Goal: Task Accomplishment & Management: Complete application form

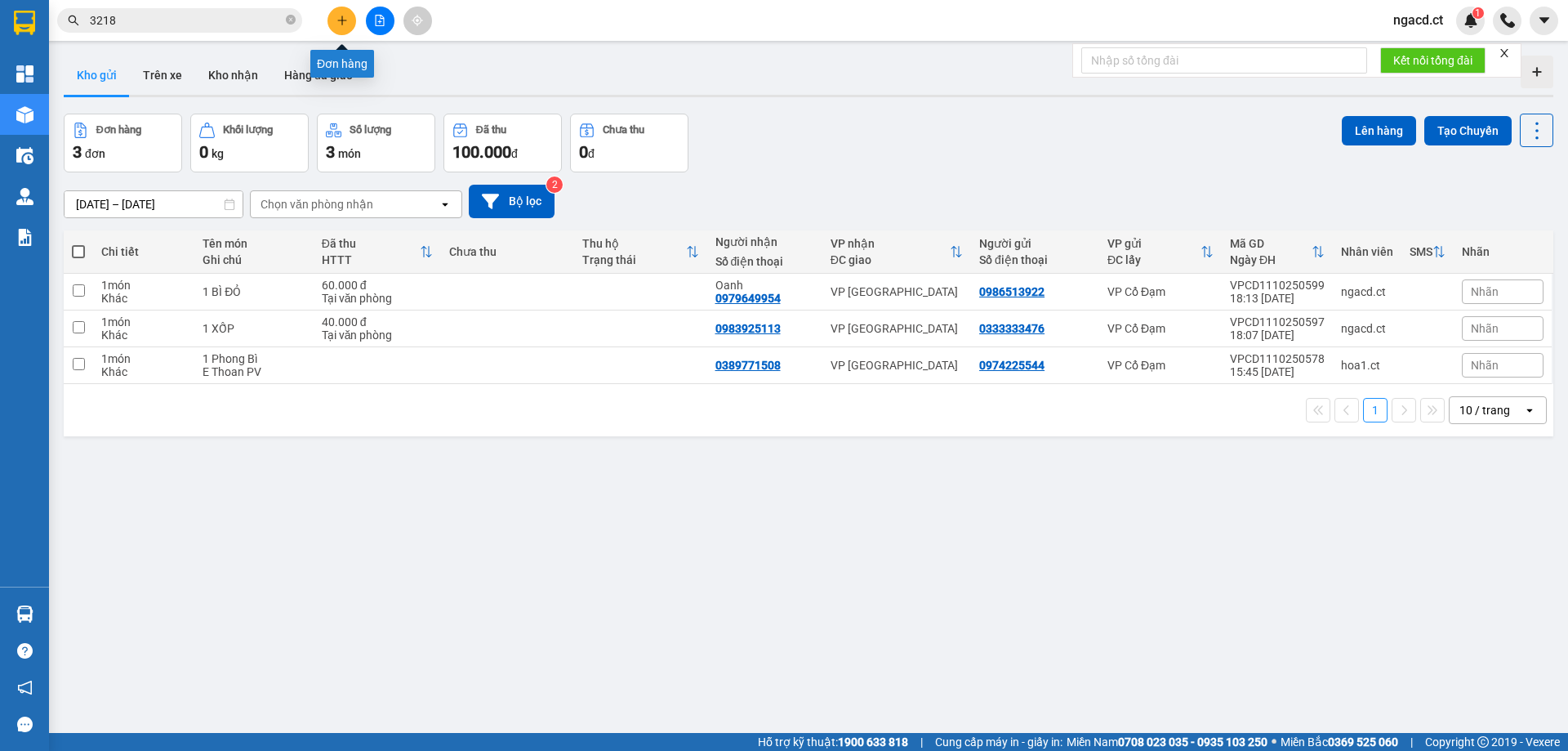
click at [348, 25] on button at bounding box center [342, 21] width 29 height 29
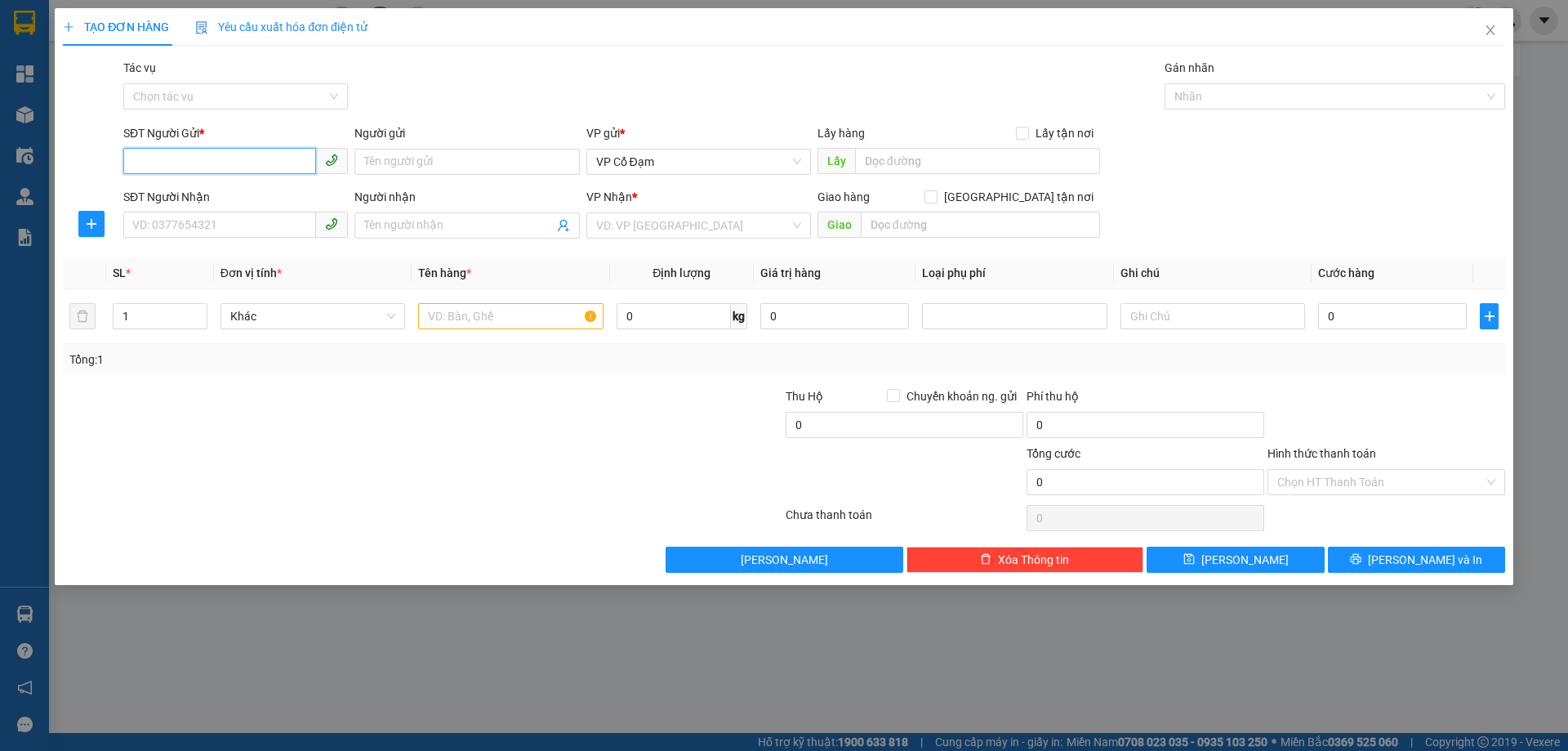
click at [224, 161] on input "SĐT Người Gửi *" at bounding box center [219, 161] width 193 height 26
click at [282, 159] on input "SĐT Người Gửi *" at bounding box center [219, 161] width 193 height 26
click at [294, 150] on input "SĐT Người Gửi *" at bounding box center [219, 161] width 193 height 26
type input "09789386"
click at [255, 159] on input "09789386" at bounding box center [219, 161] width 193 height 26
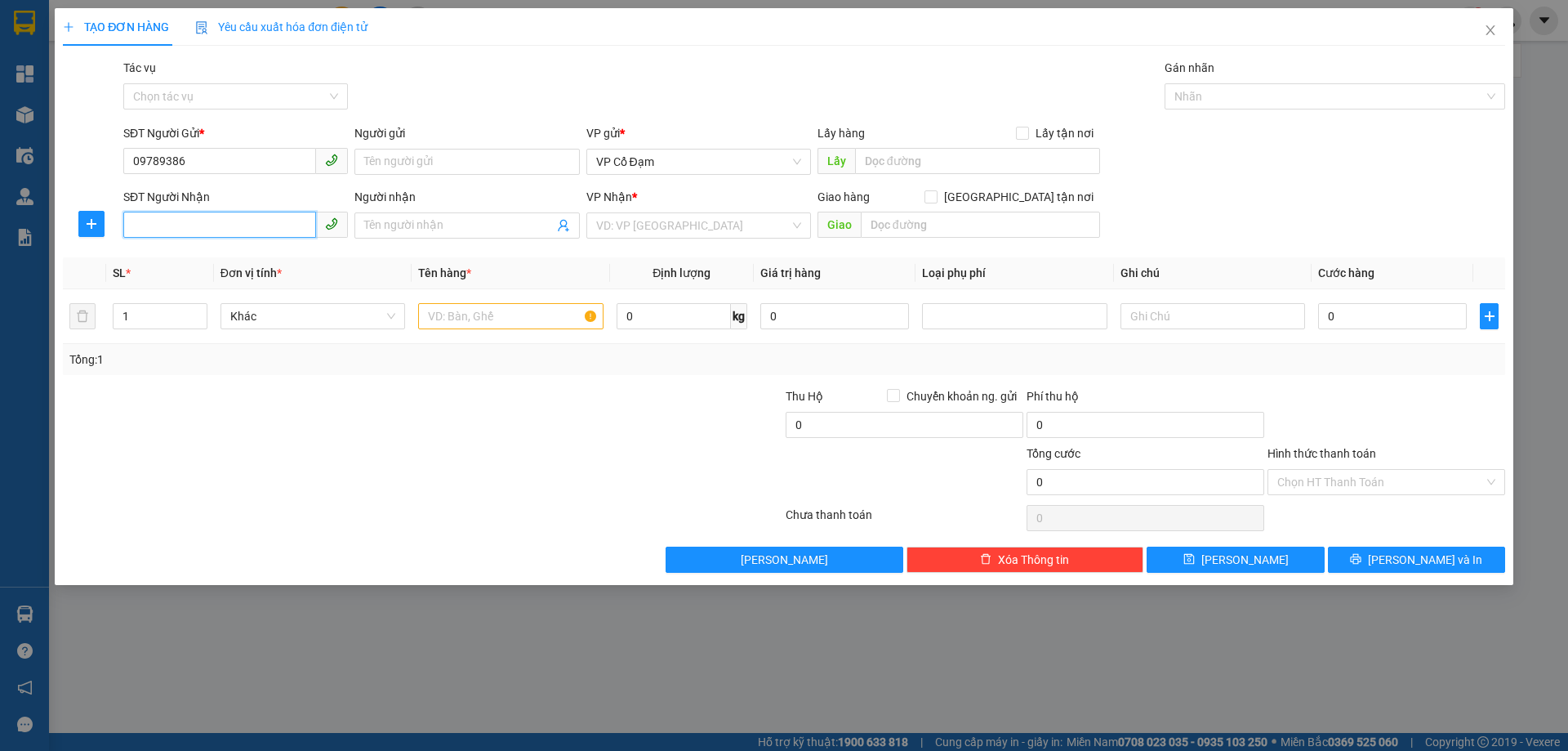
click at [246, 219] on input "SĐT Người Nhận" at bounding box center [219, 225] width 193 height 26
click at [265, 230] on input "SĐT Người Nhận" at bounding box center [219, 225] width 193 height 26
click at [210, 259] on div "0987623785" at bounding box center [235, 258] width 205 height 18
type input "0987623785"
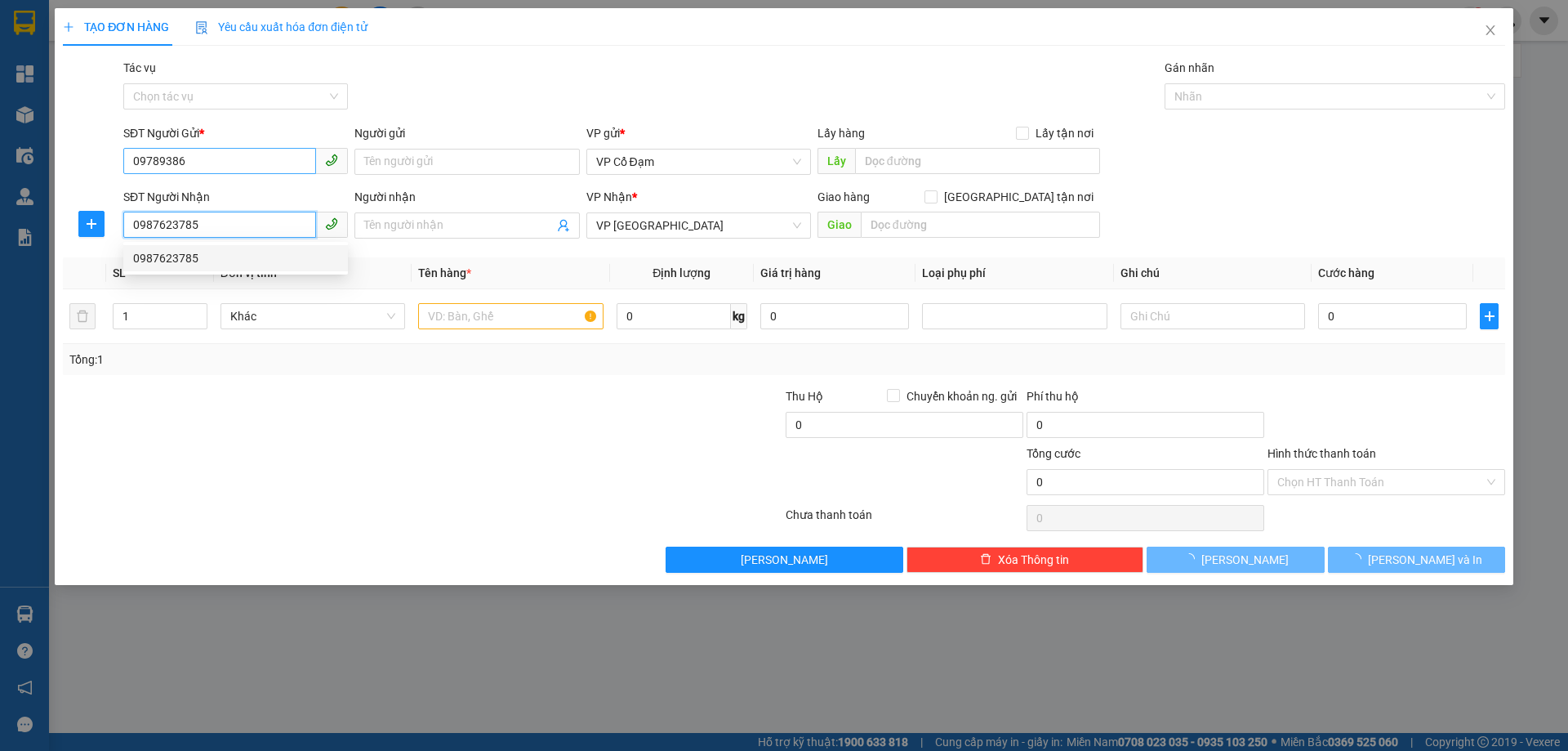
type input "30.000"
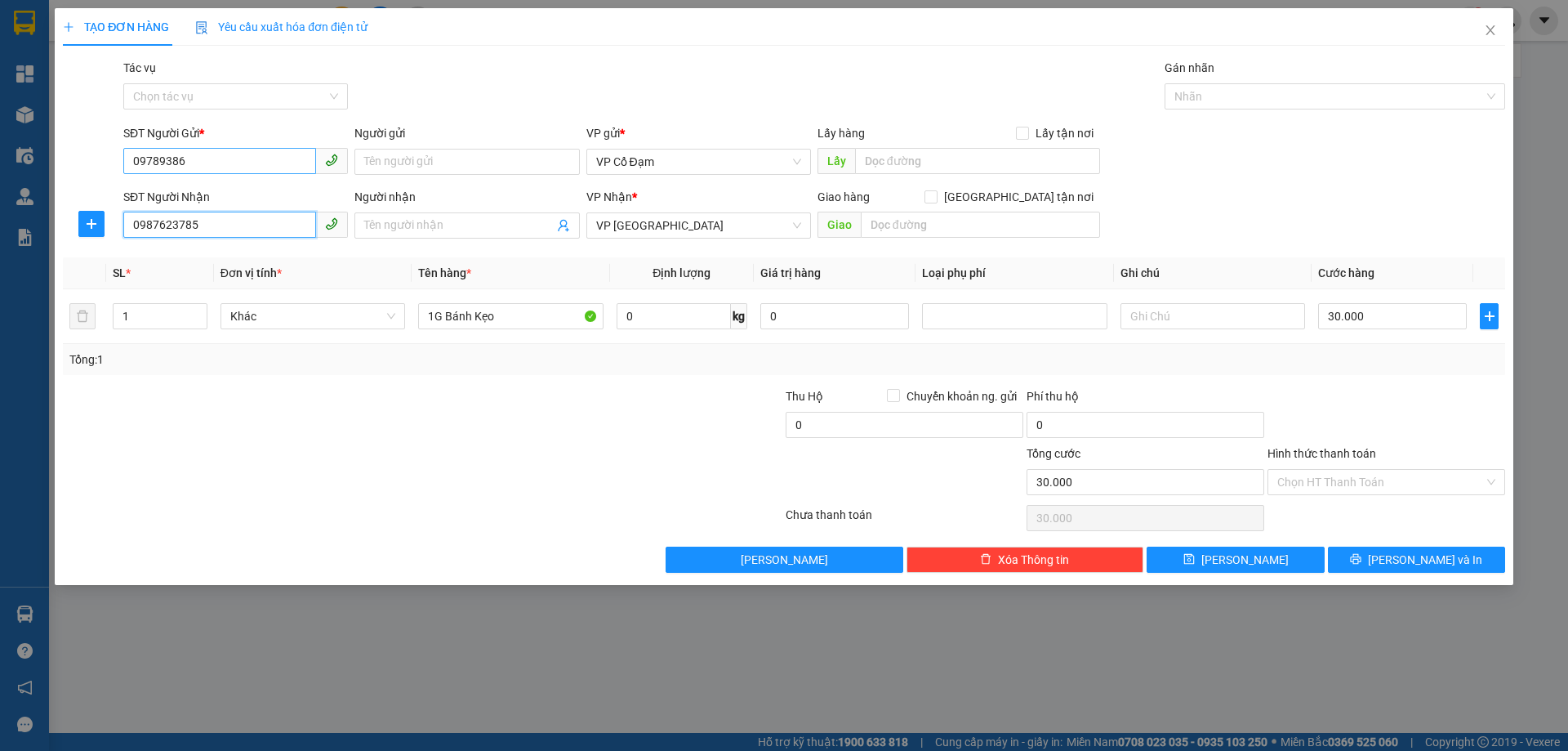
type input "0987623785"
click at [198, 158] on input "09789386" at bounding box center [219, 161] width 193 height 26
type input "0978938651"
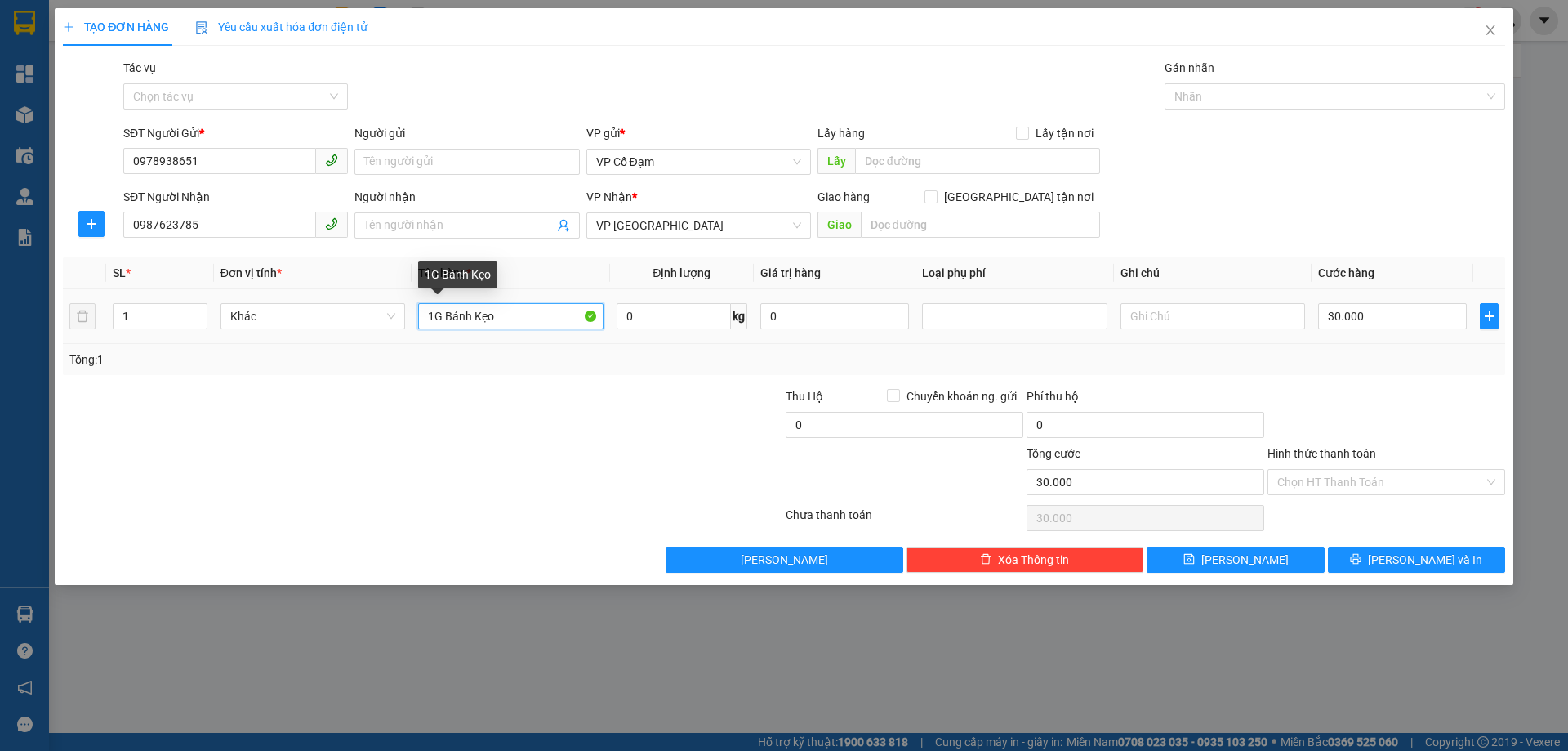
drag, startPoint x: 507, startPoint y: 319, endPoint x: 422, endPoint y: 322, distance: 85.1
click at [422, 322] on input "1G Bánh Kẹo" at bounding box center [510, 316] width 185 height 26
type input "1 XỐP"
click at [1419, 322] on input "30.000" at bounding box center [1392, 316] width 149 height 26
type input "4"
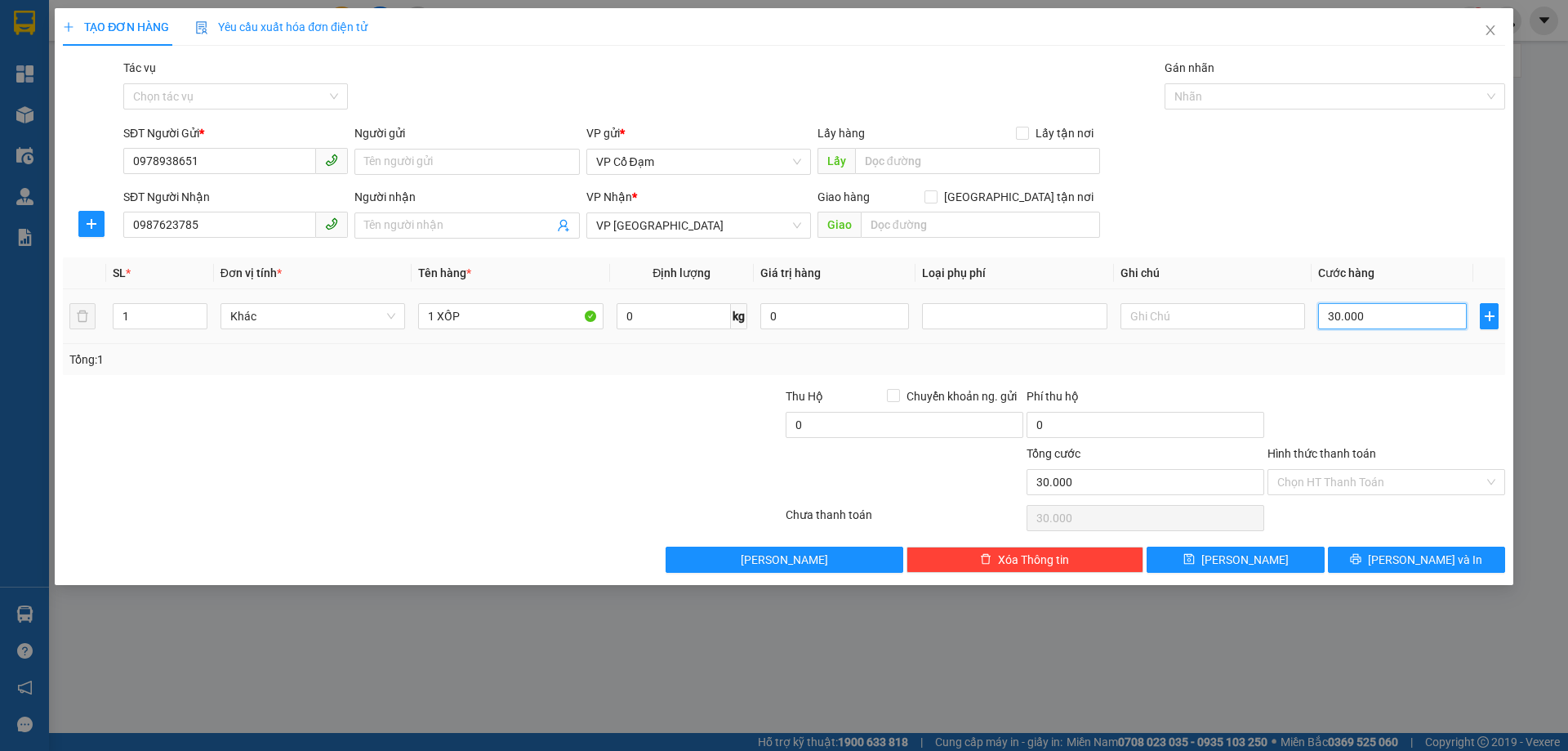
type input "4"
type input "40"
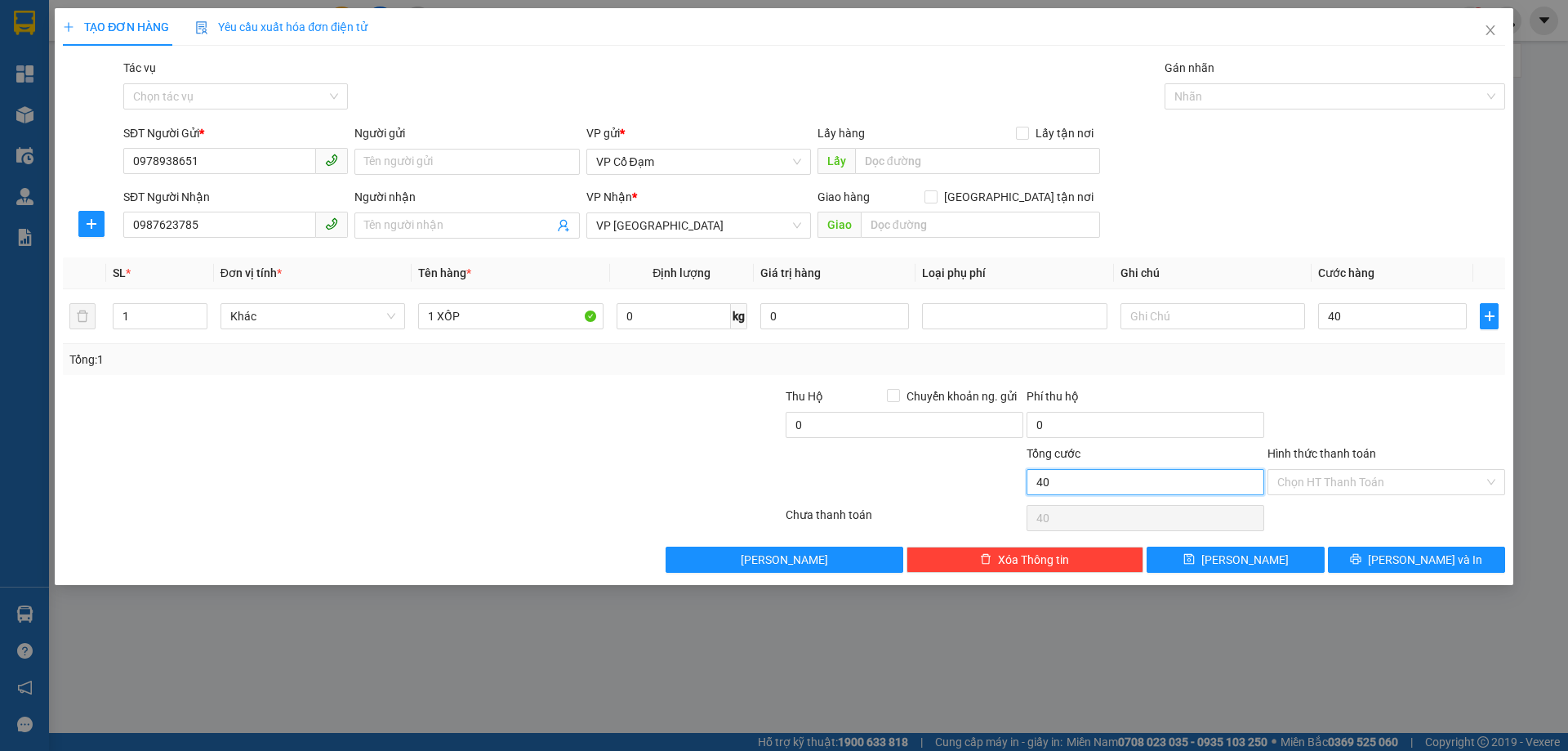
type input "40.000"
click at [1211, 471] on input "40.000" at bounding box center [1145, 482] width 237 height 26
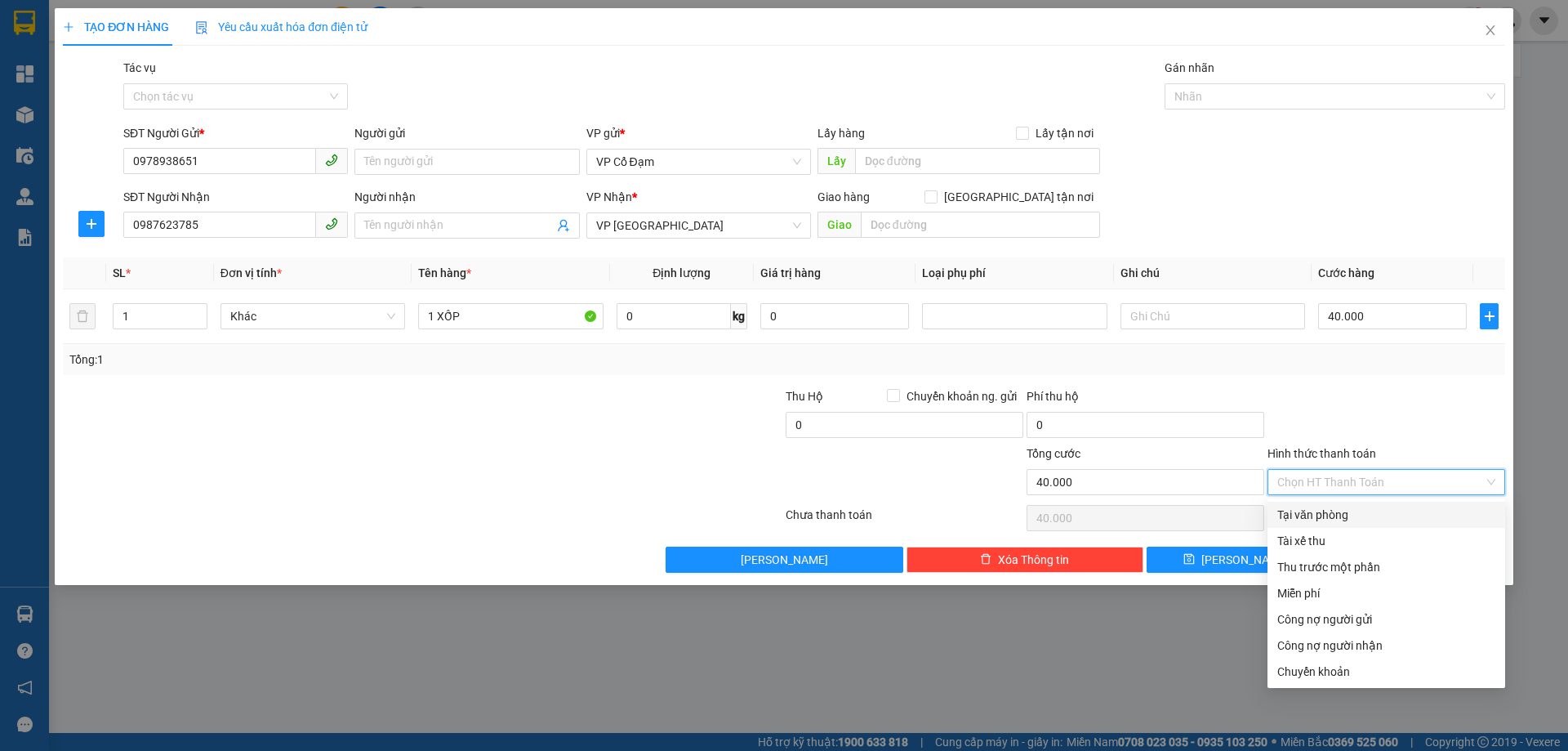
click at [1306, 479] on input "Hình thức thanh toán" at bounding box center [1380, 482] width 207 height 25
click at [1330, 674] on div "Chuyển khoản" at bounding box center [1386, 672] width 218 height 18
type input "0"
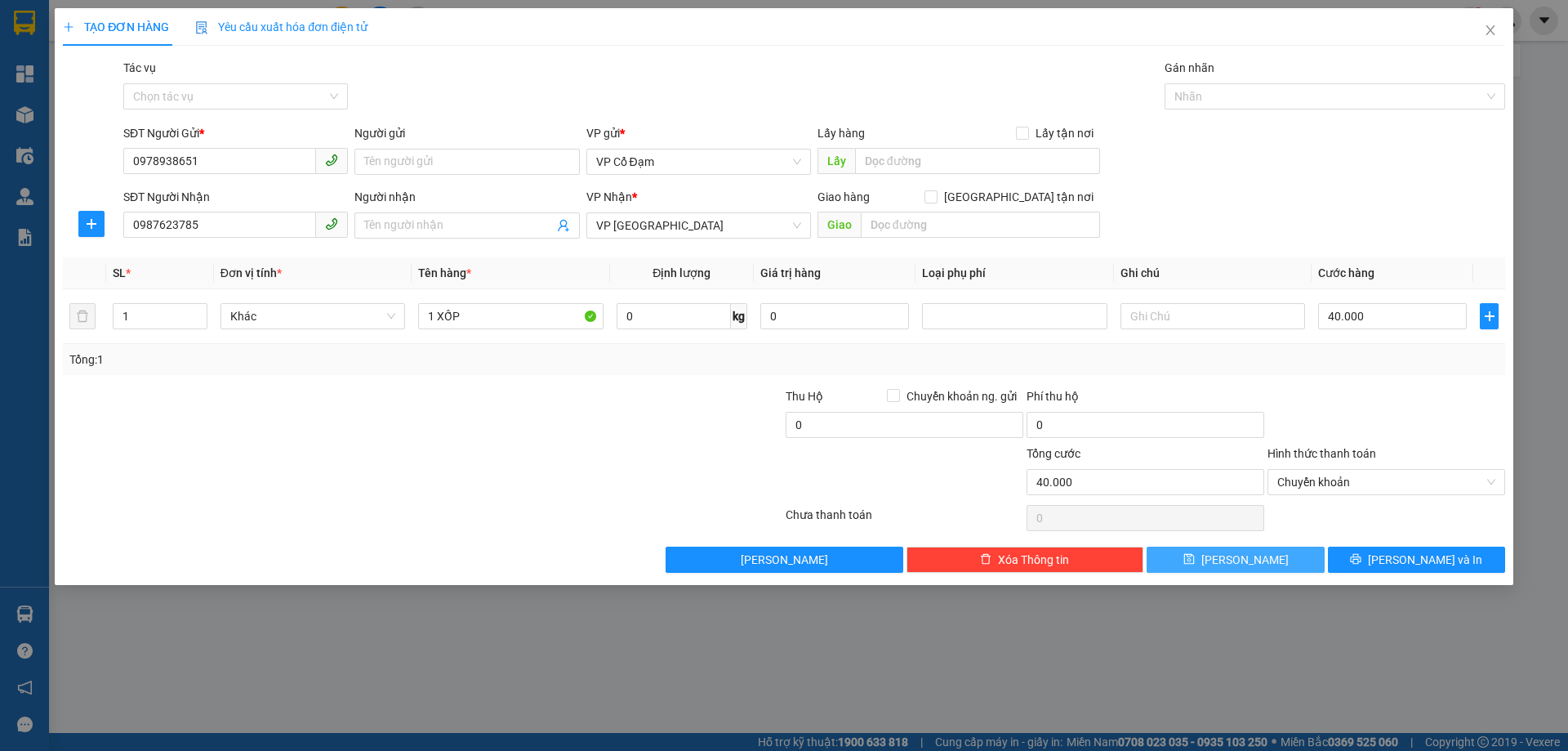
click at [1248, 558] on span "[PERSON_NAME]" at bounding box center [1245, 559] width 87 height 18
type input "0"
click at [870, 676] on div "TẠO ĐƠN HÀNG Yêu cầu xuất hóa đơn điện tử Transit Pickup Surcharge Ids Transit …" at bounding box center [784, 376] width 1568 height 751
click at [1487, 32] on icon "close" at bounding box center [1490, 30] width 13 height 13
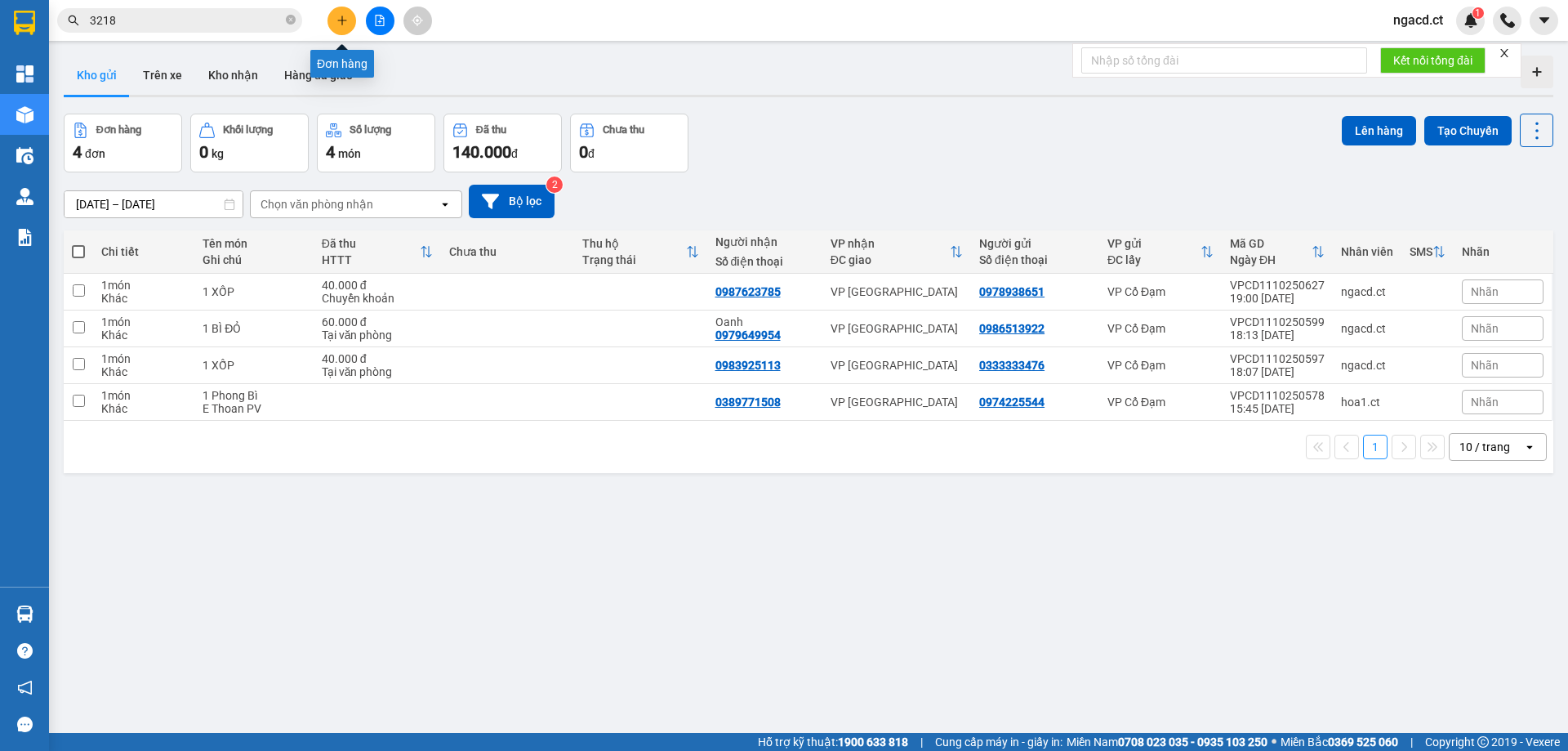
click at [352, 26] on button at bounding box center [342, 21] width 29 height 29
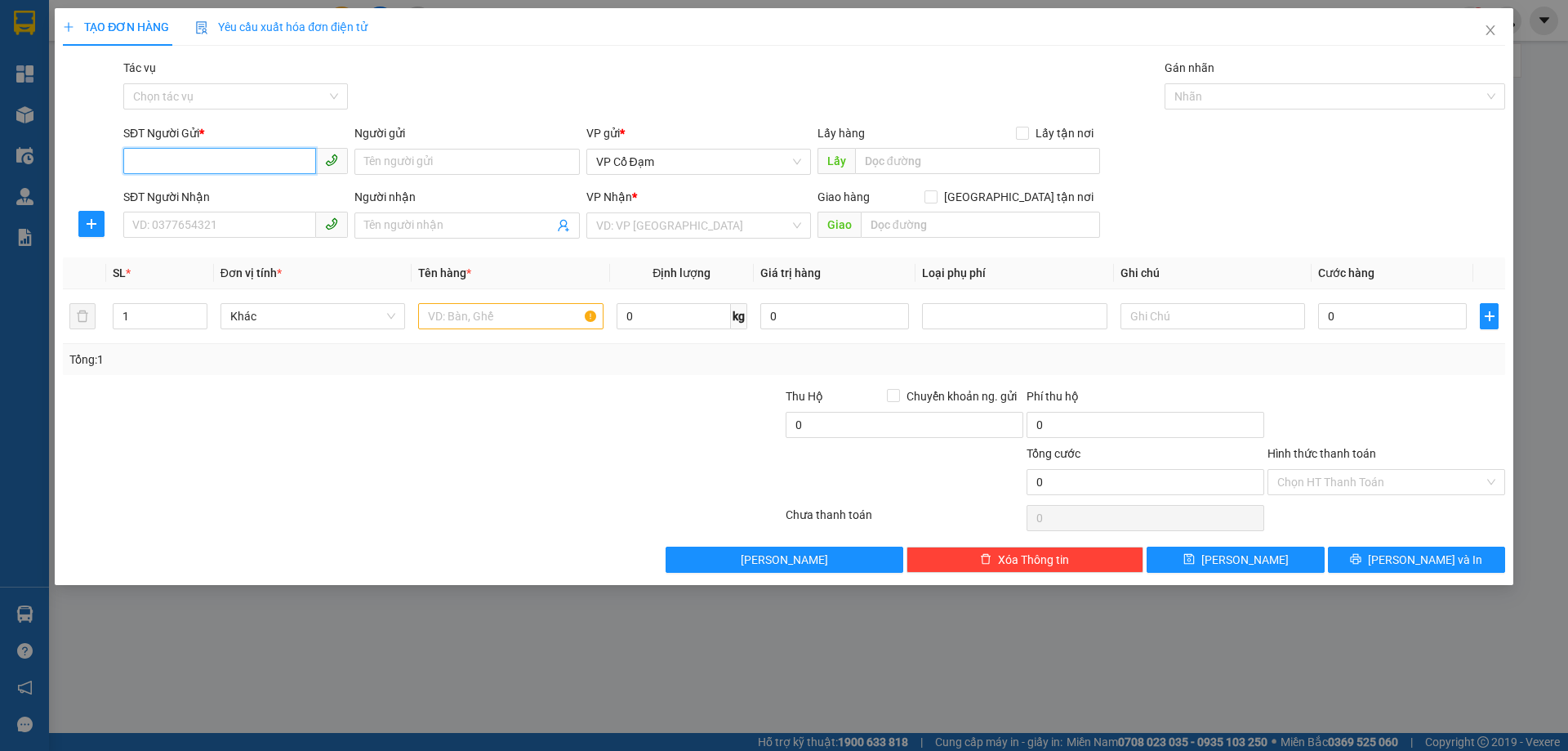
click at [255, 157] on input "SĐT Người Gửi *" at bounding box center [219, 161] width 193 height 26
type input "0962568870"
click at [216, 223] on input "SĐT Người Nhận" at bounding box center [219, 225] width 193 height 26
type input "0394354475"
click at [637, 227] on input "search" at bounding box center [692, 225] width 194 height 25
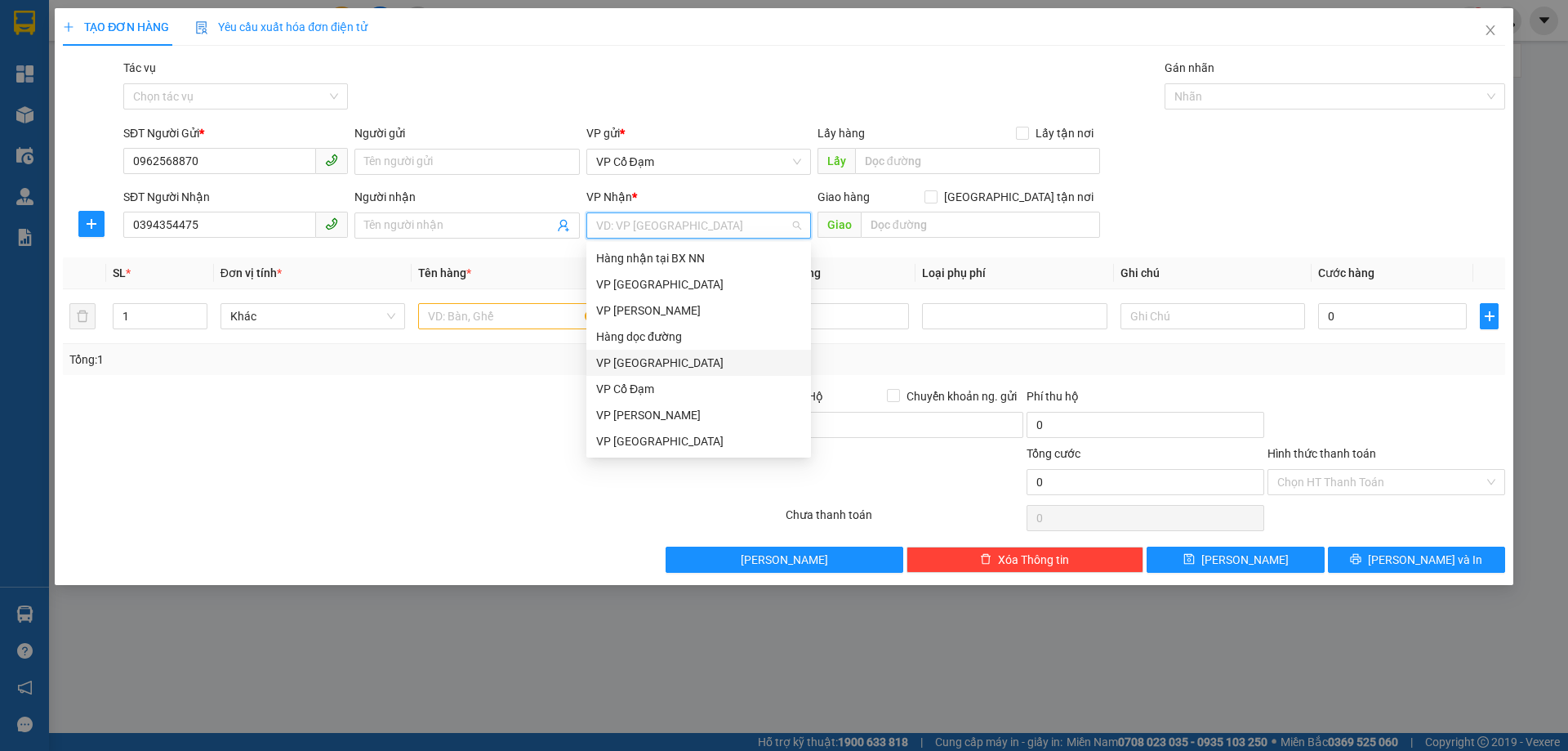
click at [659, 366] on div "VP [GEOGRAPHIC_DATA]" at bounding box center [698, 363] width 205 height 18
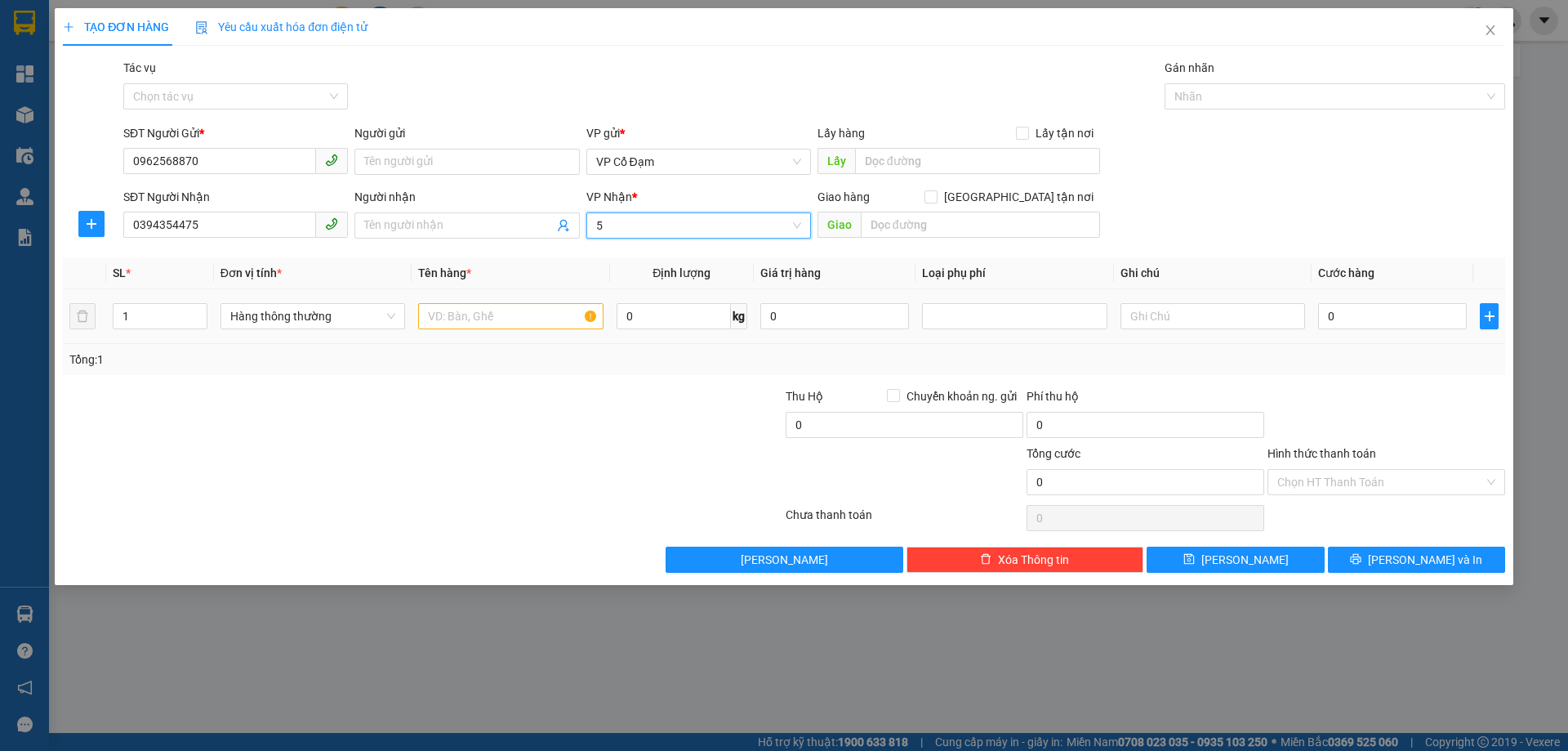
type input "5"
click at [485, 324] on input "text" at bounding box center [510, 316] width 185 height 26
type input "1 XỐP"
click at [1387, 313] on input "0" at bounding box center [1392, 316] width 149 height 26
type input "5"
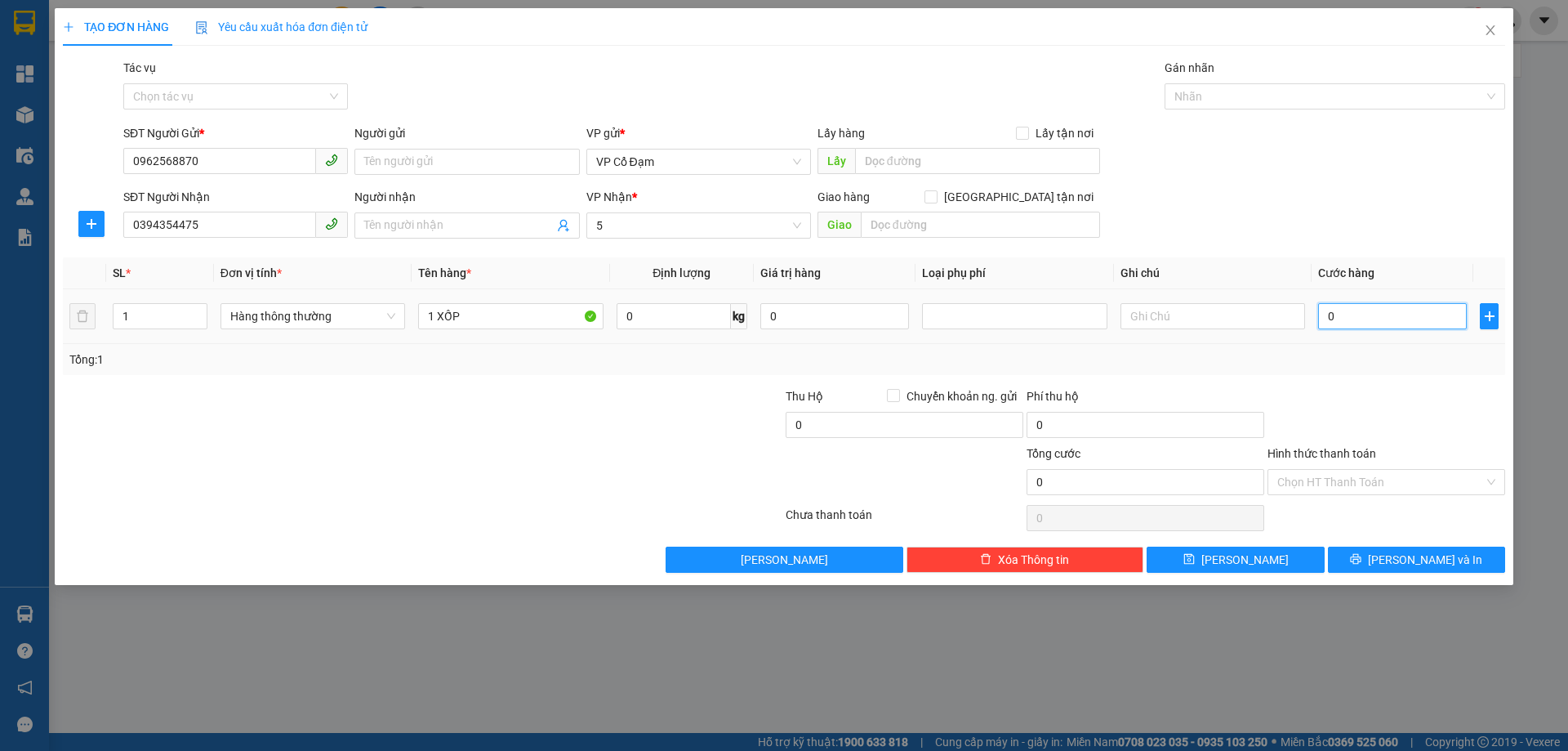
type input "5"
type input "50"
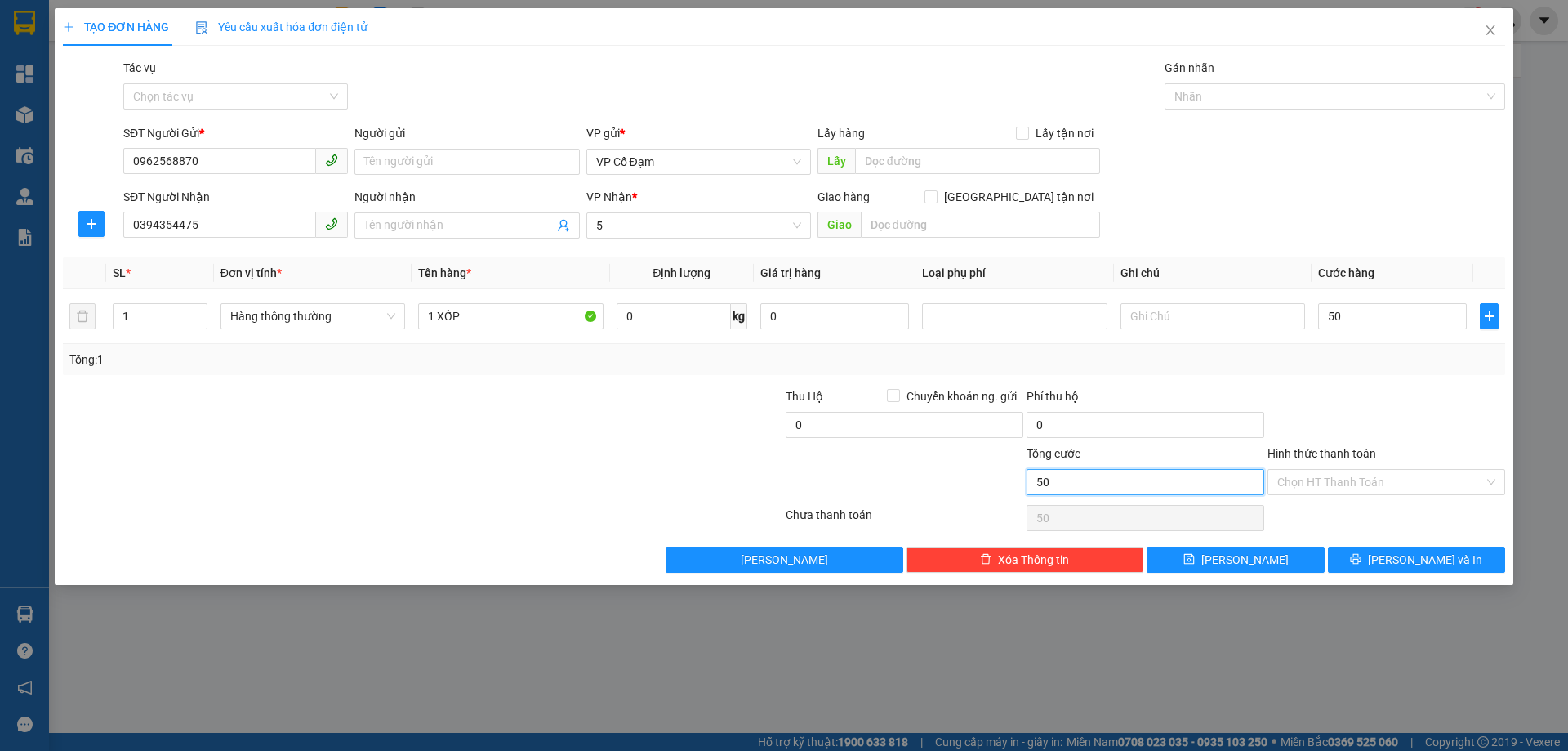
type input "50.000"
drag, startPoint x: 1198, startPoint y: 481, endPoint x: 1335, endPoint y: 481, distance: 137.0
click at [1209, 482] on input "50.000" at bounding box center [1145, 482] width 237 height 26
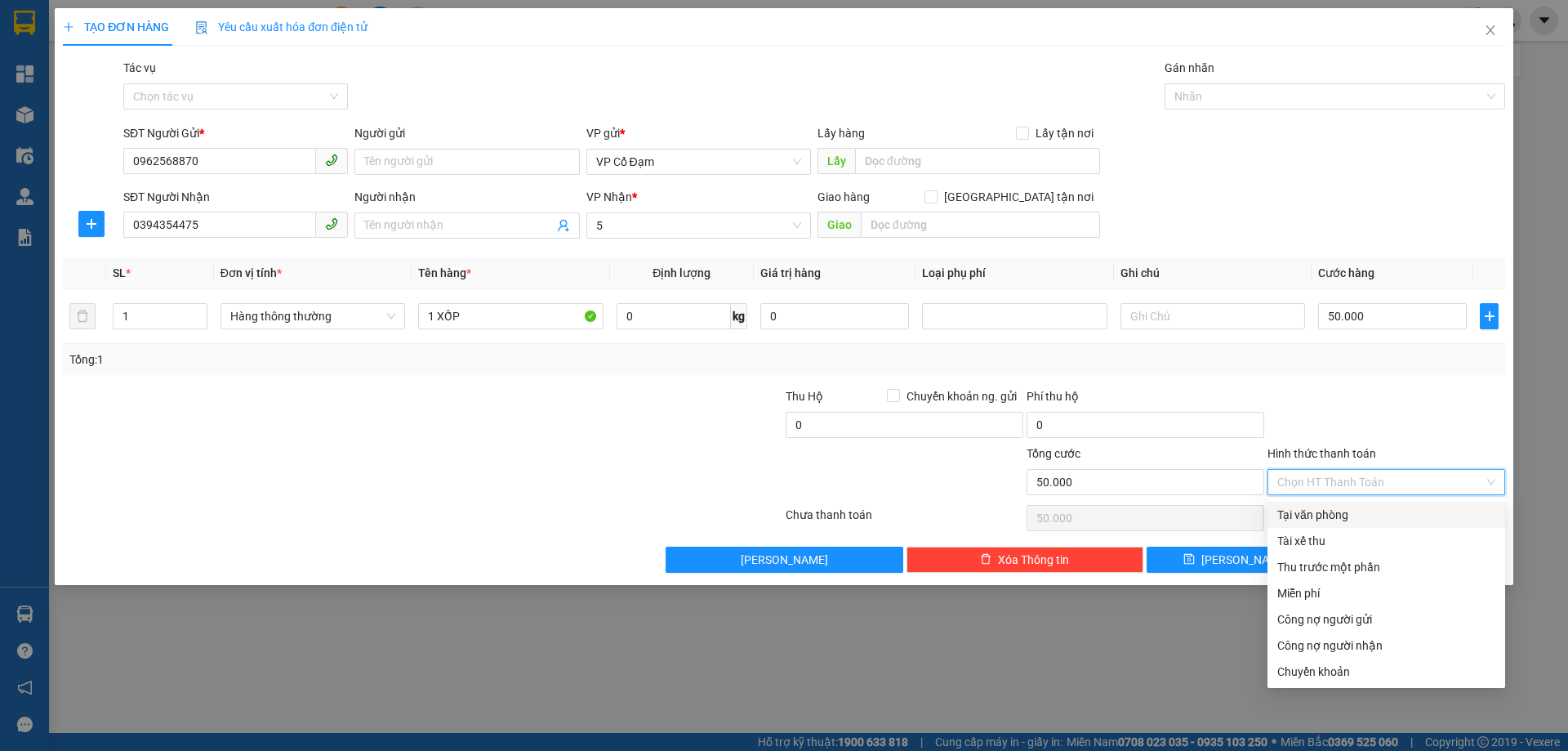
click at [1335, 481] on input "Hình thức thanh toán" at bounding box center [1380, 482] width 207 height 25
click at [1346, 516] on div "Tại văn phòng" at bounding box center [1386, 515] width 218 height 18
type input "0"
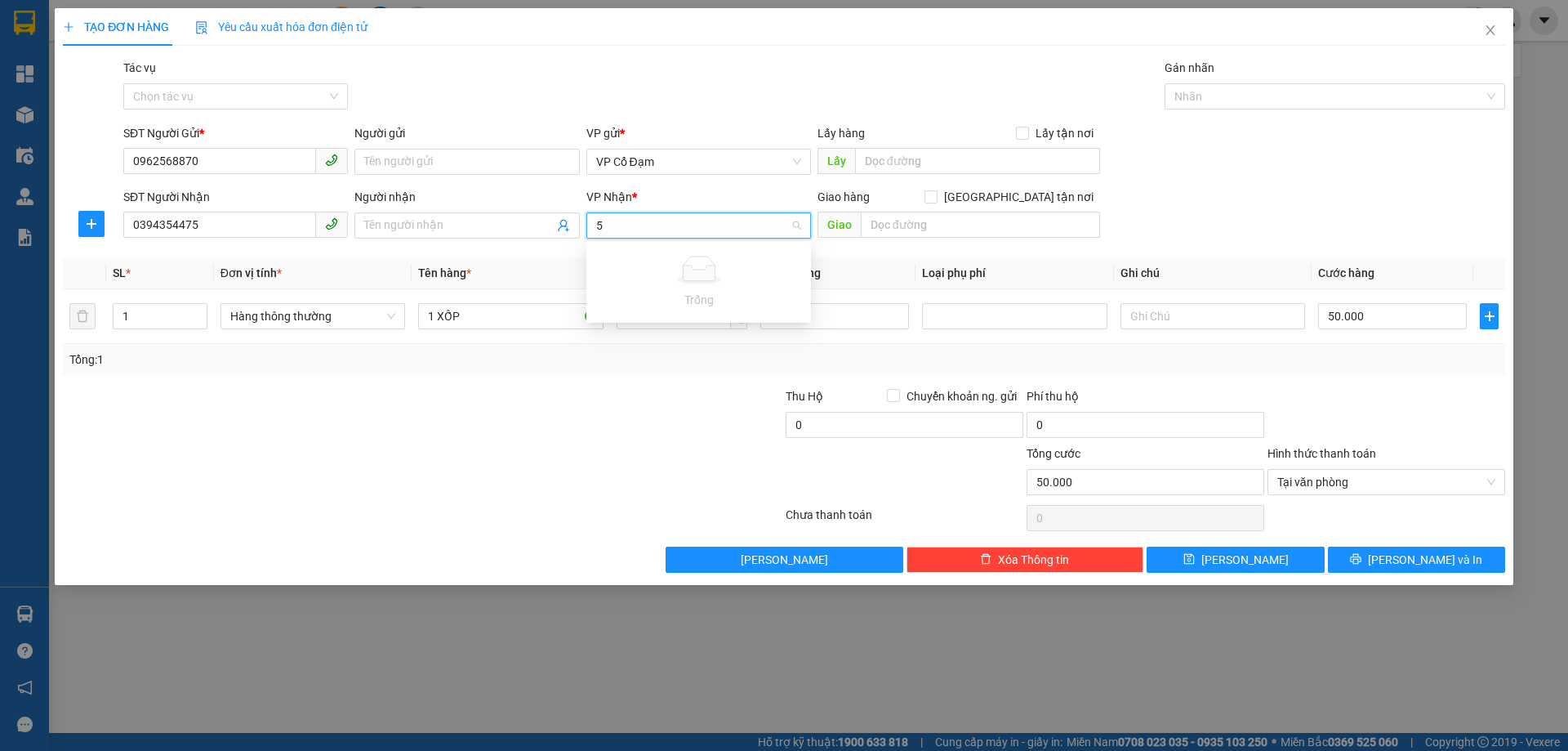
click at [664, 223] on input "5" at bounding box center [692, 225] width 194 height 25
drag, startPoint x: 499, startPoint y: 260, endPoint x: 605, endPoint y: 246, distance: 106.9
click at [531, 256] on div "Transit Pickup Surcharge Ids Transit Deliver Surcharge Ids Transit Deliver Surc…" at bounding box center [784, 315] width 1442 height 514
click at [668, 219] on span "VP [GEOGRAPHIC_DATA]" at bounding box center [698, 225] width 205 height 25
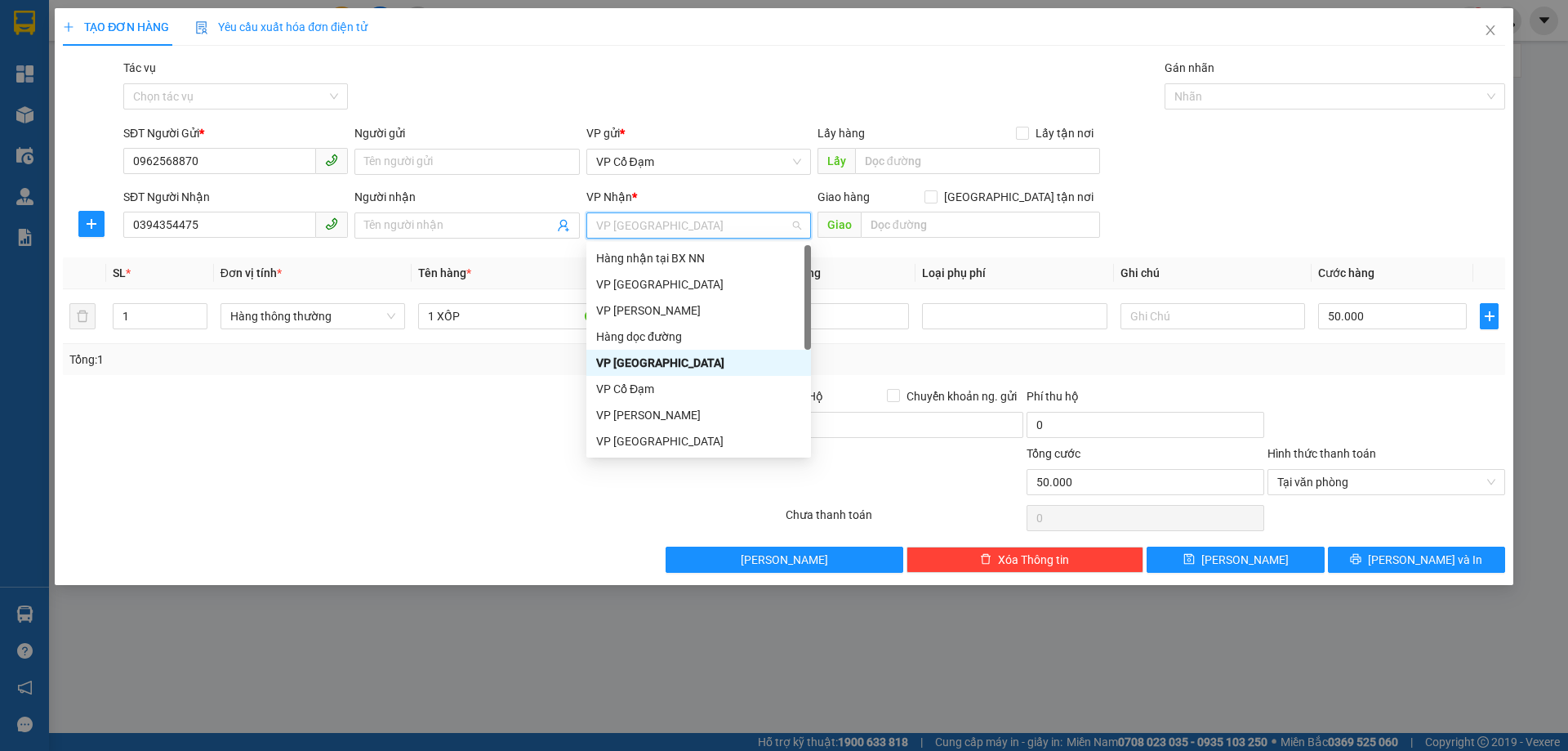
click at [659, 361] on div "VP [GEOGRAPHIC_DATA]" at bounding box center [698, 363] width 205 height 18
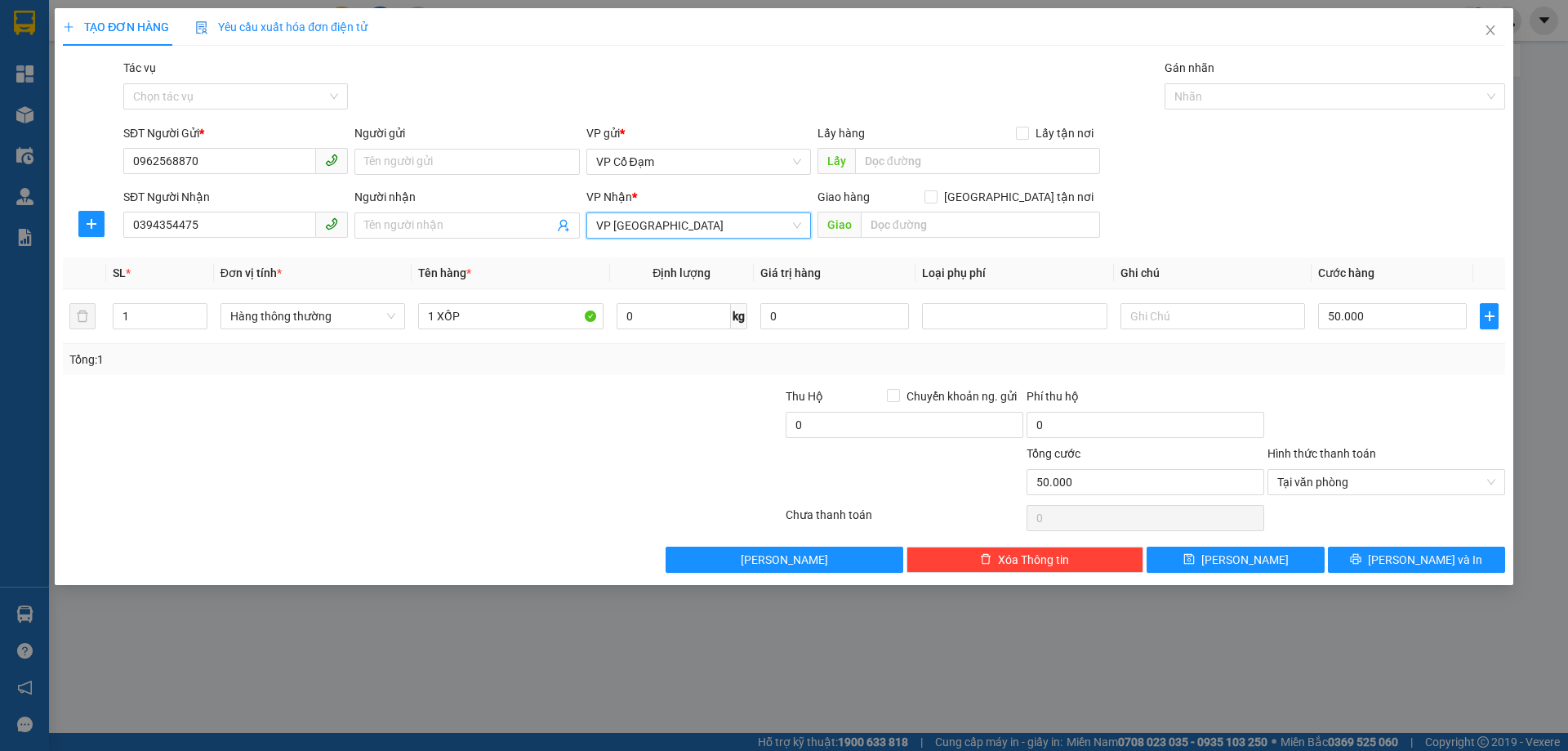
click at [535, 420] on div at bounding box center [302, 416] width 482 height 58
click at [1272, 564] on button "[PERSON_NAME]" at bounding box center [1235, 559] width 177 height 26
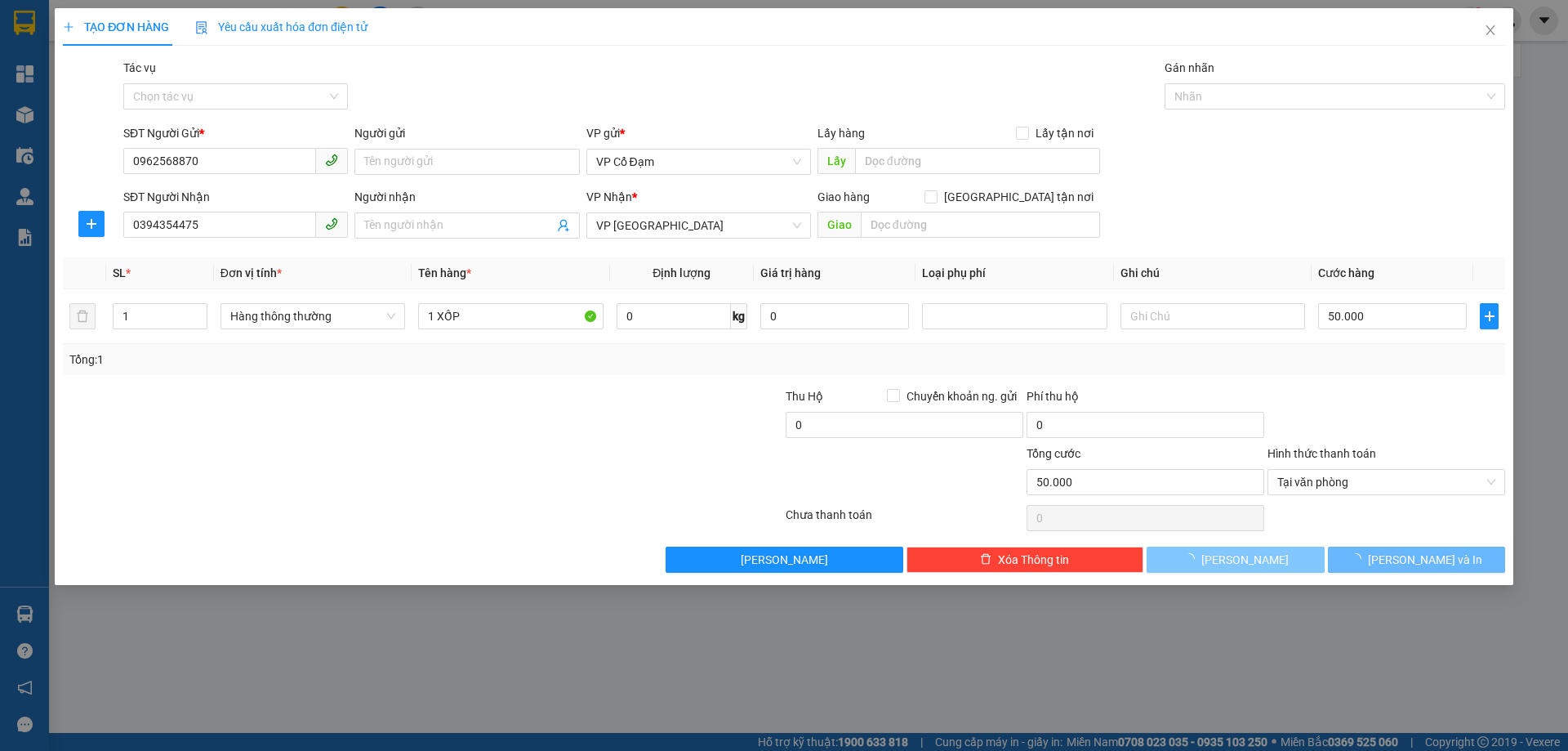
type input "0"
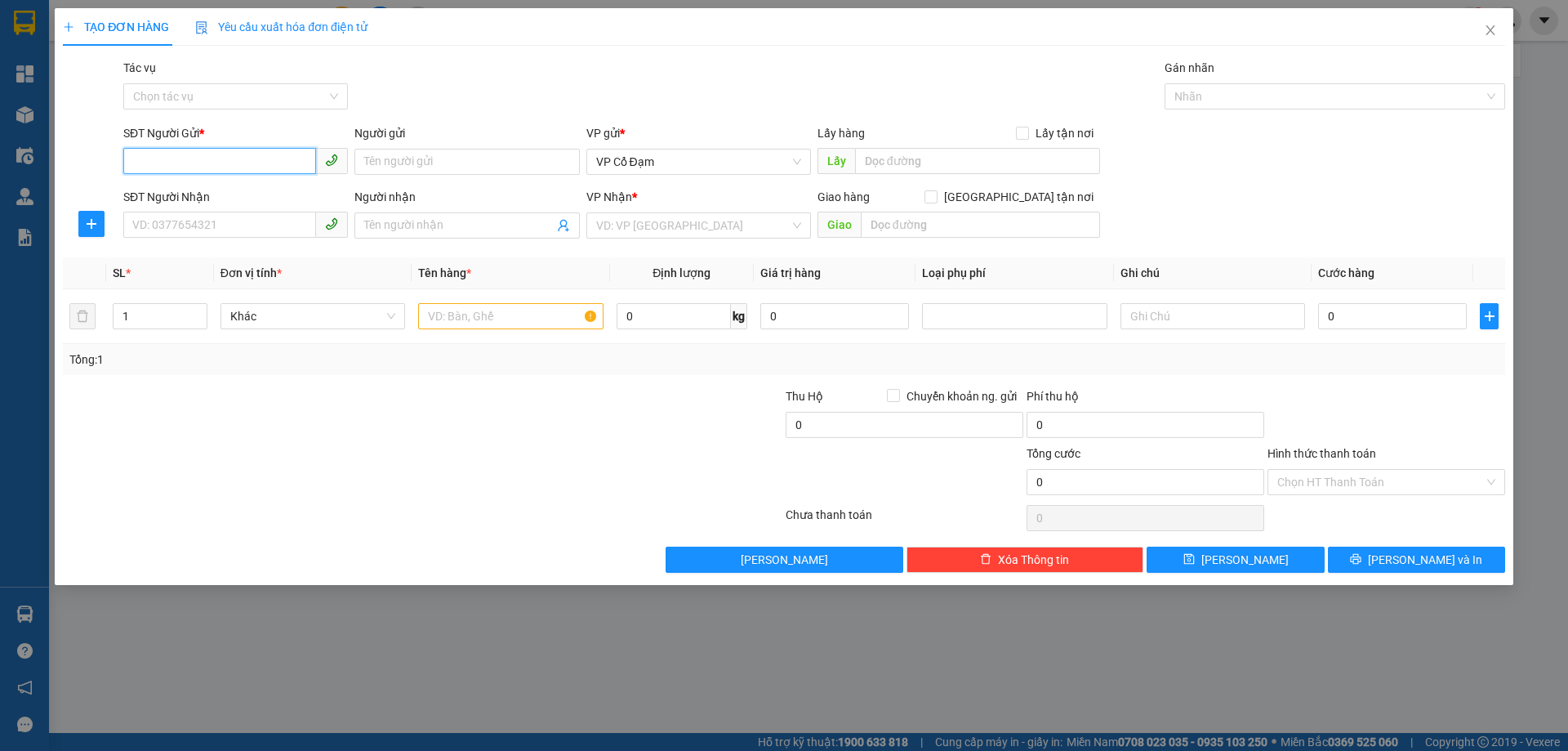
click at [241, 154] on input "SĐT Người Gửi *" at bounding box center [219, 161] width 193 height 26
type input "0365227292"
click at [246, 221] on input "SĐT Người Nhận" at bounding box center [219, 225] width 193 height 26
type input "0869115498"
click at [455, 225] on input "Người nhận" at bounding box center [459, 225] width 189 height 18
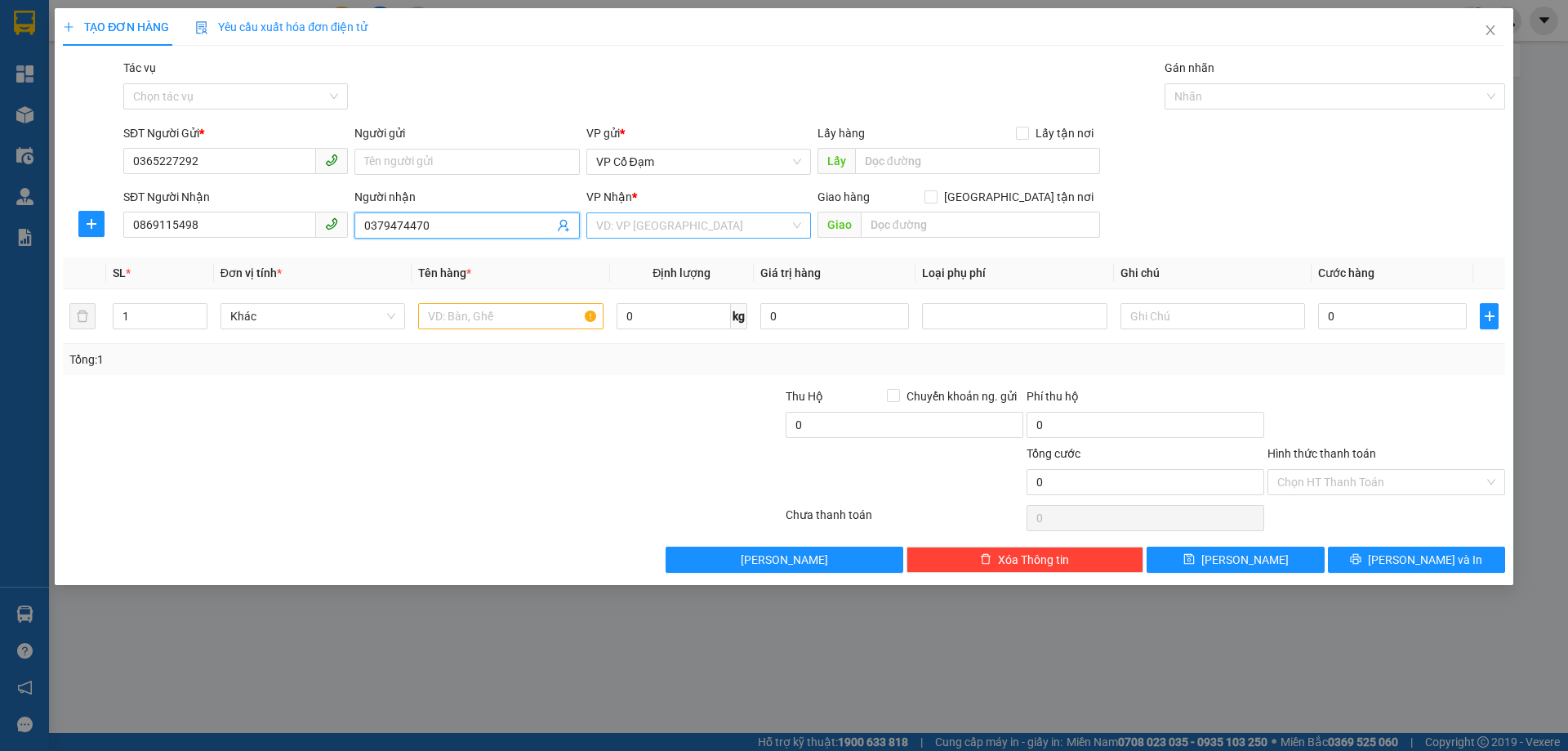
type input "0379474470"
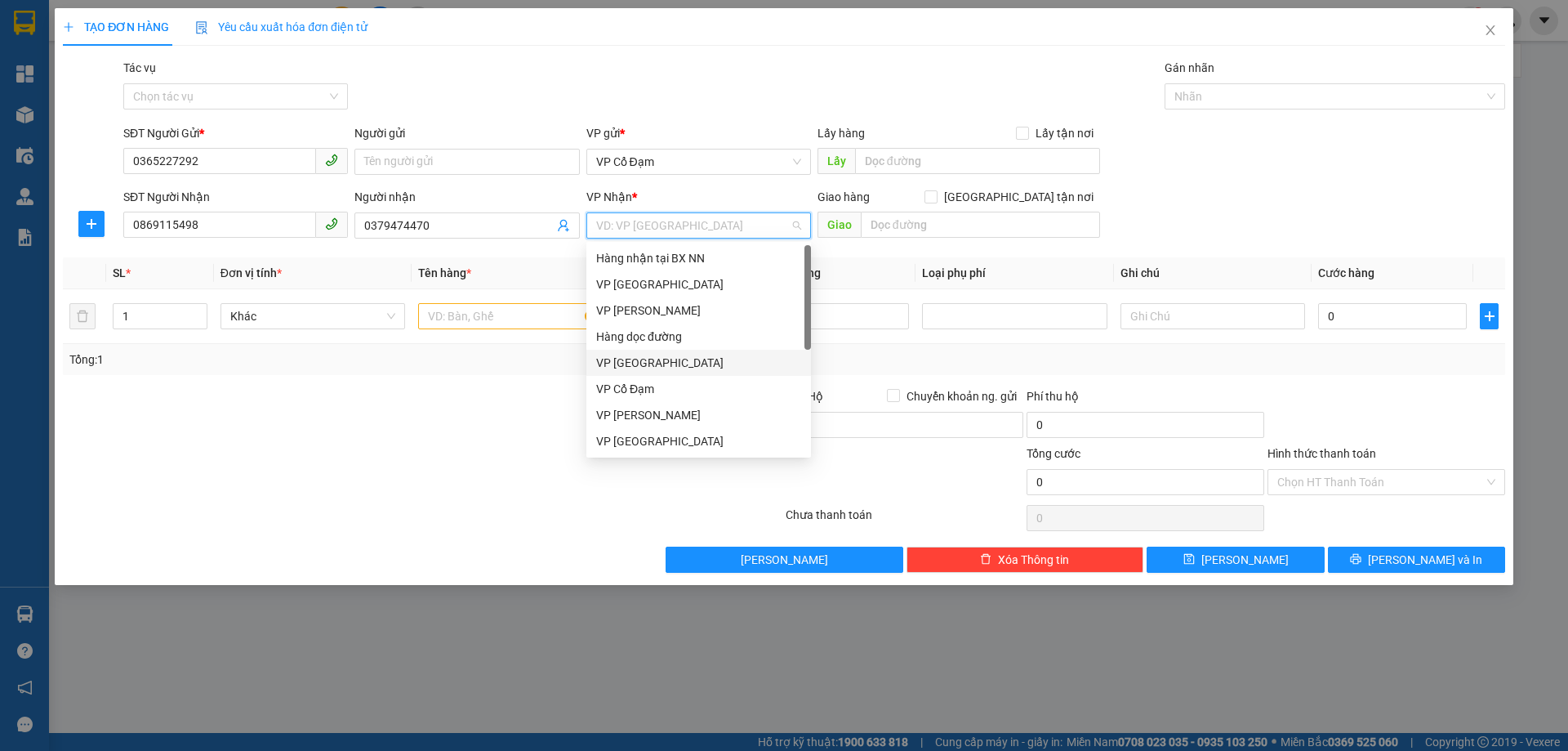
click at [692, 223] on input "search" at bounding box center [692, 225] width 194 height 25
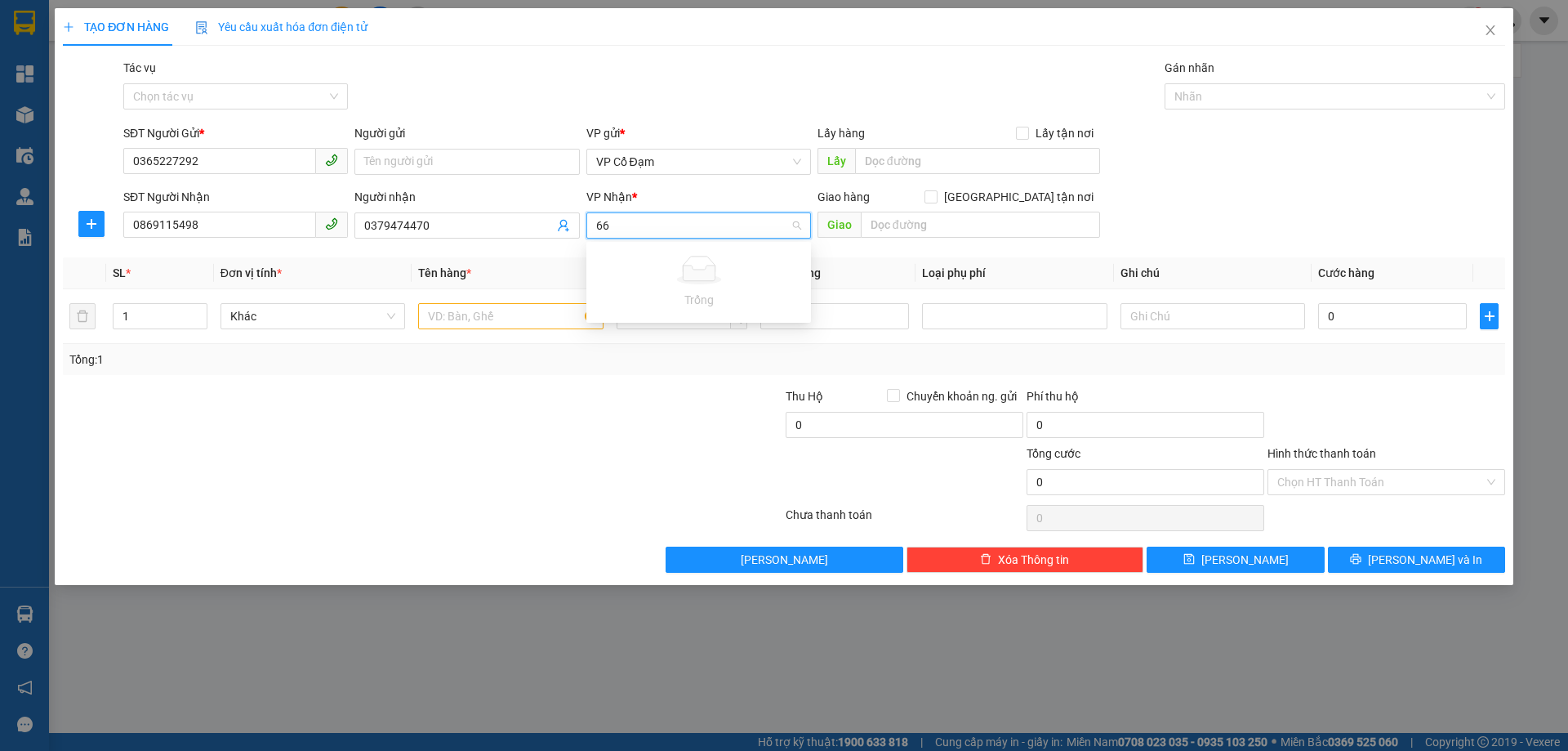
type input "6"
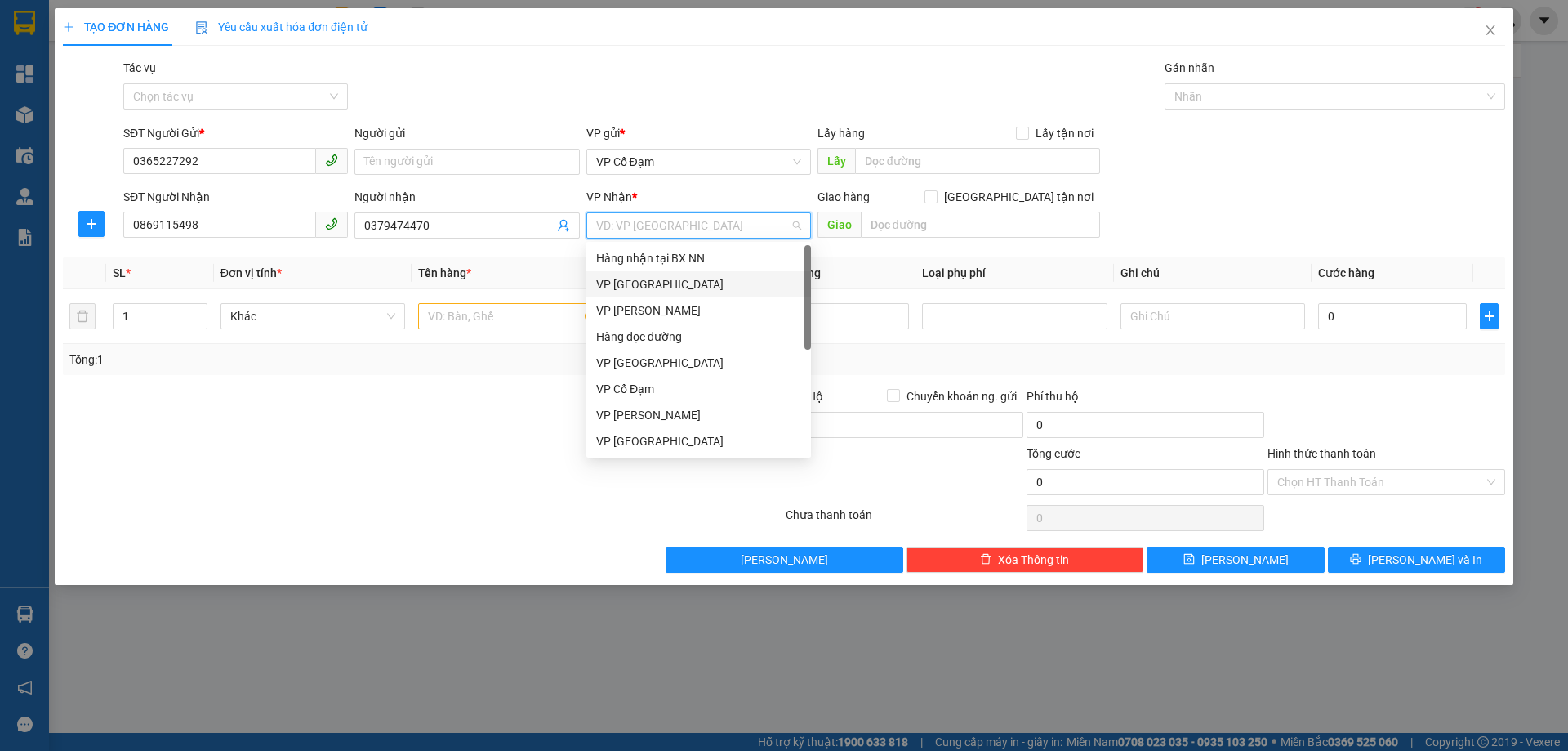
click at [677, 282] on div "VP [GEOGRAPHIC_DATA]" at bounding box center [698, 284] width 205 height 18
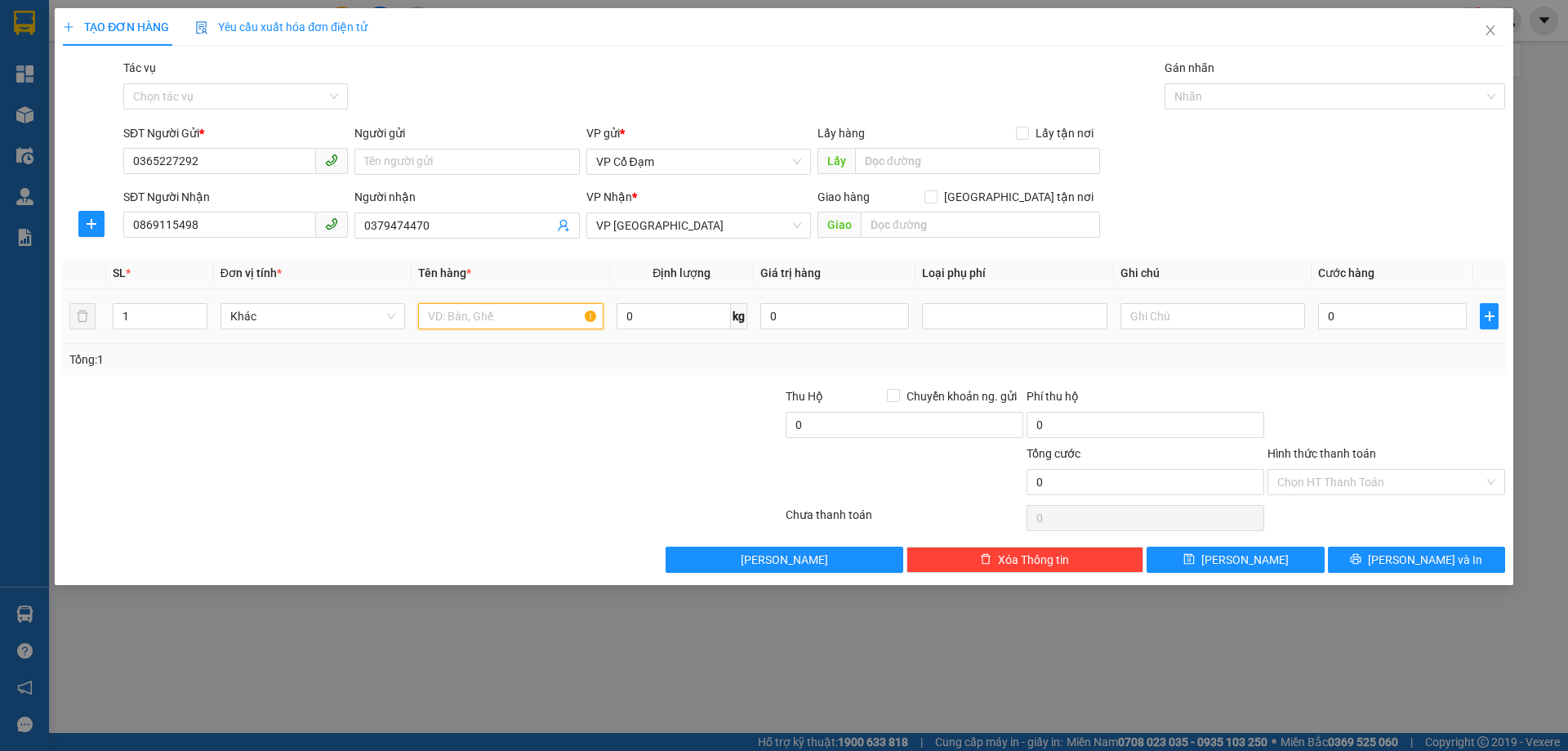
click at [518, 309] on input "text" at bounding box center [510, 316] width 185 height 26
type input "1 XỐP"
click at [1364, 315] on input "0" at bounding box center [1392, 316] width 149 height 26
type input "5"
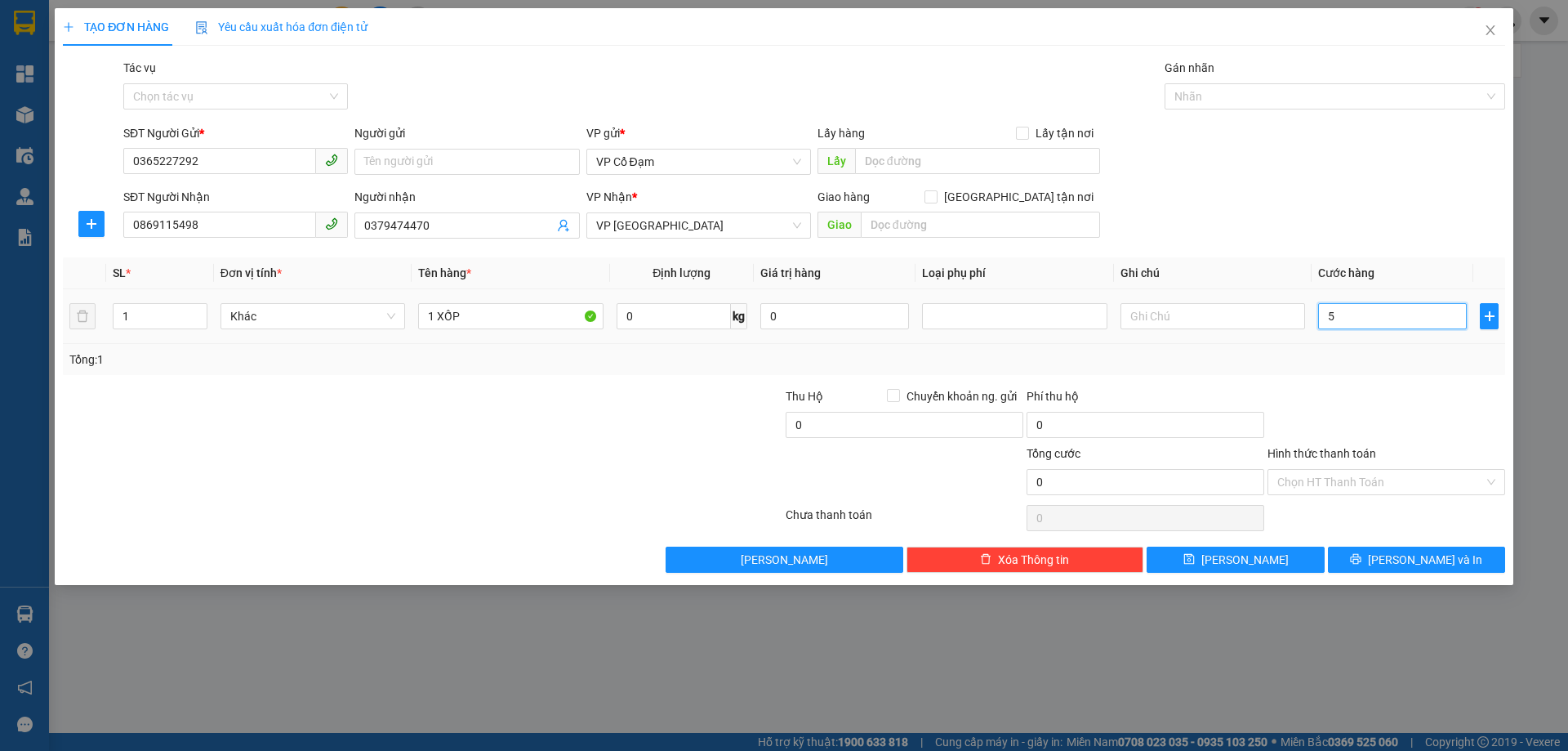
type input "5"
type input "50"
type input "50.000"
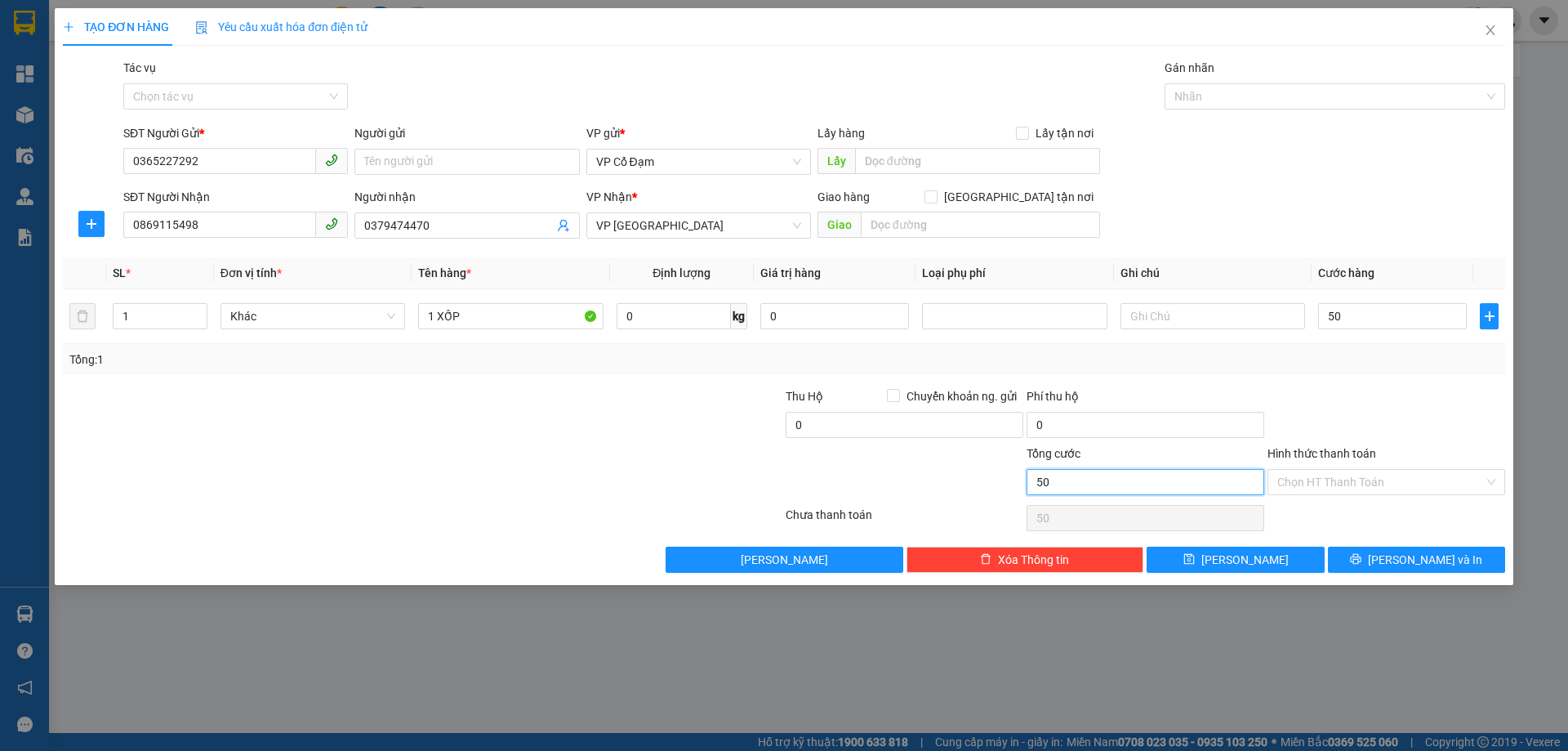
type input "50.000"
click at [1134, 485] on input "50.000" at bounding box center [1145, 482] width 237 height 26
click at [1325, 481] on input "Hình thức thanh toán" at bounding box center [1380, 482] width 207 height 25
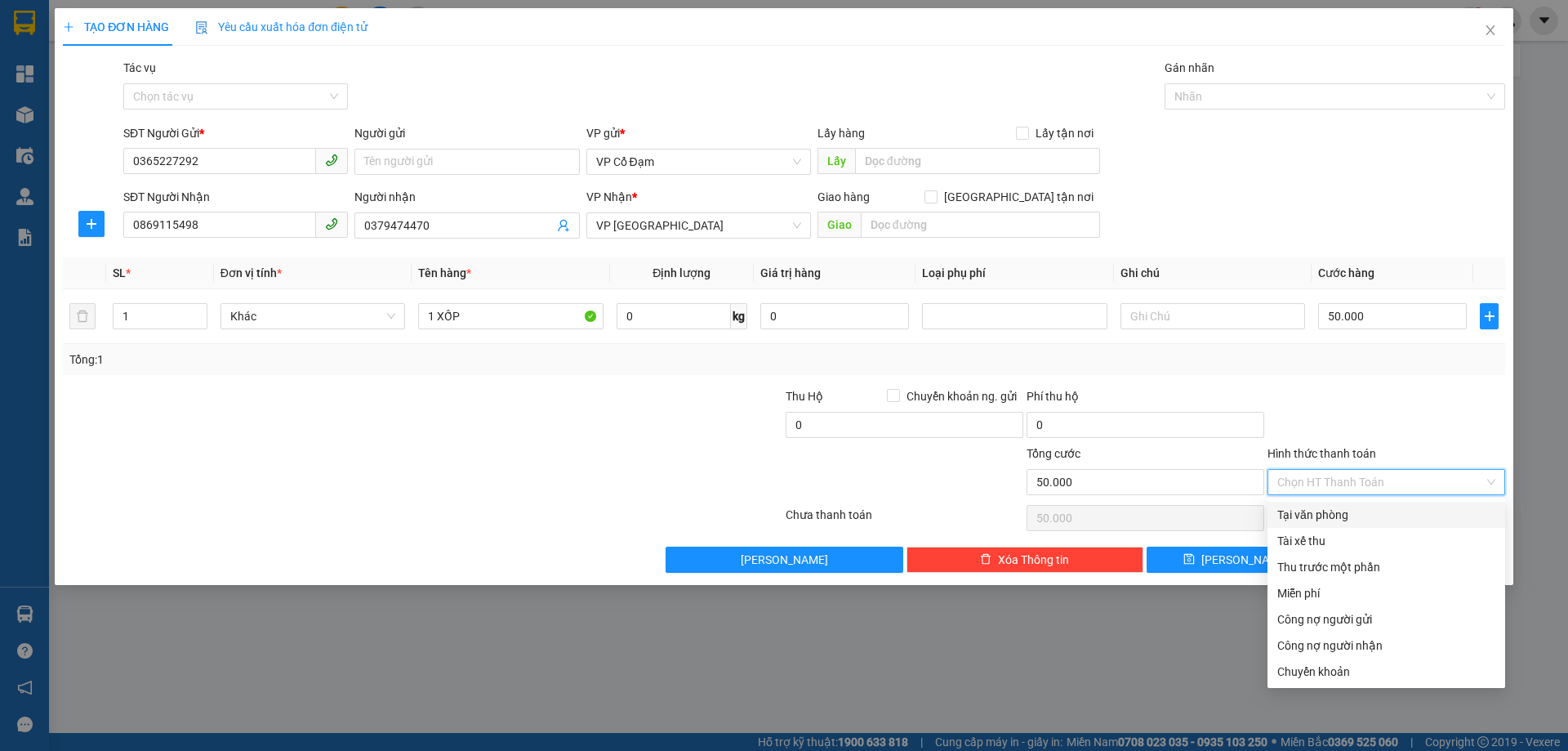
click at [1333, 520] on div "Tại văn phòng" at bounding box center [1386, 515] width 218 height 18
type input "0"
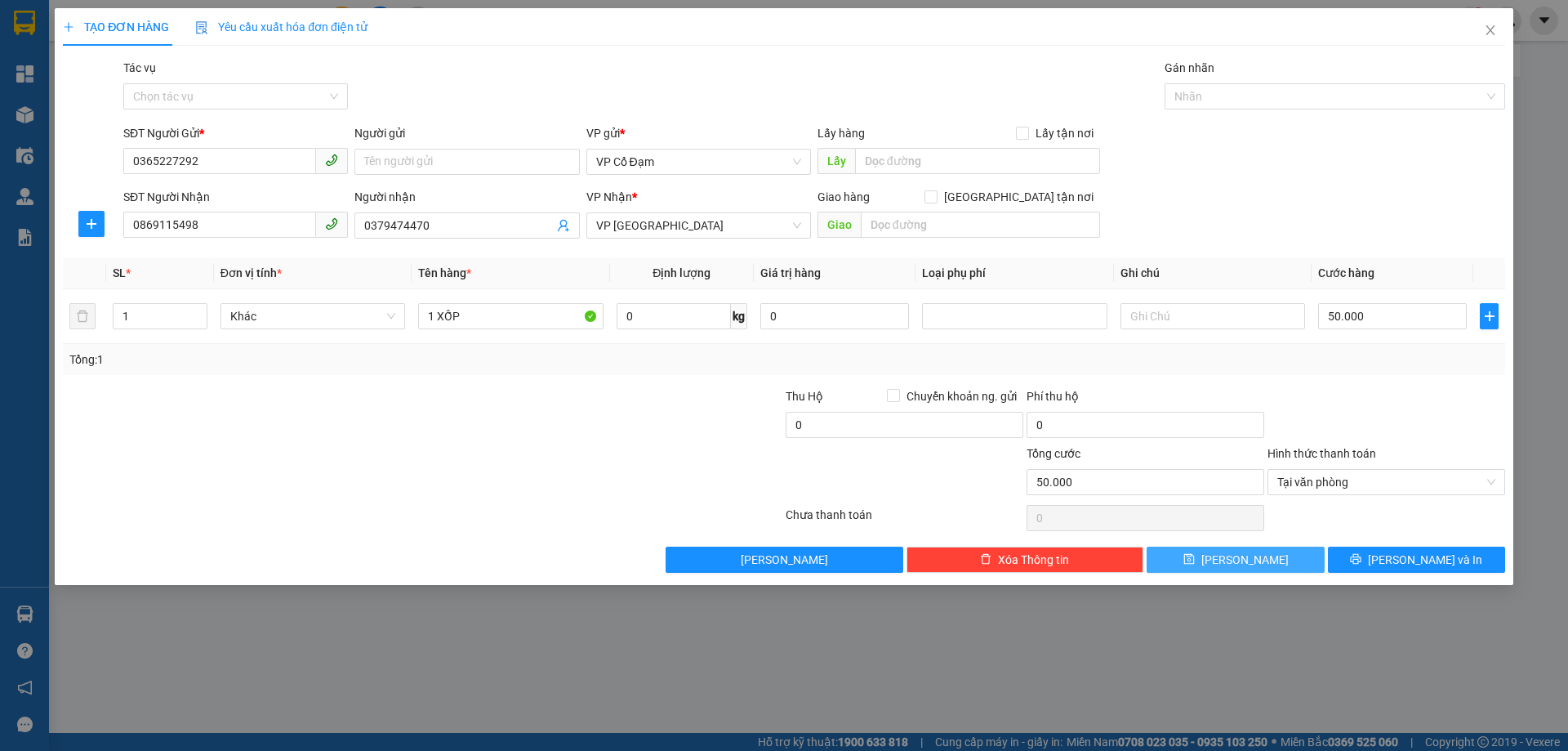
click at [1245, 558] on span "[PERSON_NAME]" at bounding box center [1245, 559] width 87 height 18
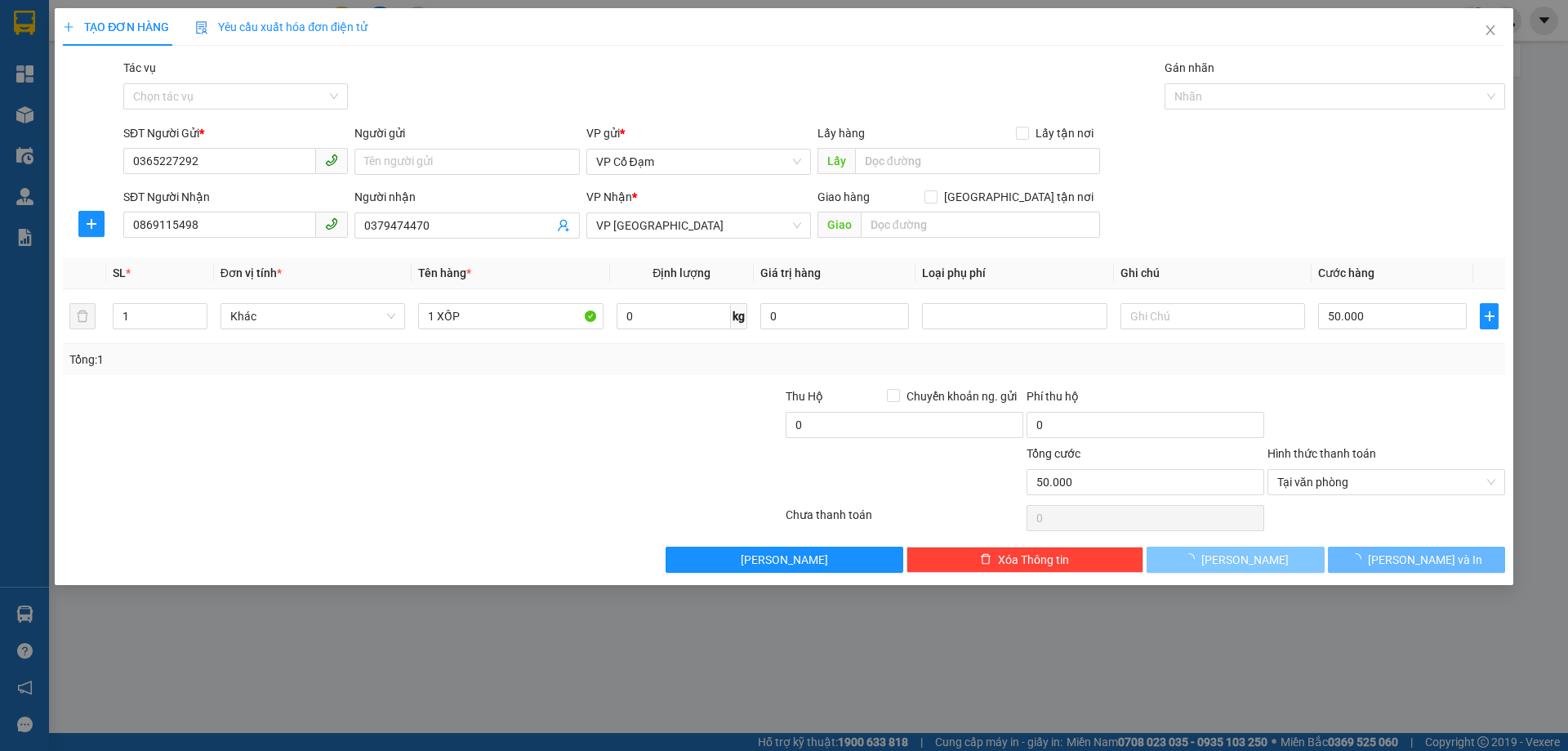
type input "0"
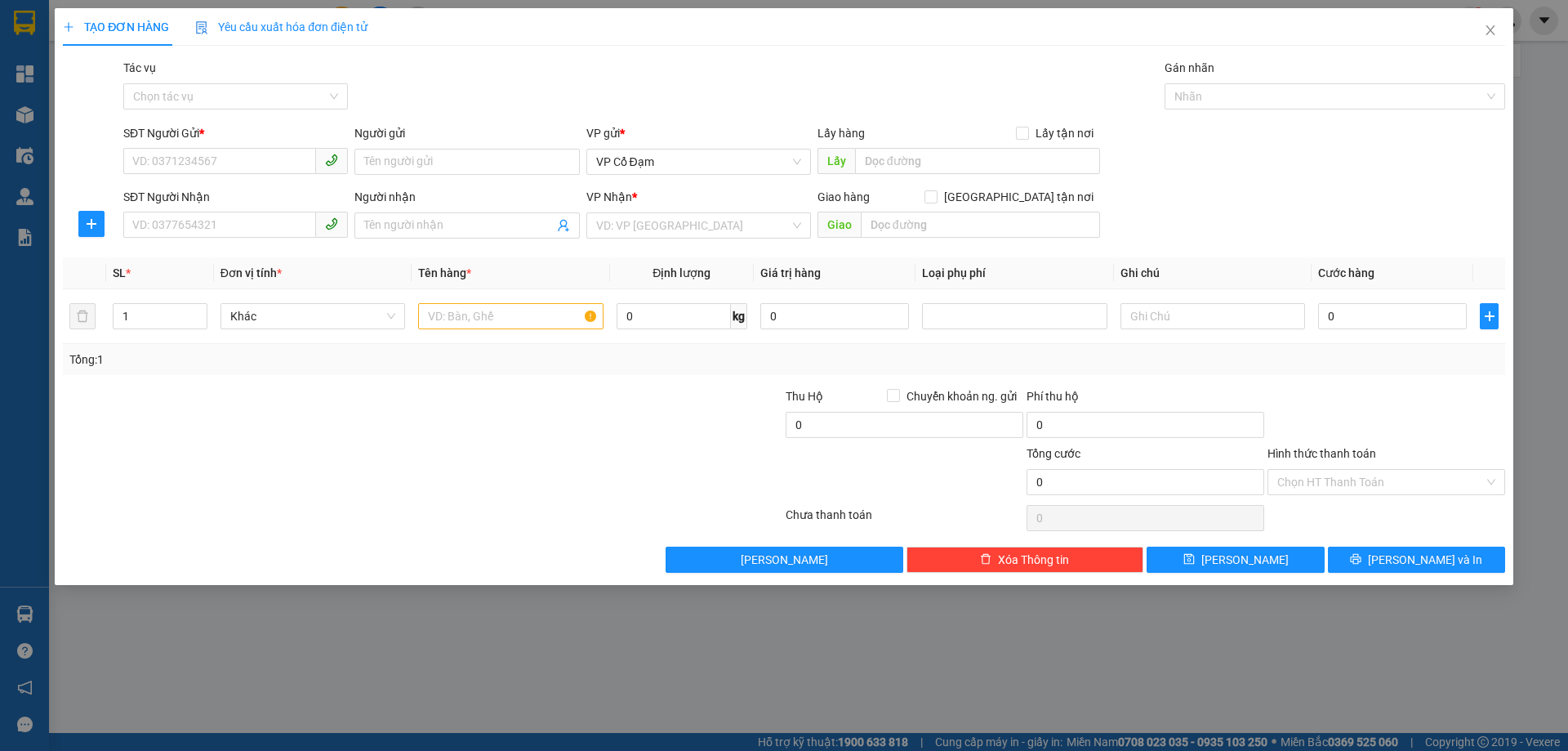
click at [568, 669] on div "TẠO ĐƠN HÀNG Yêu cầu xuất hóa đơn điện tử Transit Pickup Surcharge Ids Transit …" at bounding box center [784, 376] width 1568 height 751
click at [291, 162] on input "SĐT Người Gửi *" at bounding box center [219, 161] width 193 height 26
type input "0967000169"
click at [224, 193] on div "0967000169" at bounding box center [235, 195] width 205 height 18
type input "0387999767"
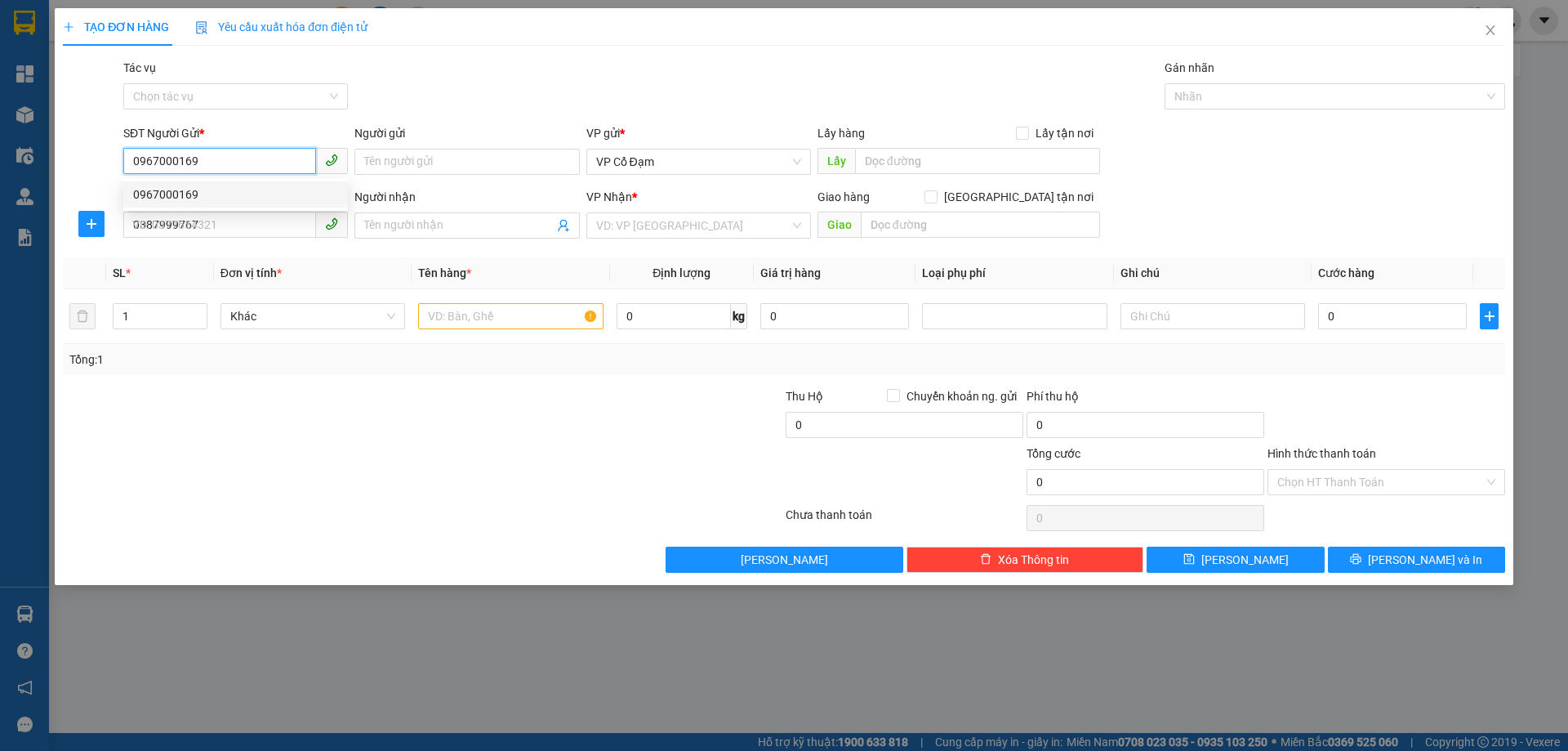
type input "A Đức"
type input "OK"
type input "60.000"
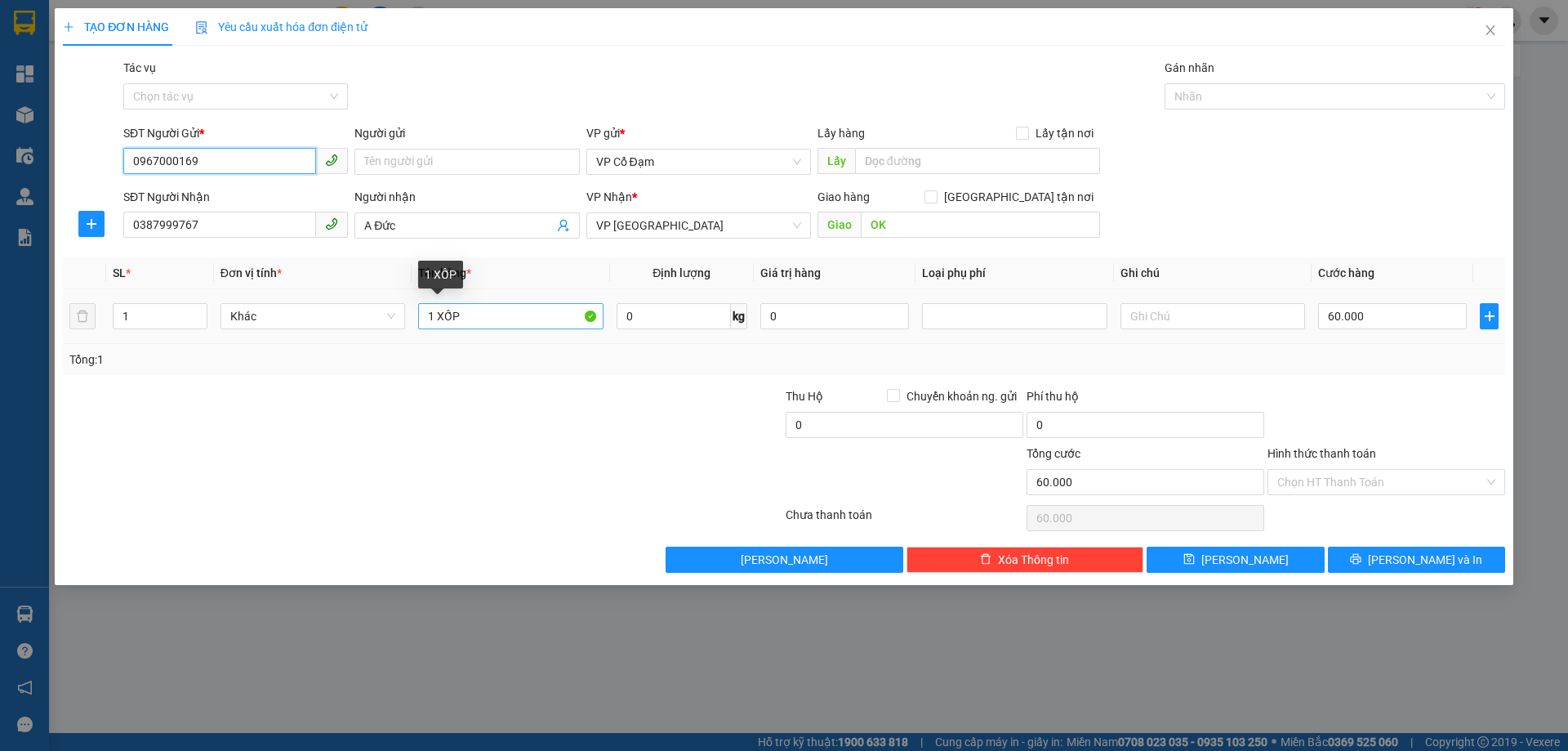
type input "0967000169"
click at [480, 312] on input "1 XỐP" at bounding box center [510, 316] width 185 height 26
click at [1399, 309] on input "60.000" at bounding box center [1392, 316] width 149 height 26
type input "0"
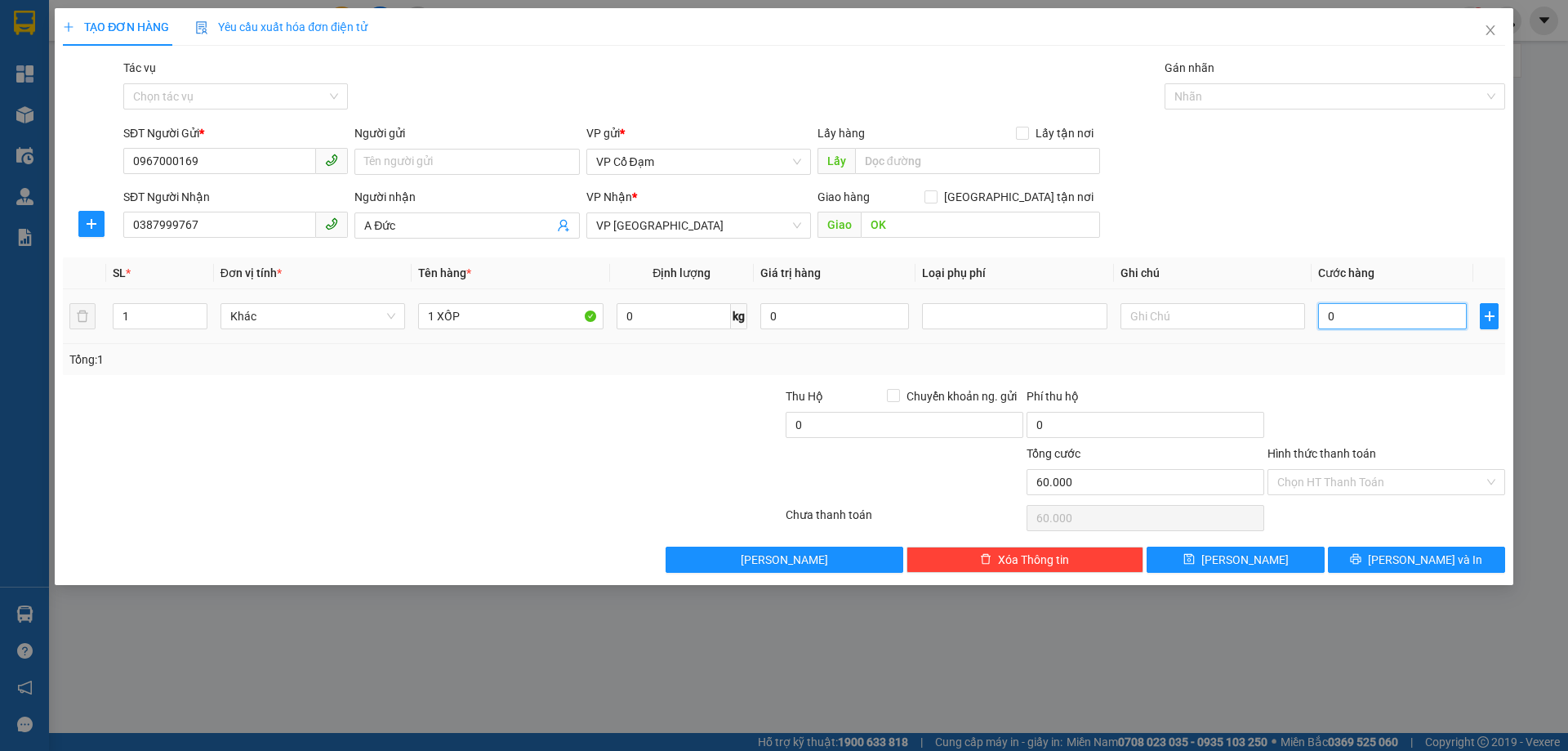
type input "0"
type input "08"
type input "8"
type input "080"
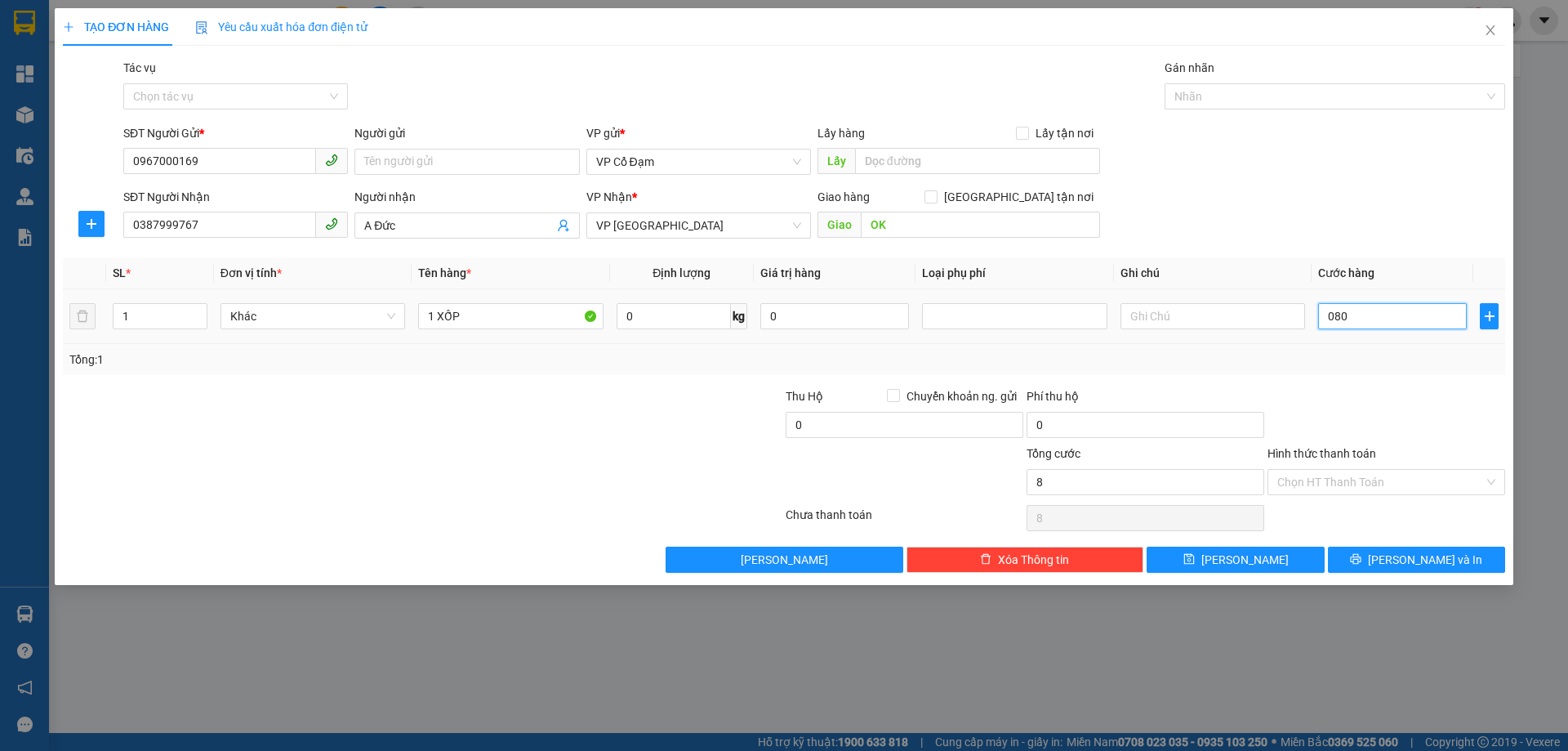
type input "80"
type input "080"
type input "80.000"
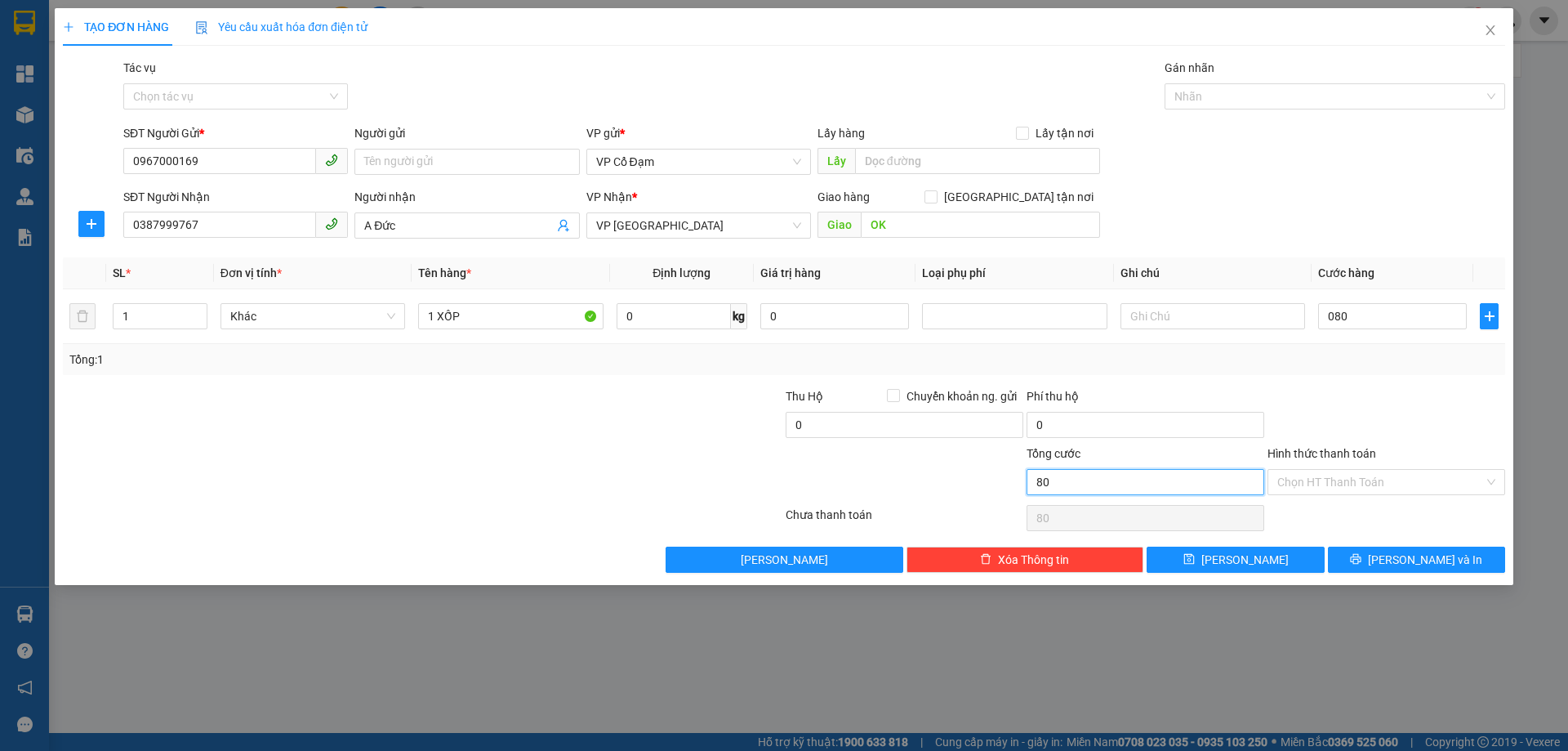
type input "80.000"
drag, startPoint x: 1105, startPoint y: 473, endPoint x: 1321, endPoint y: 495, distance: 217.1
click at [1110, 473] on input "80.000" at bounding box center [1145, 482] width 237 height 26
click at [1321, 483] on input "Hình thức thanh toán" at bounding box center [1380, 482] width 207 height 25
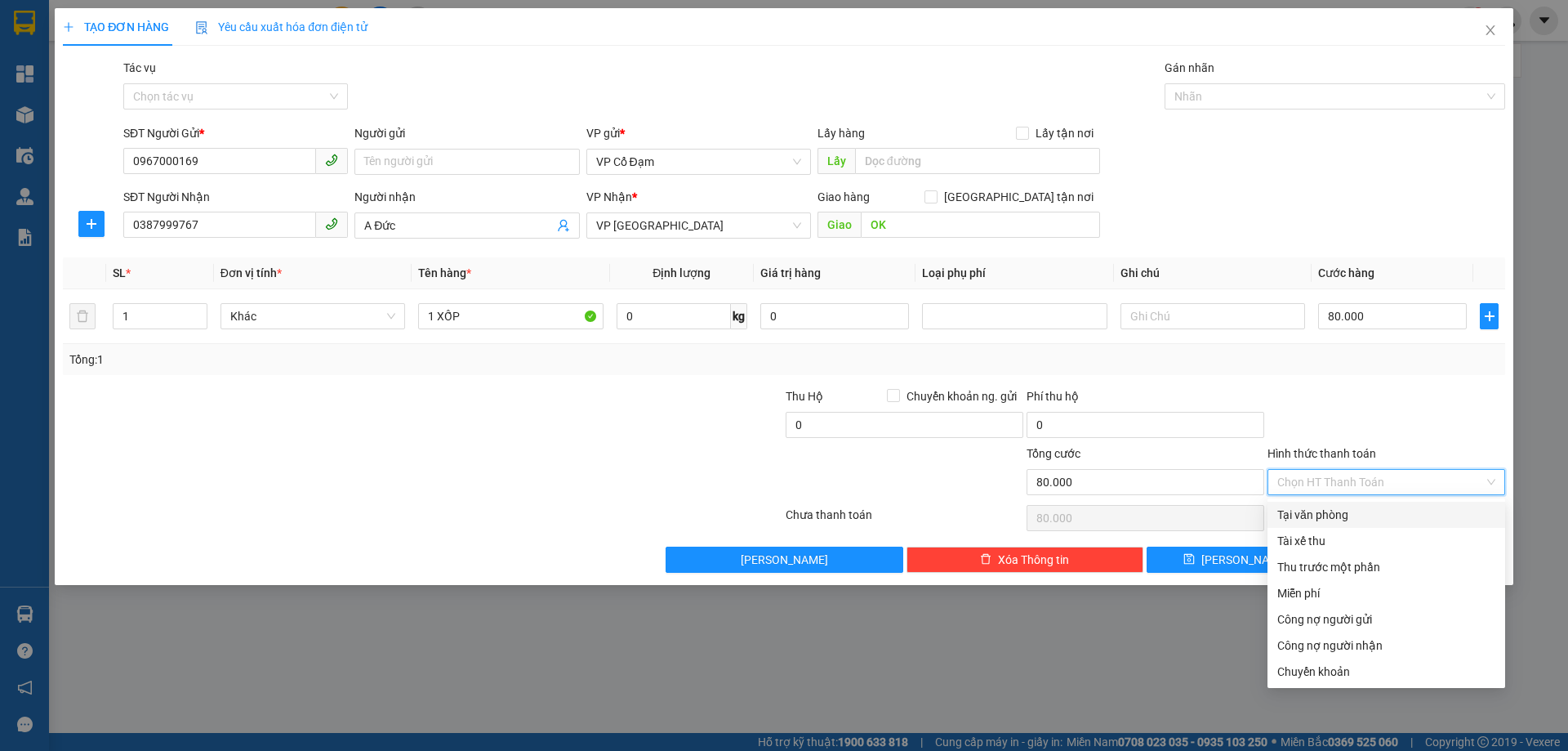
click at [1320, 524] on div "Tại văn phòng" at bounding box center [1385, 515] width 237 height 26
type input "0"
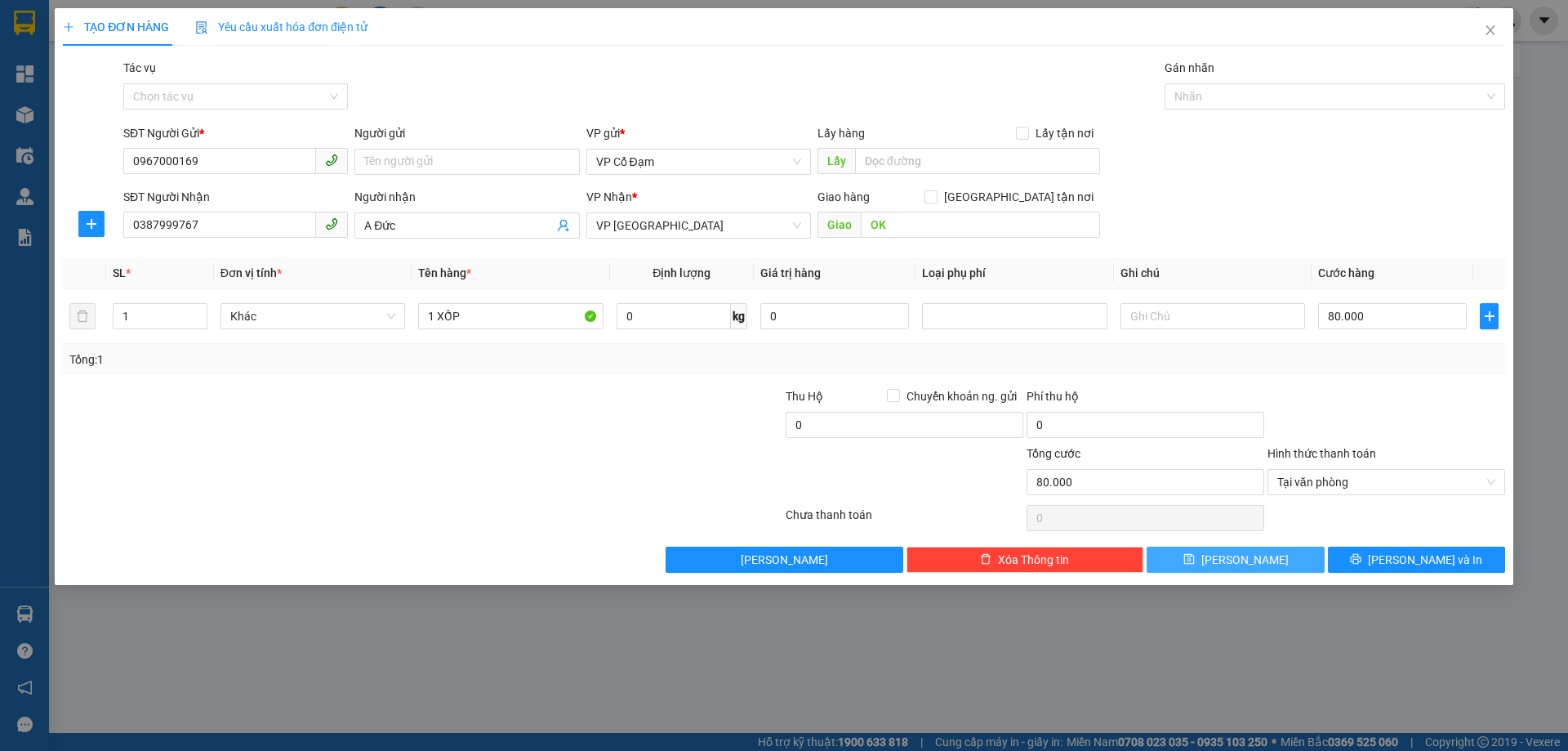
click at [1195, 562] on icon "save" at bounding box center [1190, 559] width 12 height 12
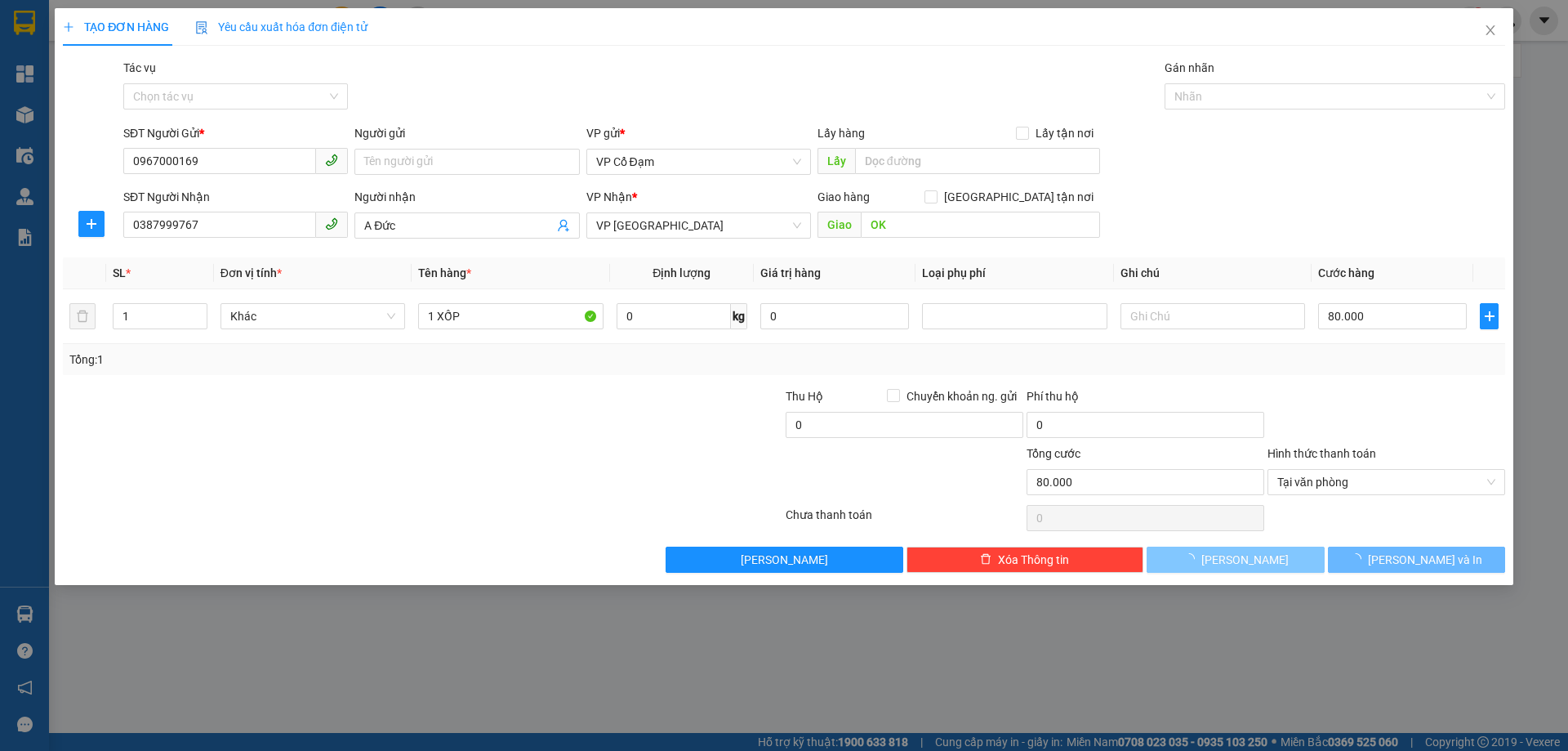
type input "0"
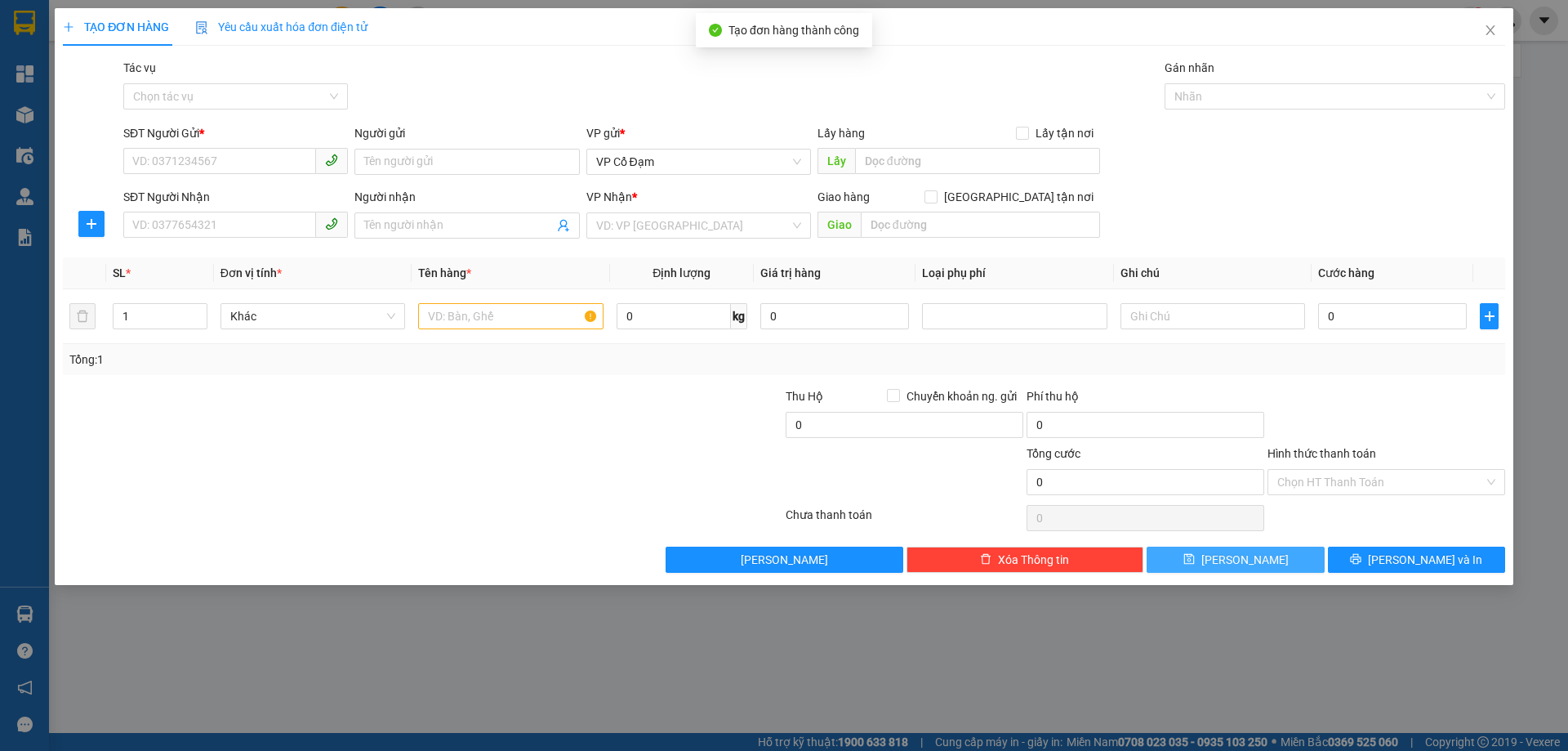
click at [1038, 640] on div "TẠO ĐƠN HÀNG Yêu cầu xuất hóa đơn điện tử Transit Pickup Surcharge Ids Transit …" at bounding box center [784, 376] width 1568 height 751
click at [278, 166] on input "SĐT Người Gửi *" at bounding box center [219, 161] width 193 height 26
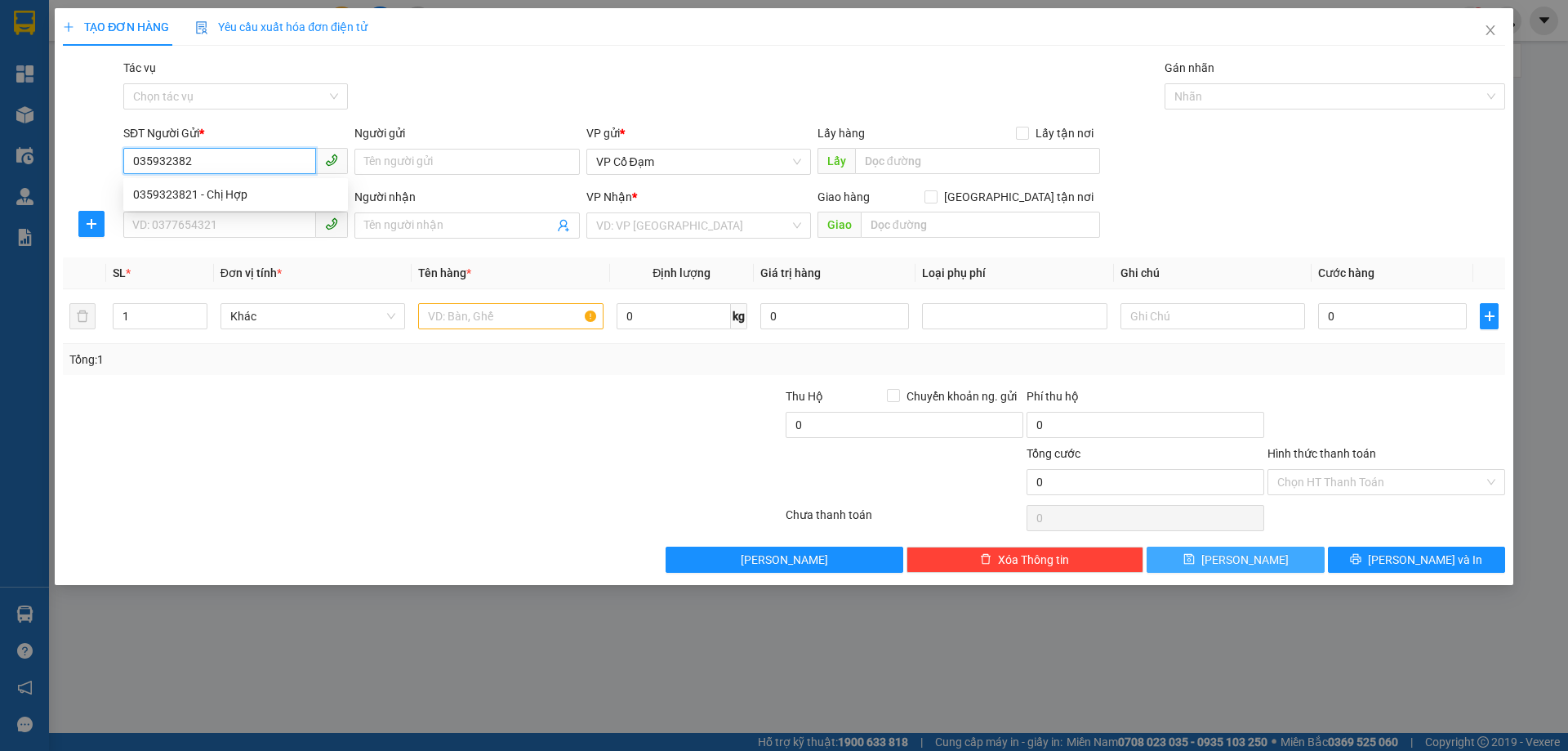
type input "0359323821"
click at [250, 198] on div "0359323821 - Chị Hợp" at bounding box center [235, 195] width 205 height 18
type input "Chị Hợp"
type input "0983600007"
type input "[PERSON_NAME]"
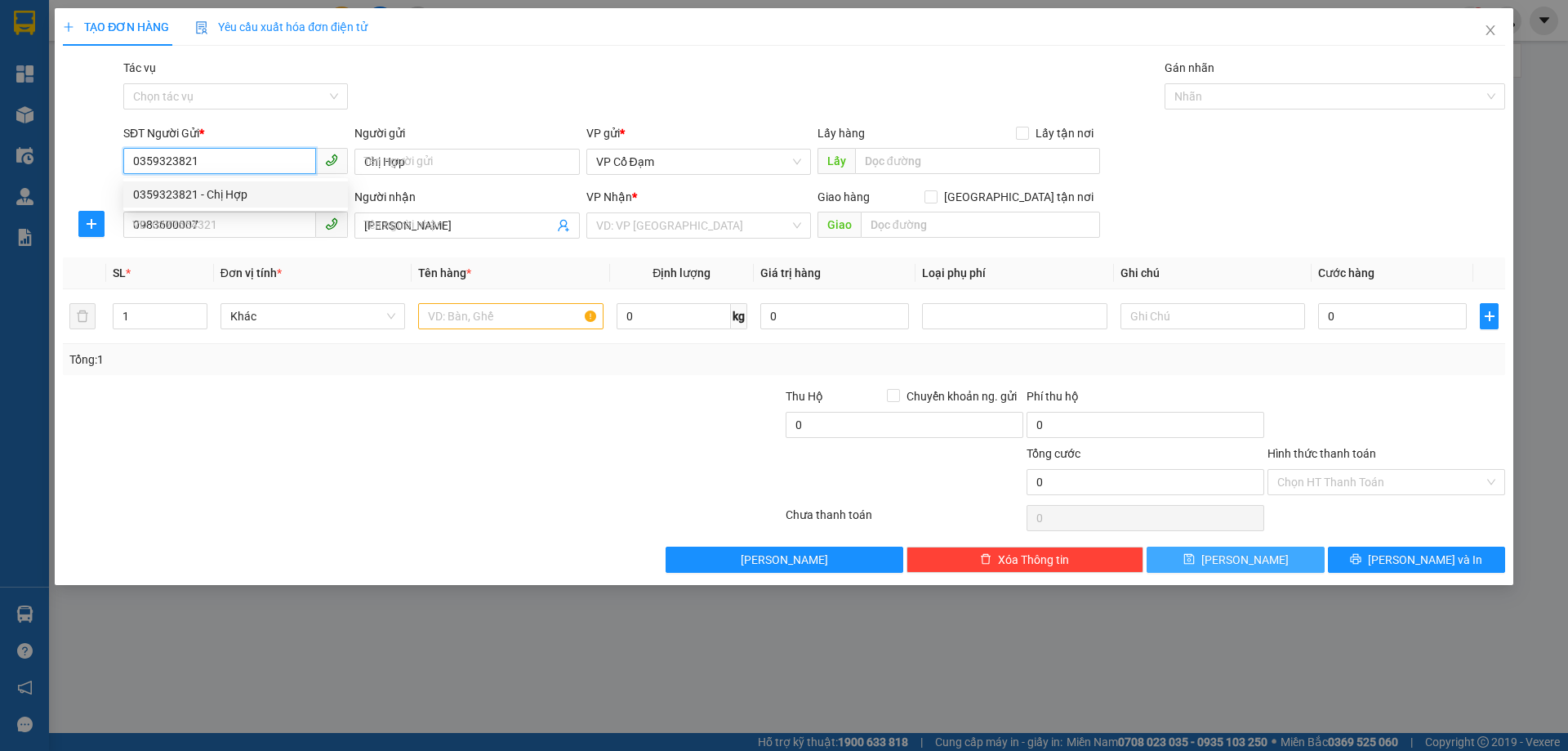
type input "30.000"
type input "0359323821"
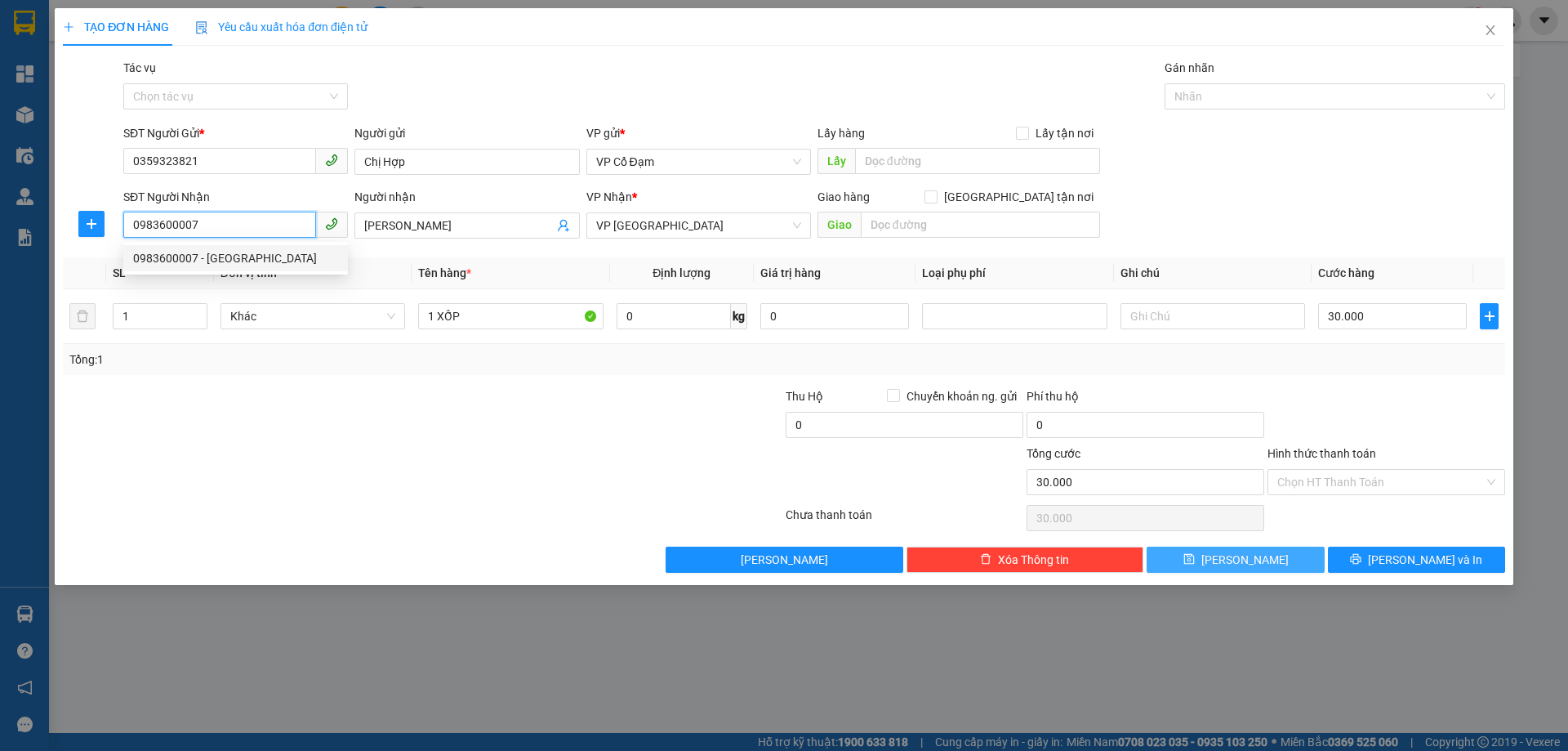
drag, startPoint x: 204, startPoint y: 226, endPoint x: 127, endPoint y: 218, distance: 77.4
click at [127, 218] on input "0983600007" at bounding box center [219, 225] width 193 height 26
type input "0837826688"
click at [201, 255] on div "0837826688" at bounding box center [235, 258] width 205 height 18
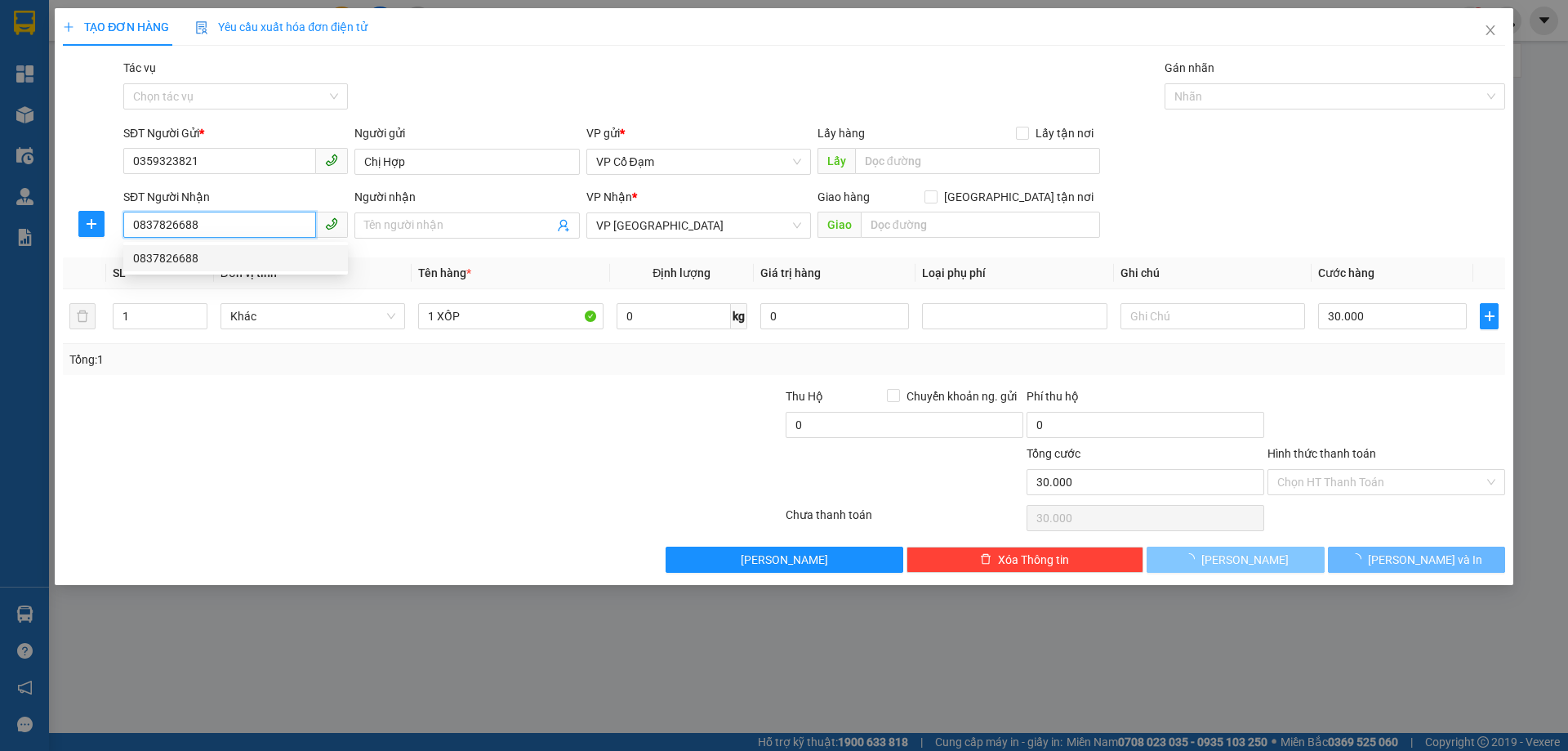
type input "80.000"
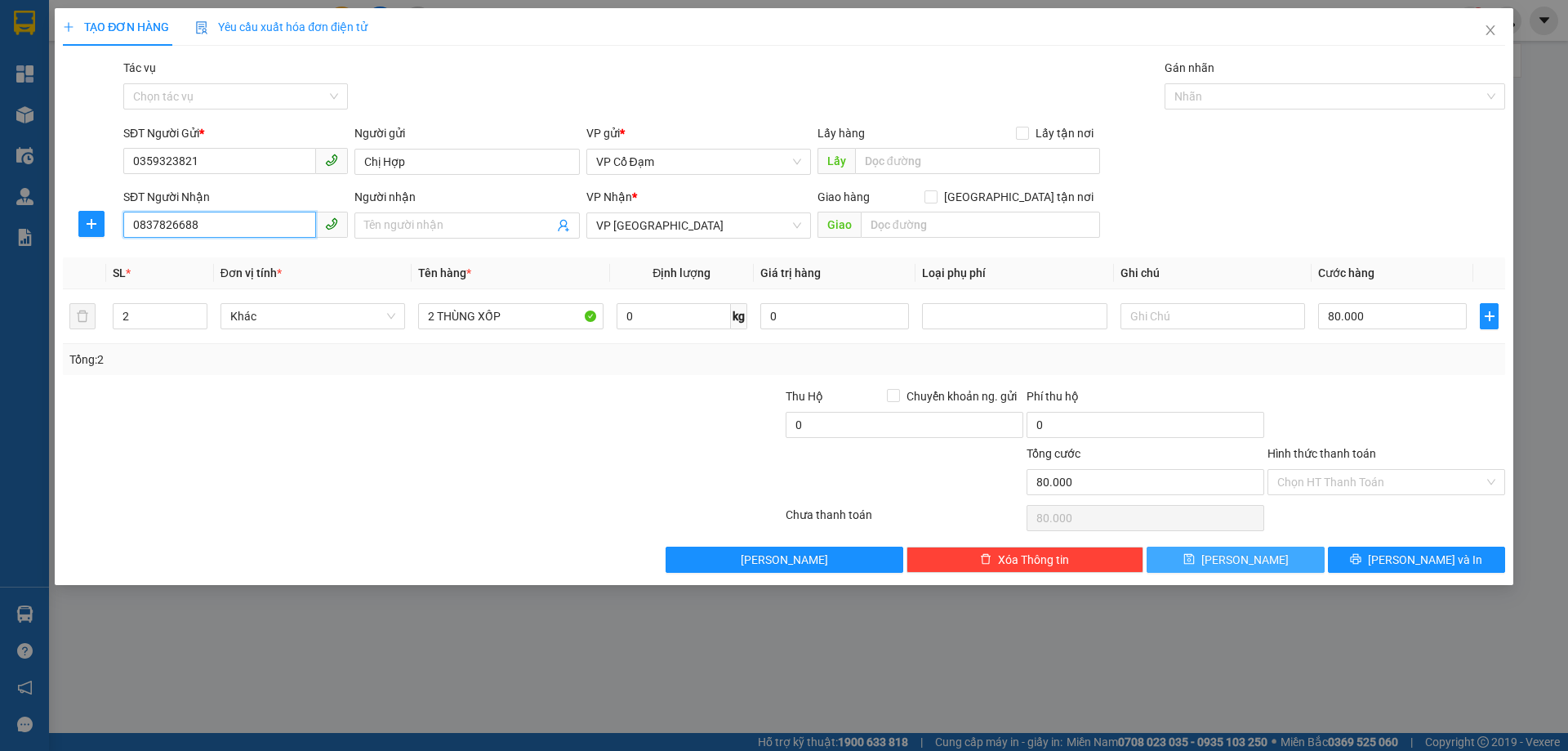
type input "0837826688"
click at [403, 246] on div "Transit Pickup Surcharge Ids Transit Deliver Surcharge Ids Transit Deliver Surc…" at bounding box center [784, 315] width 1442 height 514
click at [466, 225] on input "Người nhận" at bounding box center [459, 225] width 189 height 18
click at [599, 251] on div "Transit Pickup Surcharge Ids Transit Deliver Surcharge Ids Transit Deliver Surc…" at bounding box center [784, 315] width 1442 height 514
click at [665, 227] on span "VP [GEOGRAPHIC_DATA]" at bounding box center [698, 225] width 205 height 25
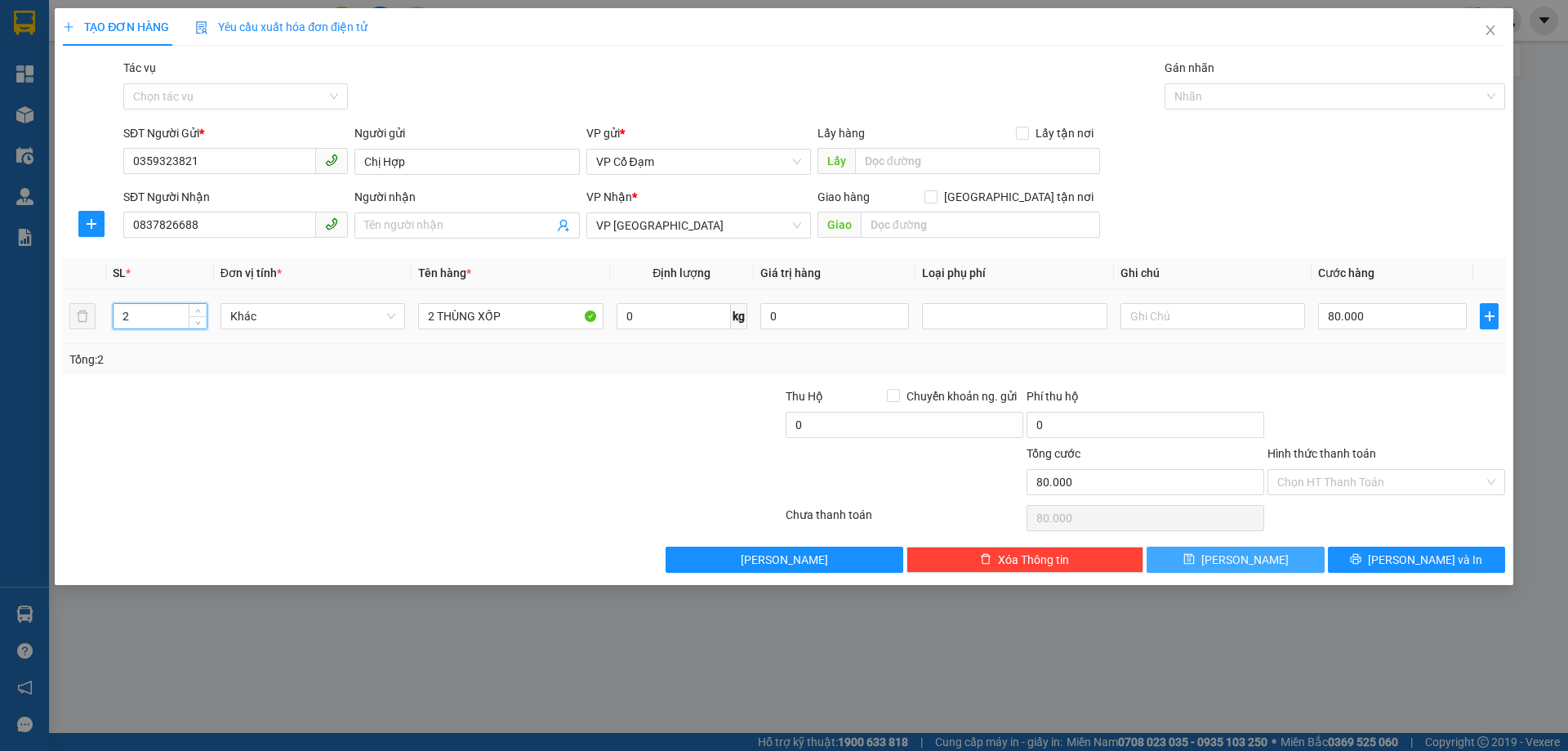
click at [139, 312] on input "2" at bounding box center [160, 316] width 93 height 25
click at [168, 317] on input "number" at bounding box center [160, 316] width 93 height 25
type input "1"
click at [432, 318] on input "2 THÙNG XỐP" at bounding box center [510, 316] width 185 height 26
type input "0"
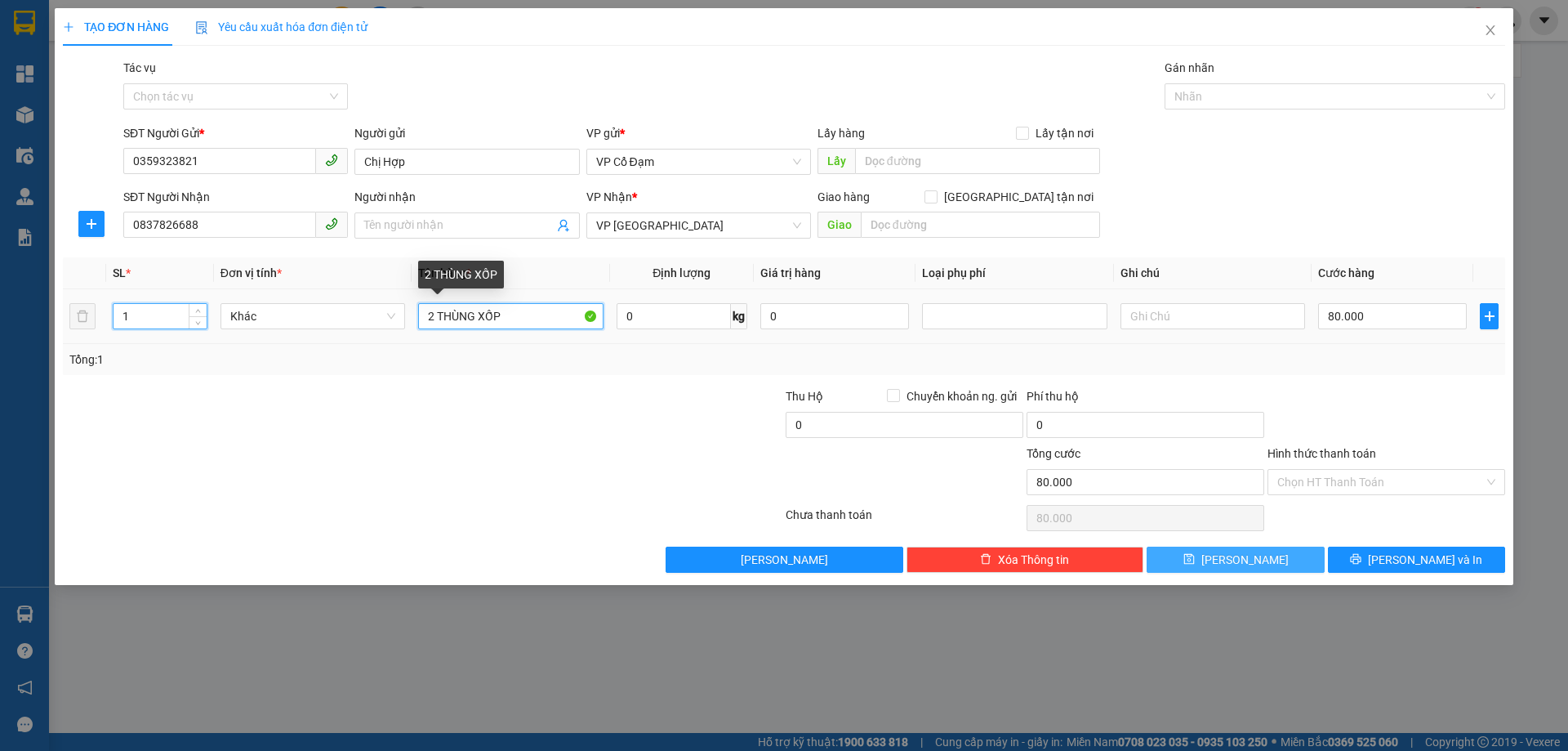
type input "0"
type input "1 THÙNG XỐP"
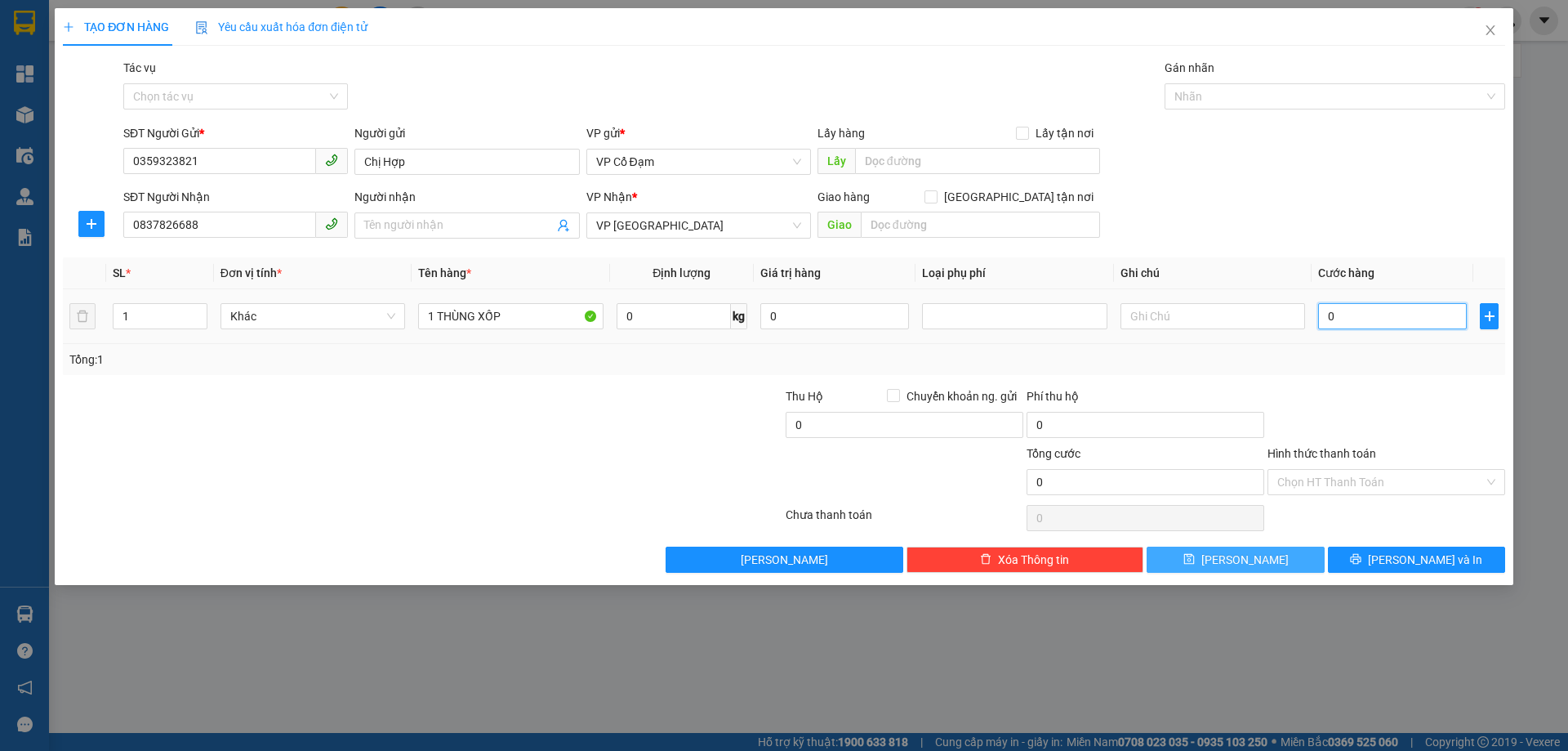
click at [1367, 320] on input "0" at bounding box center [1392, 316] width 149 height 26
type input "7"
type input "70"
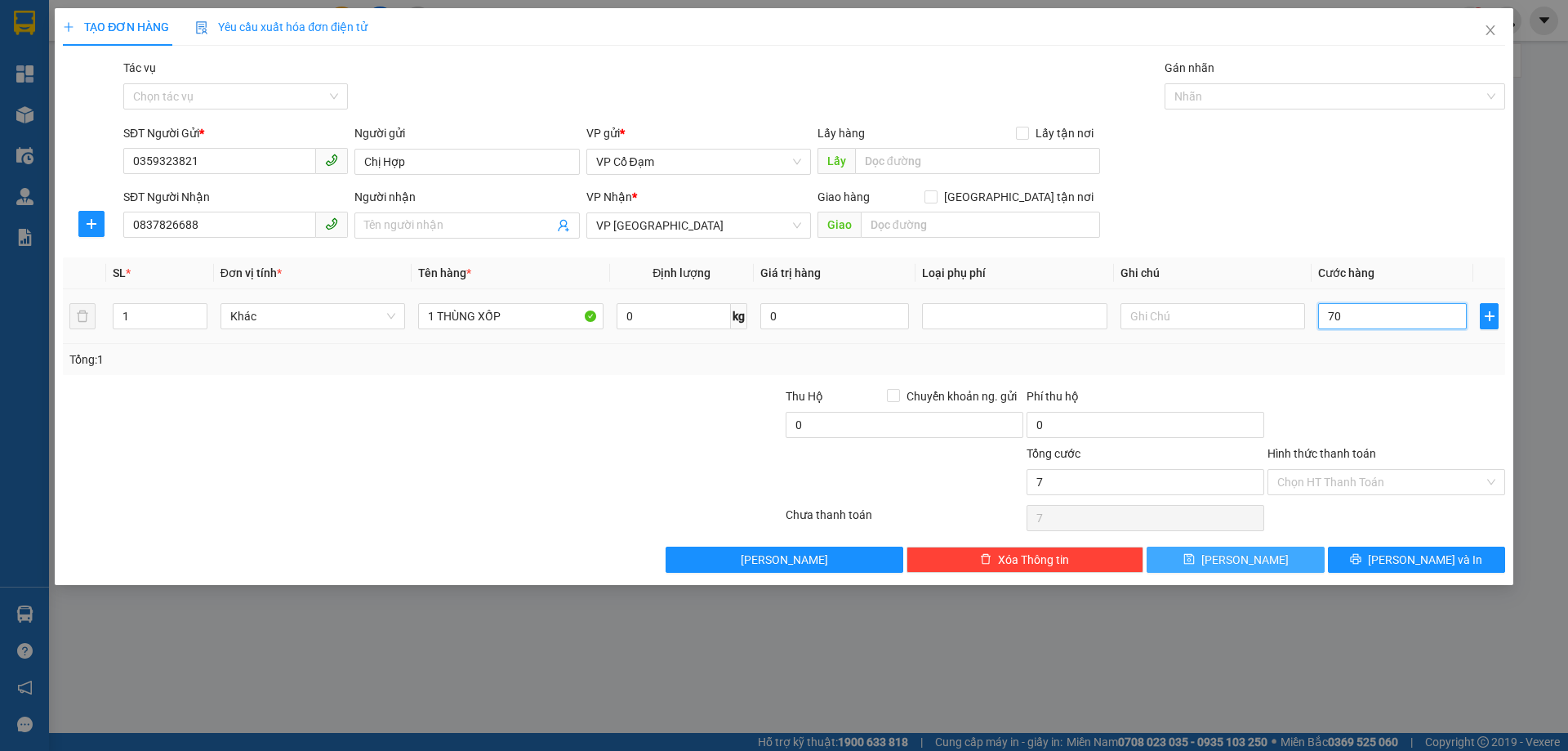
type input "70"
type input "70.000"
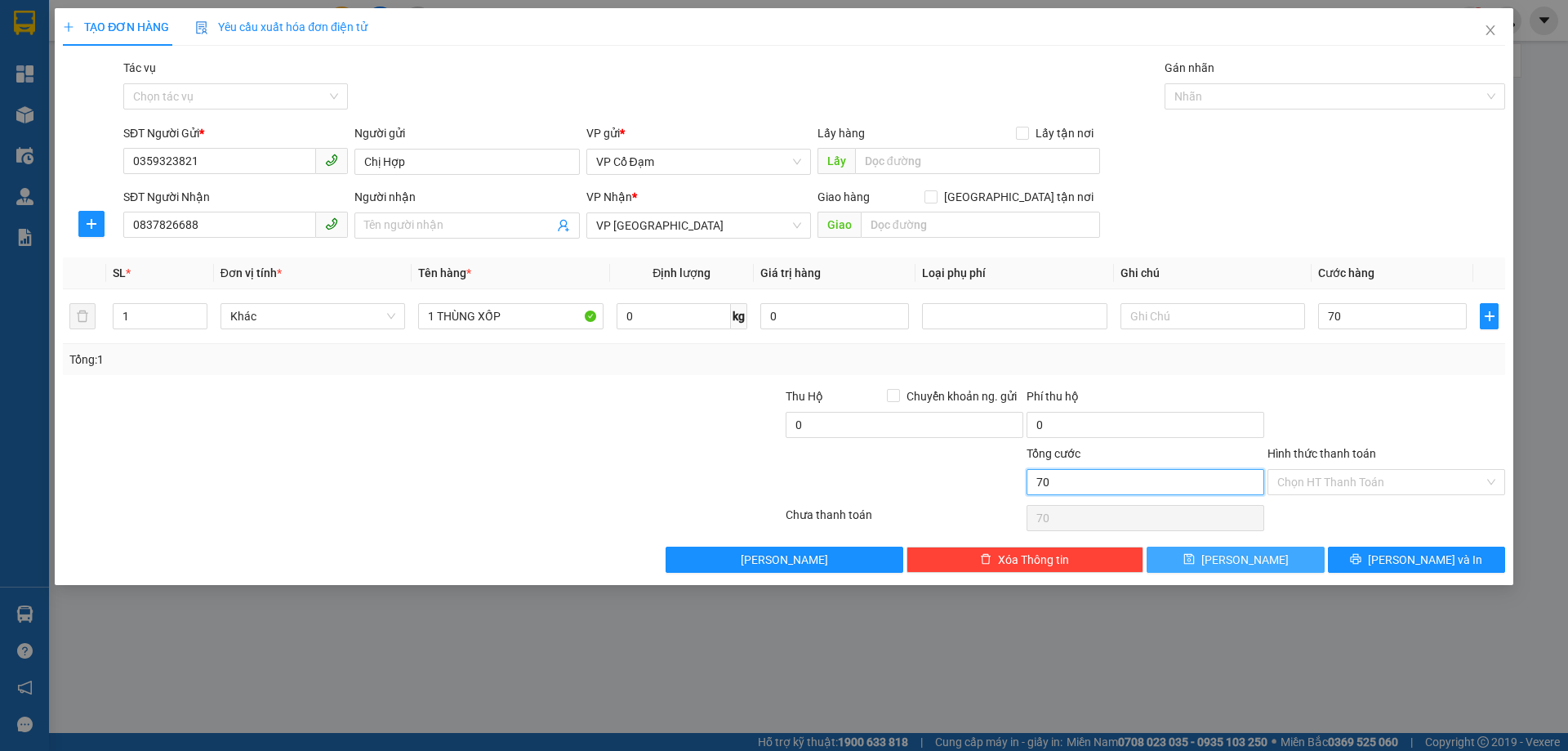
type input "70.000"
click at [1193, 473] on input "70.000" at bounding box center [1145, 482] width 237 height 26
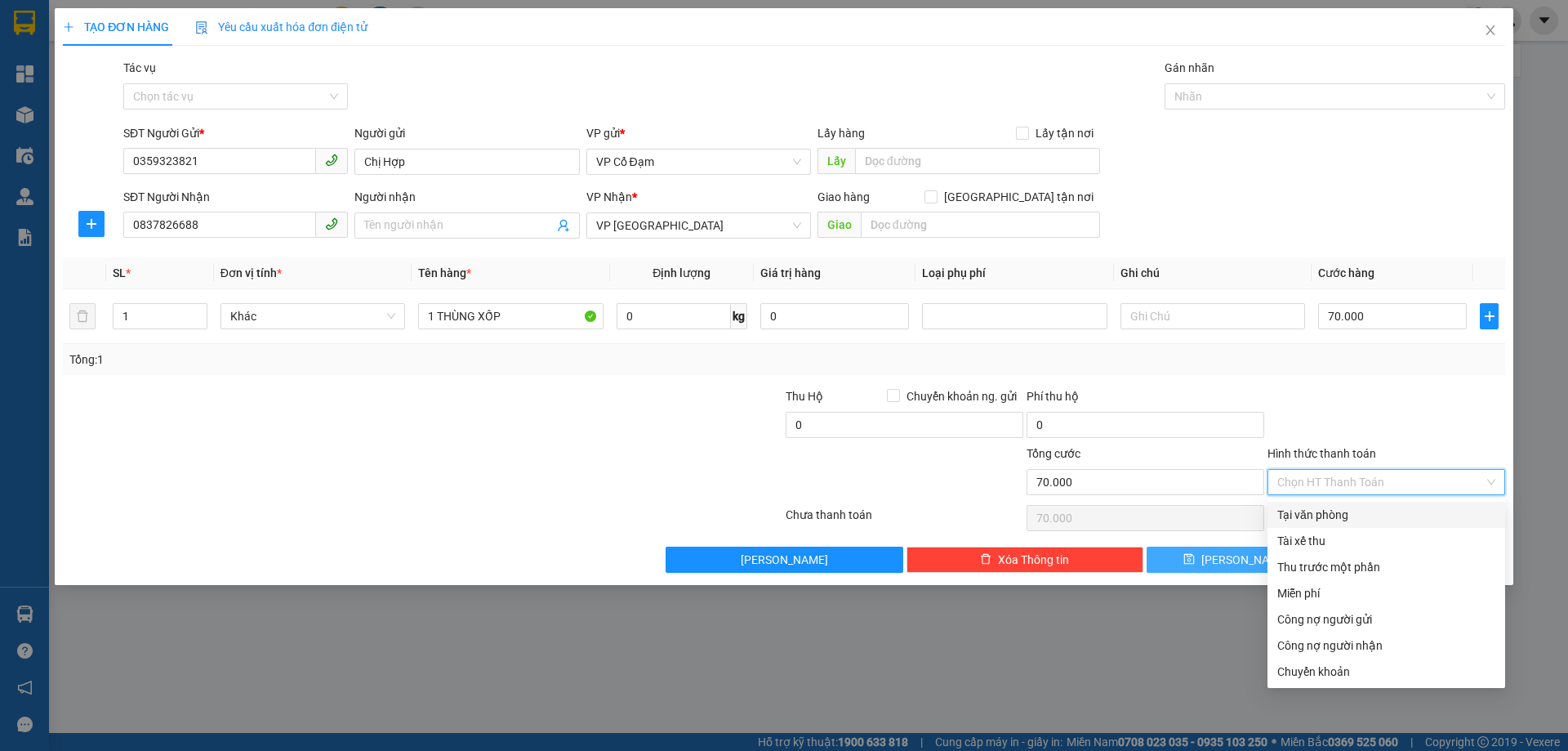
click at [1305, 487] on input "Hình thức thanh toán" at bounding box center [1380, 482] width 207 height 25
click at [1326, 514] on div "Tại văn phòng" at bounding box center [1386, 515] width 218 height 18
type input "0"
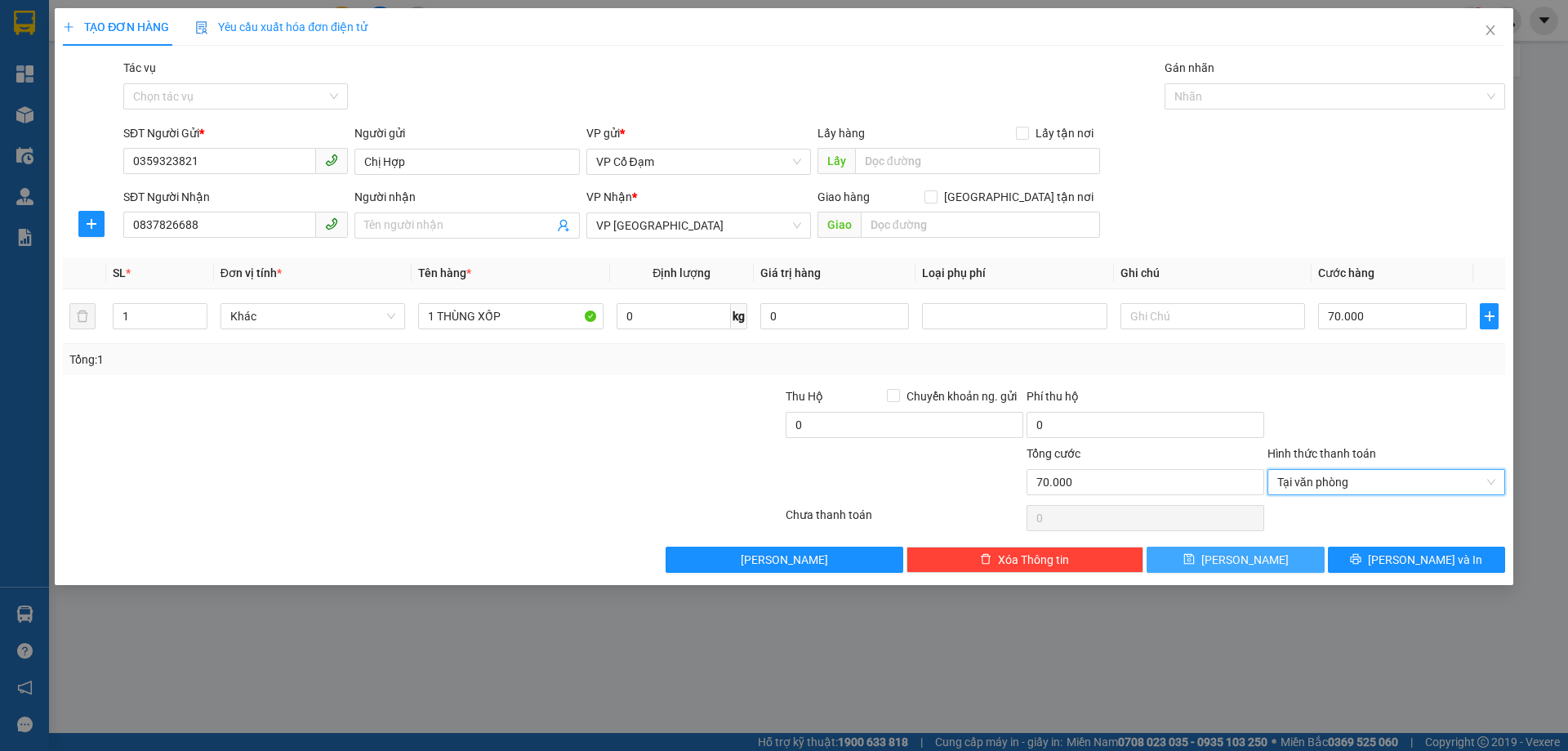
click at [1261, 560] on button "[PERSON_NAME]" at bounding box center [1235, 559] width 177 height 26
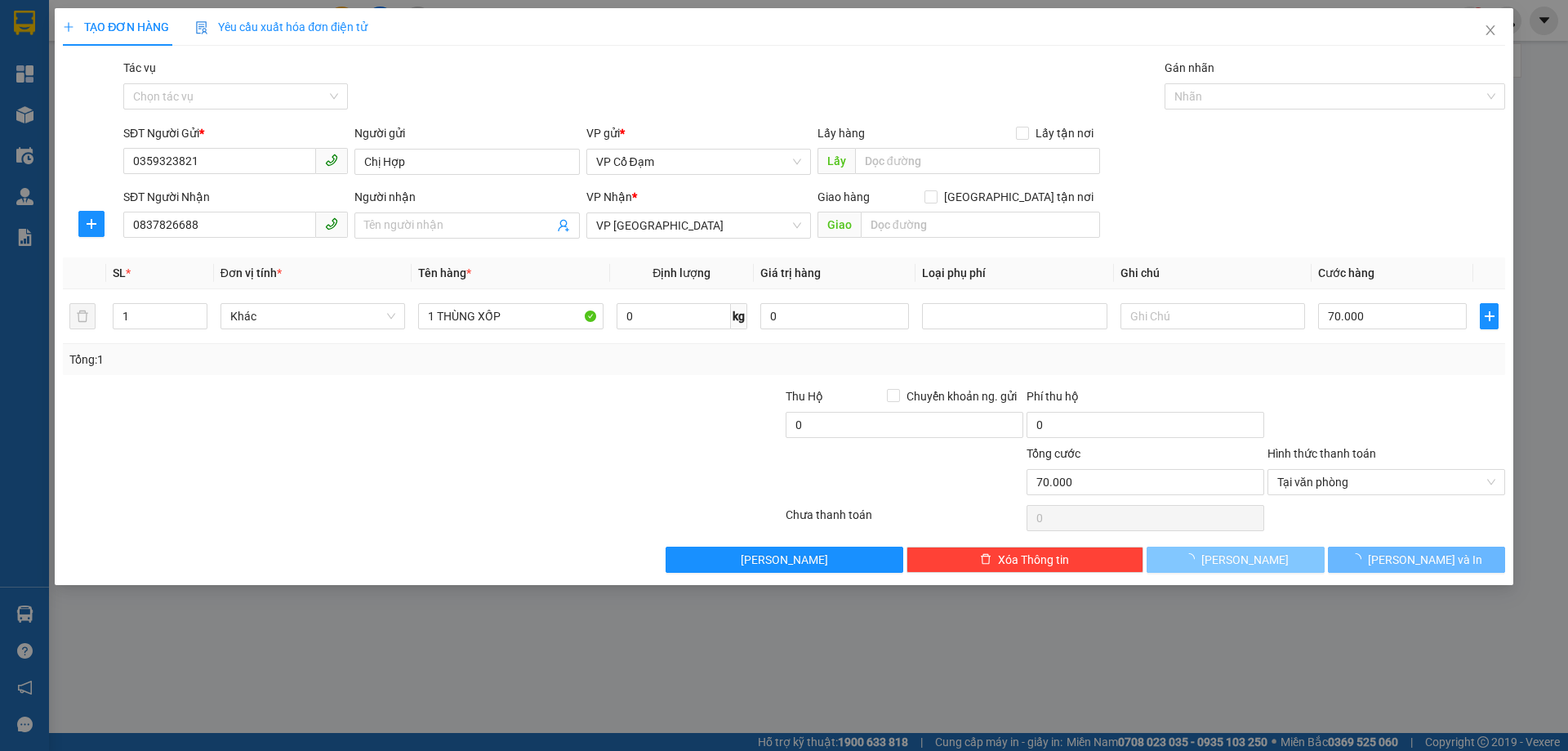
type input "0"
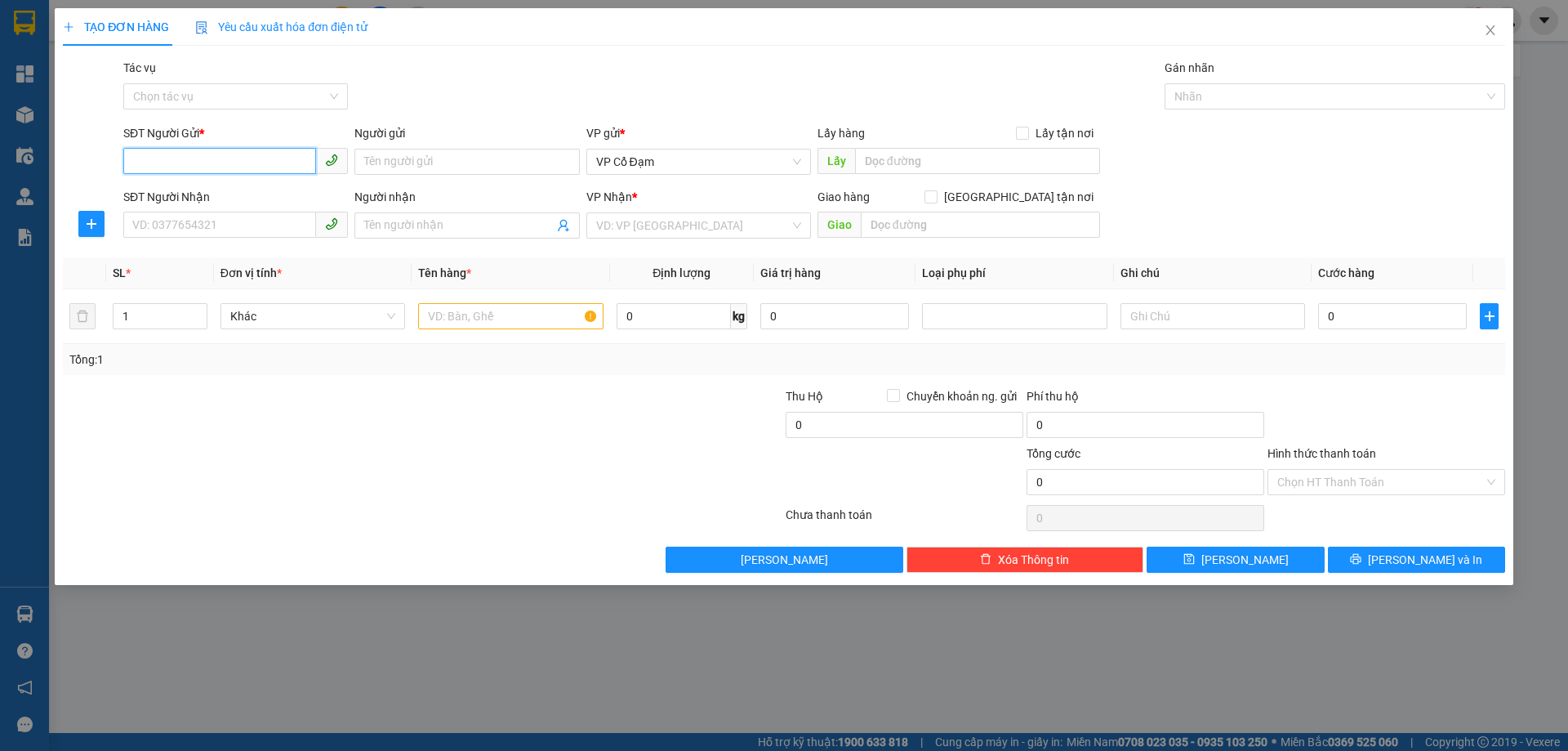
click at [266, 160] on input "SĐT Người Gửi *" at bounding box center [219, 161] width 193 height 26
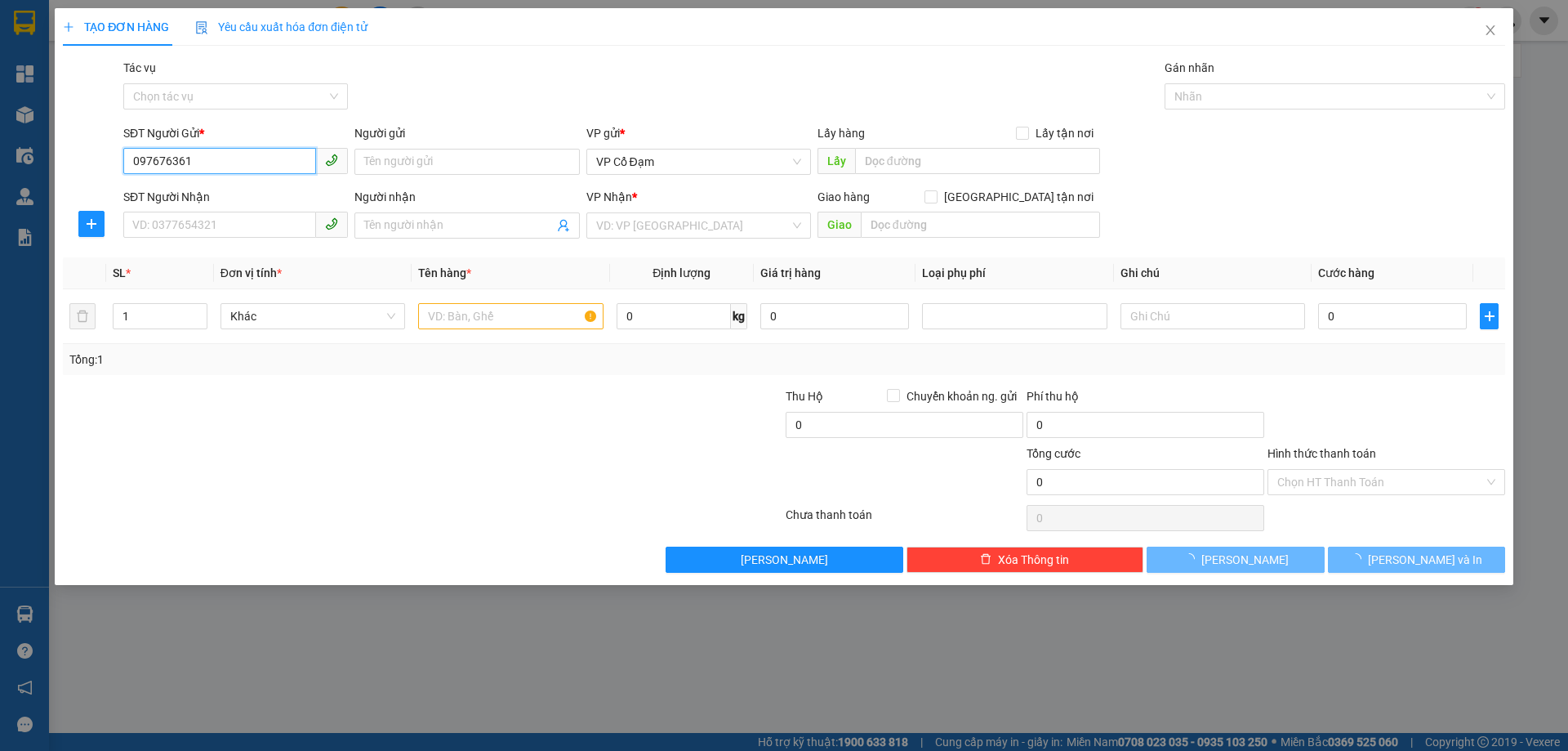
type input "0976763617"
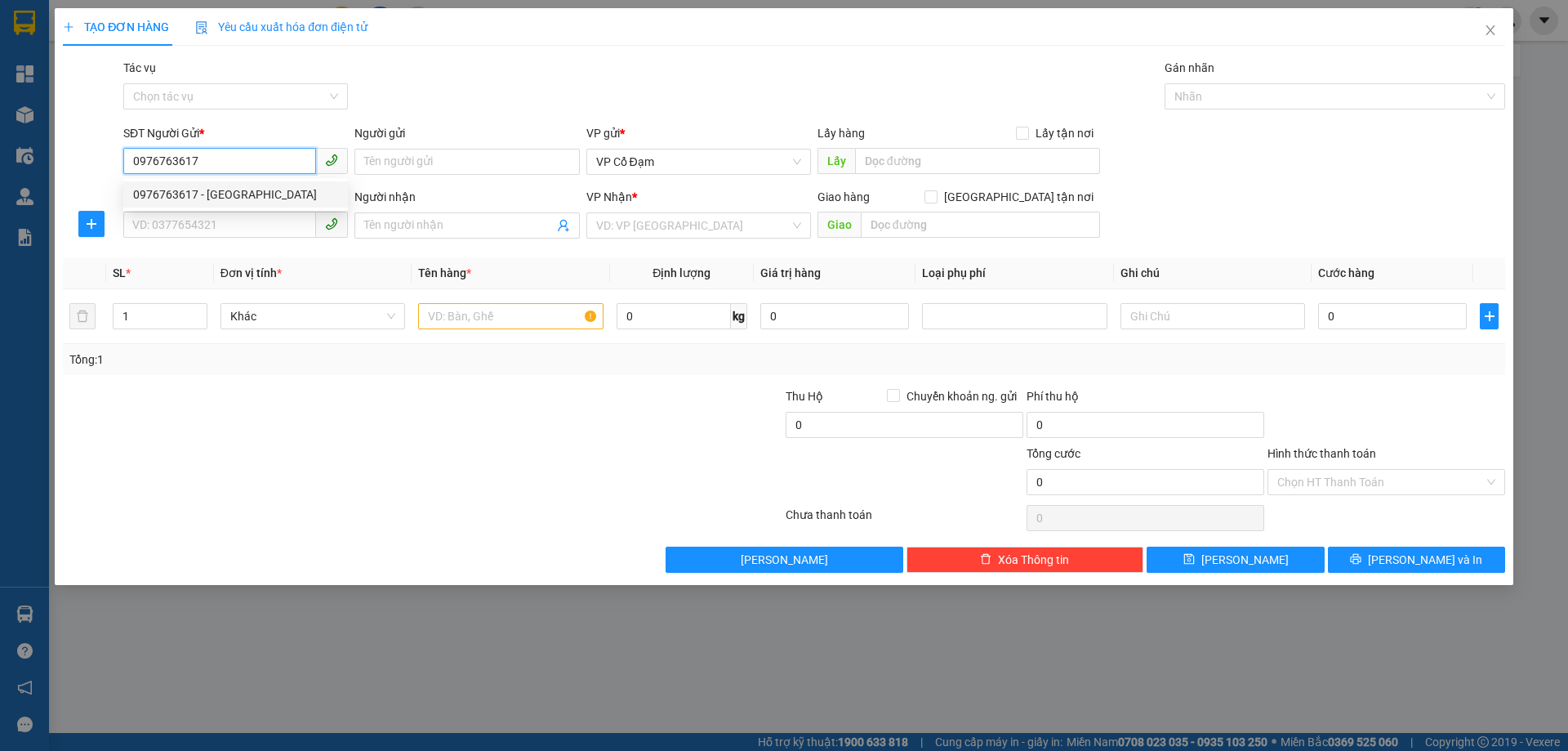
click at [230, 191] on div "0976763617 - [GEOGRAPHIC_DATA]" at bounding box center [235, 195] width 205 height 18
type input "[PERSON_NAME]"
type input "0934727850"
type input "[PERSON_NAME]"
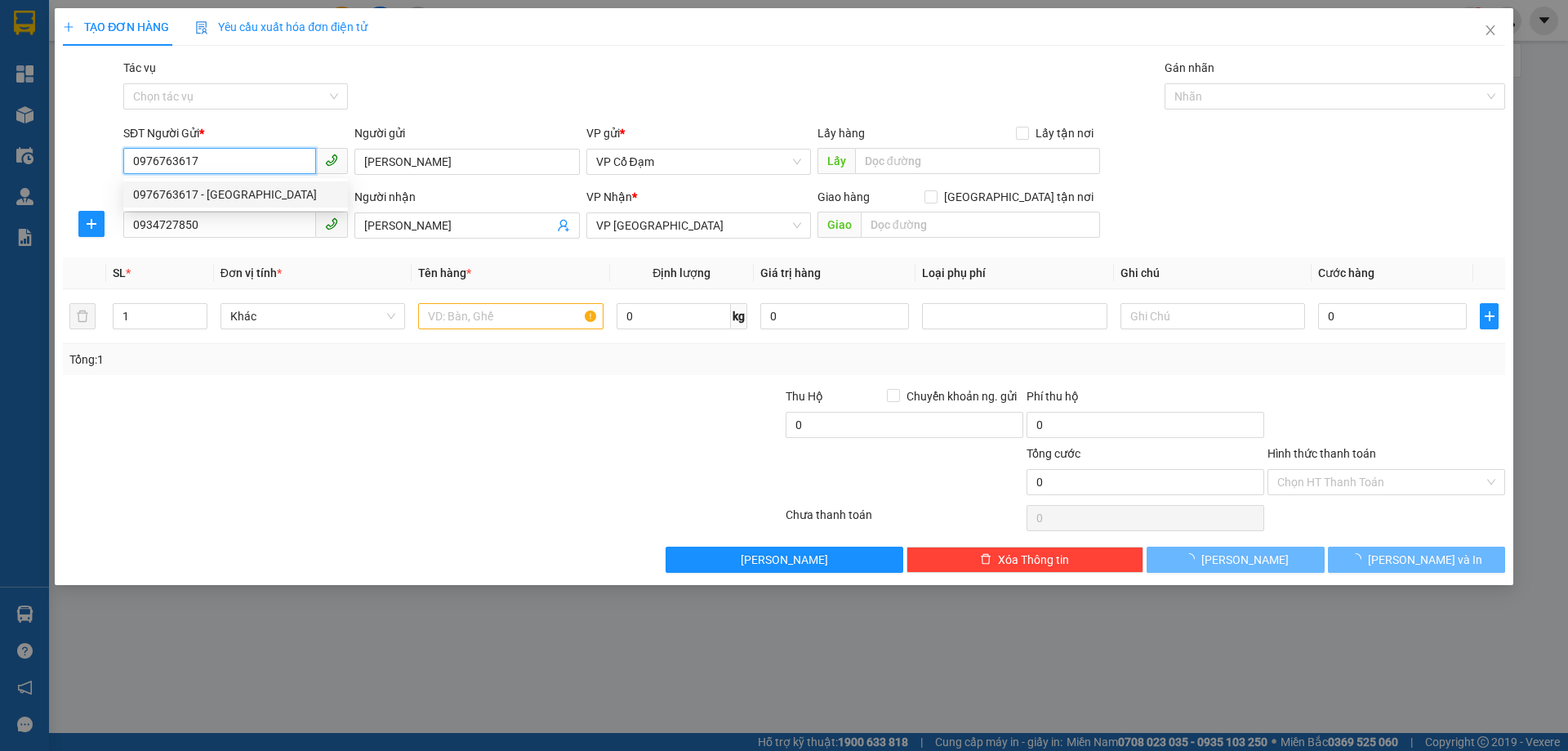
type input "40.000"
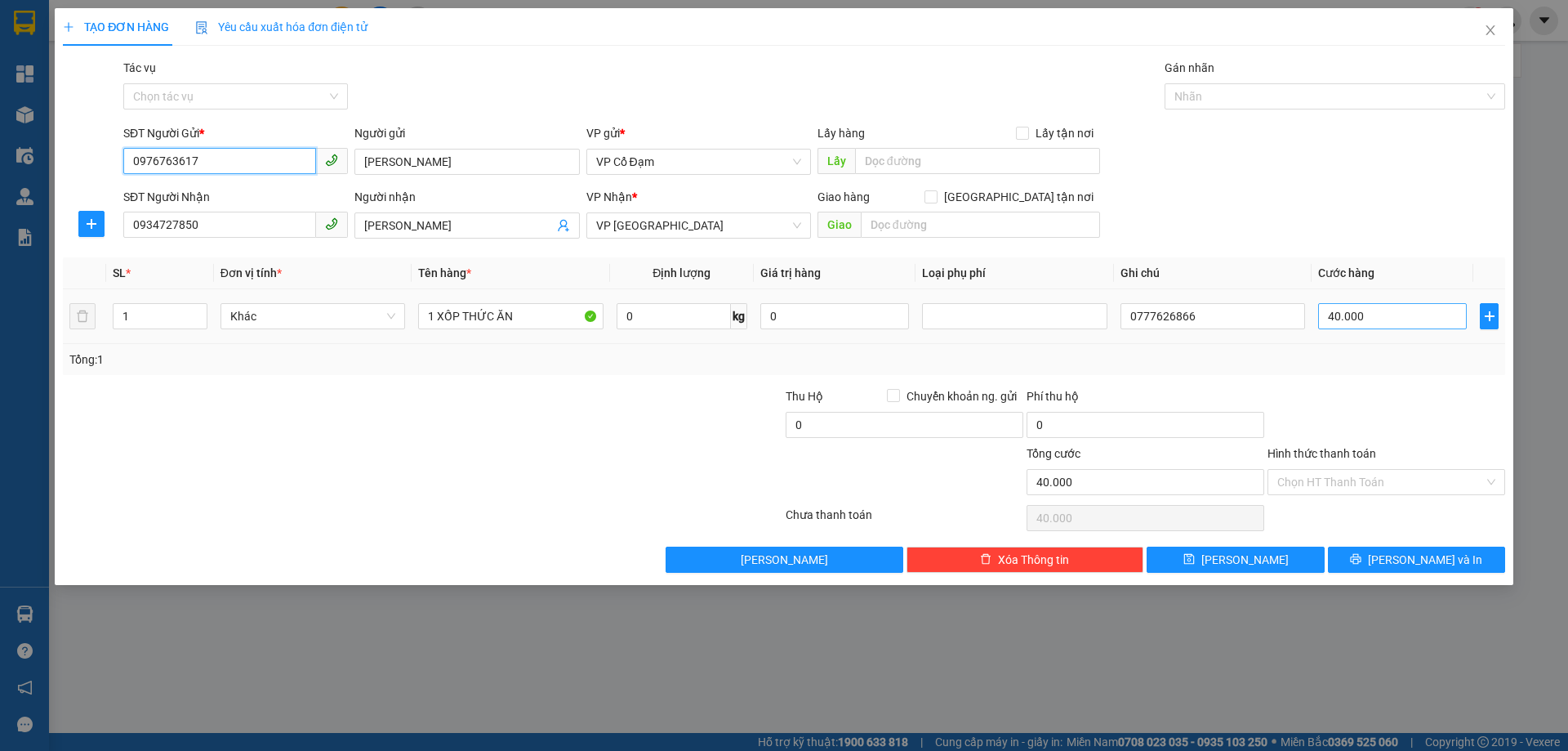
type input "0976763617"
click at [1383, 310] on input "40.000" at bounding box center [1392, 316] width 149 height 26
type input "6"
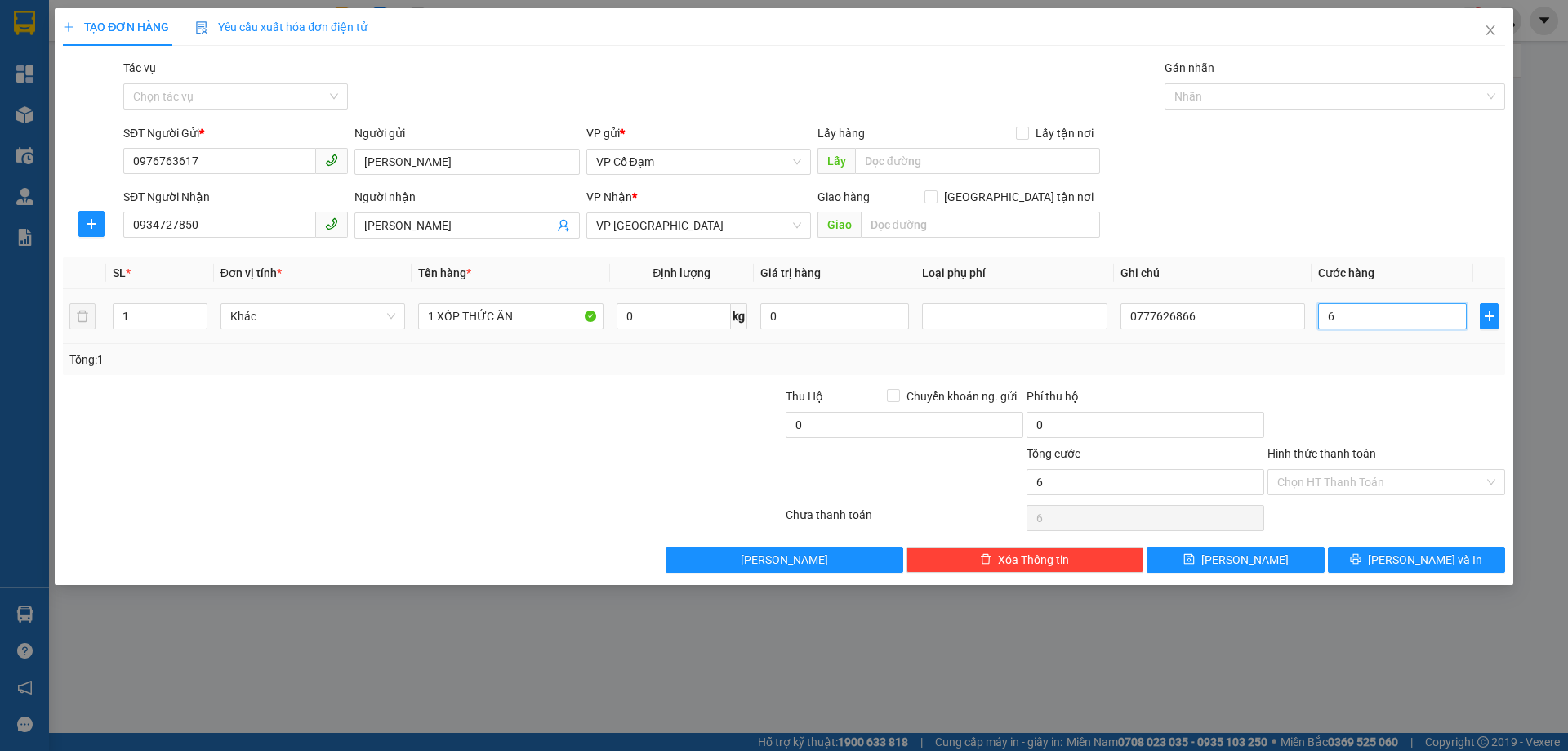
type input "60"
type input "60.000"
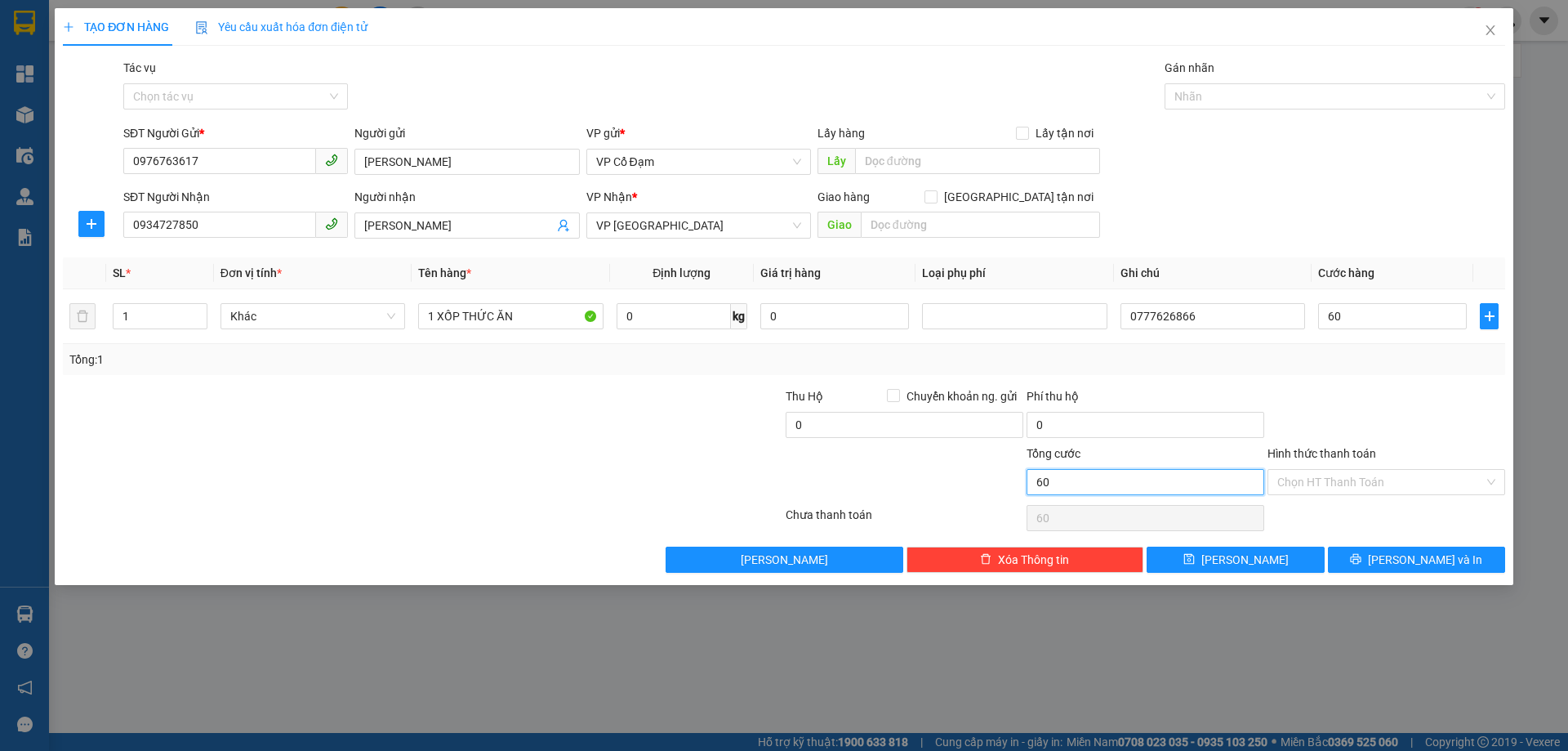
type input "60.000"
click at [1156, 483] on input "60.000" at bounding box center [1145, 482] width 237 height 26
click at [1426, 482] on input "Hình thức thanh toán" at bounding box center [1380, 482] width 207 height 25
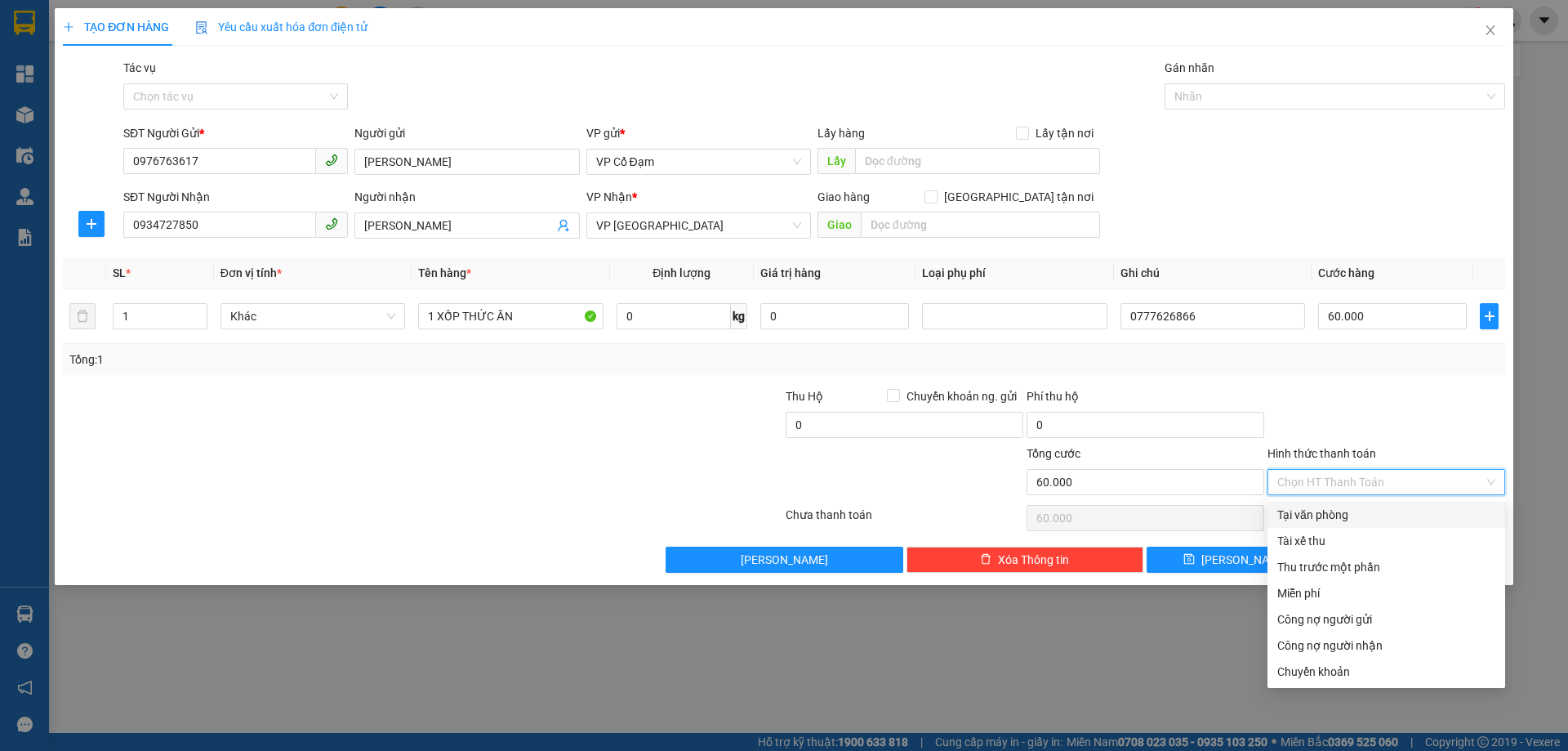
click at [1345, 510] on div "Tại văn phòng" at bounding box center [1386, 515] width 218 height 18
type input "0"
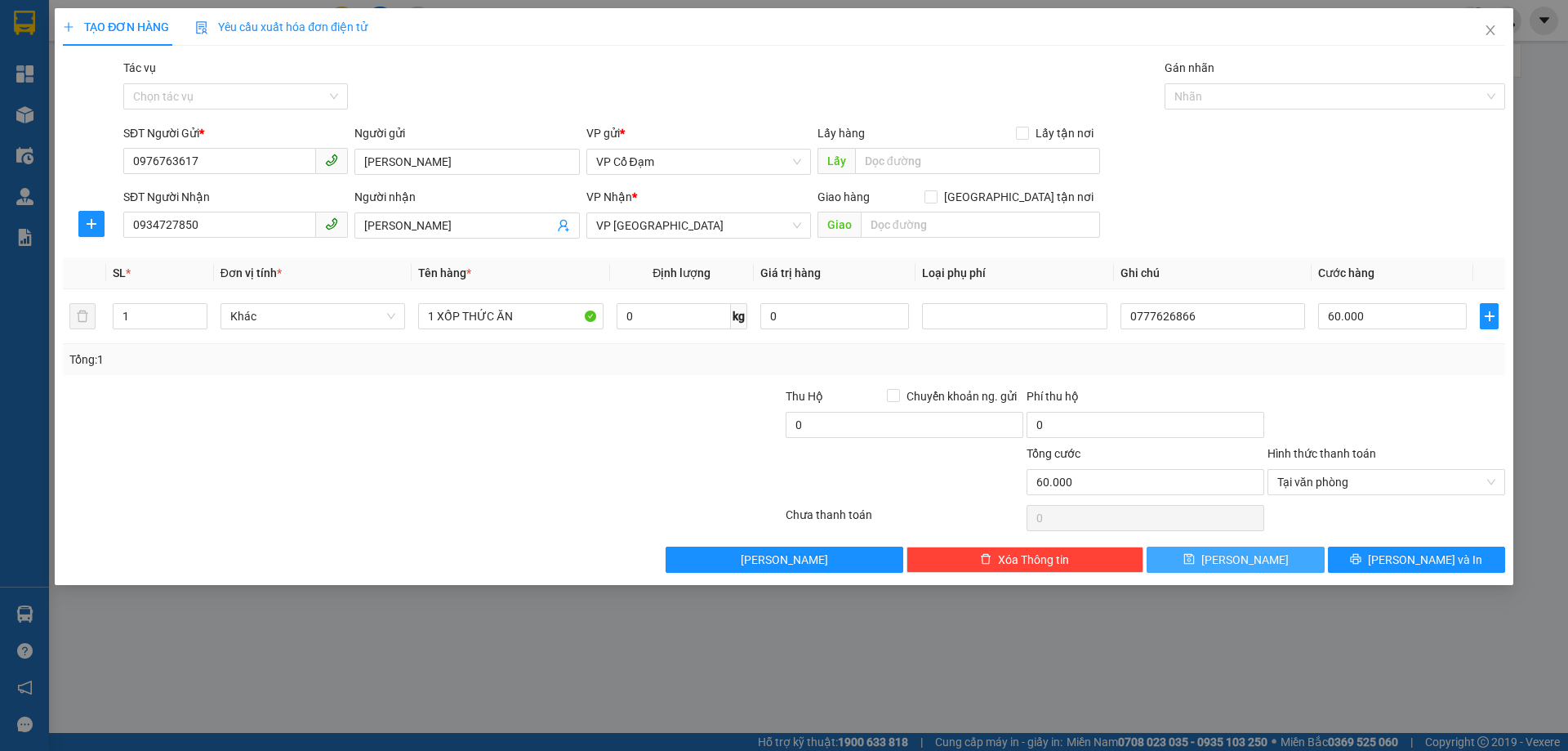
click at [1209, 560] on button "[PERSON_NAME]" at bounding box center [1235, 559] width 177 height 26
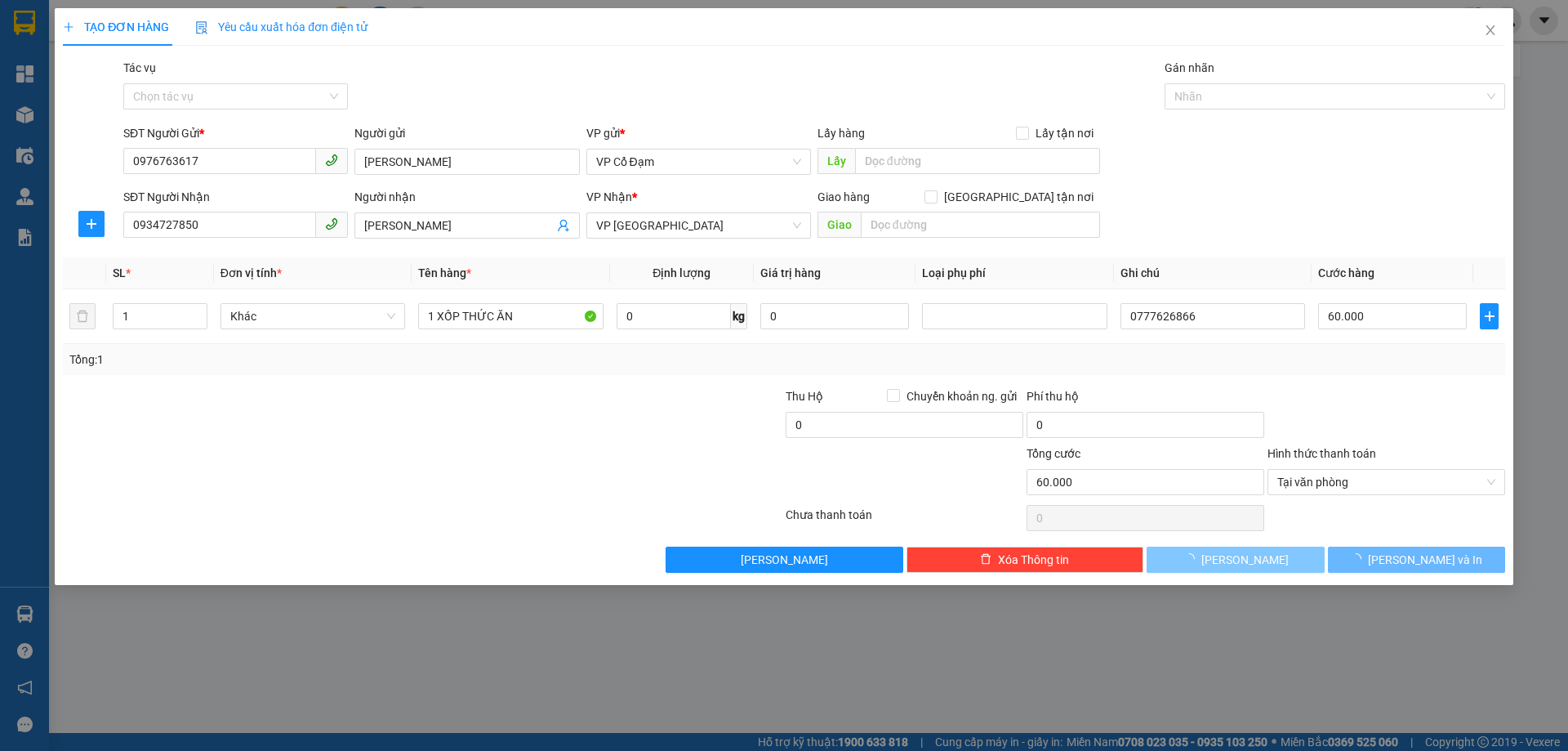
type input "0"
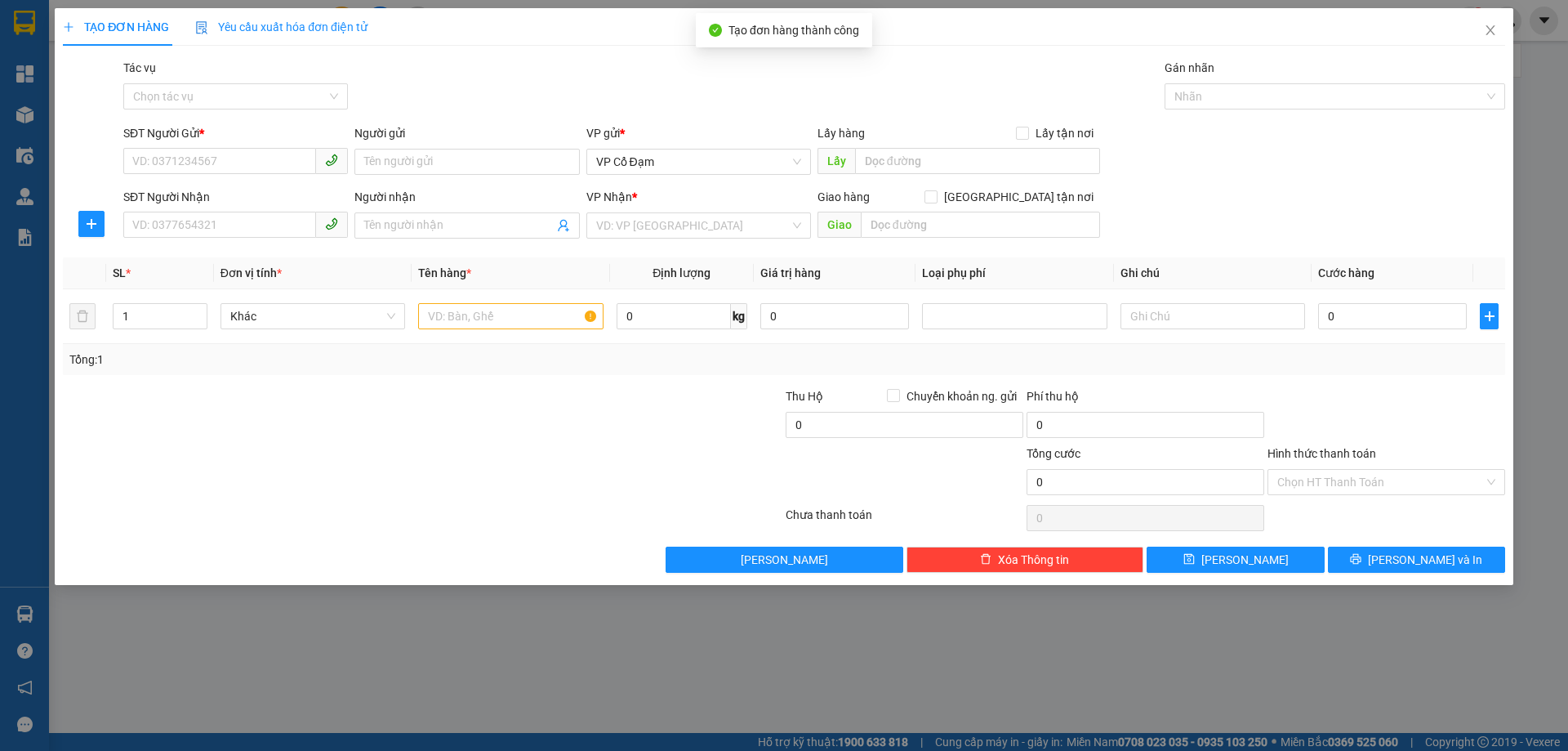
click at [668, 610] on div "TẠO ĐƠN HÀNG Yêu cầu xuất hóa đơn điện tử Transit Pickup Surcharge Ids Transit …" at bounding box center [784, 376] width 1568 height 751
click at [279, 162] on input "SĐT Người Gửi *" at bounding box center [219, 161] width 193 height 26
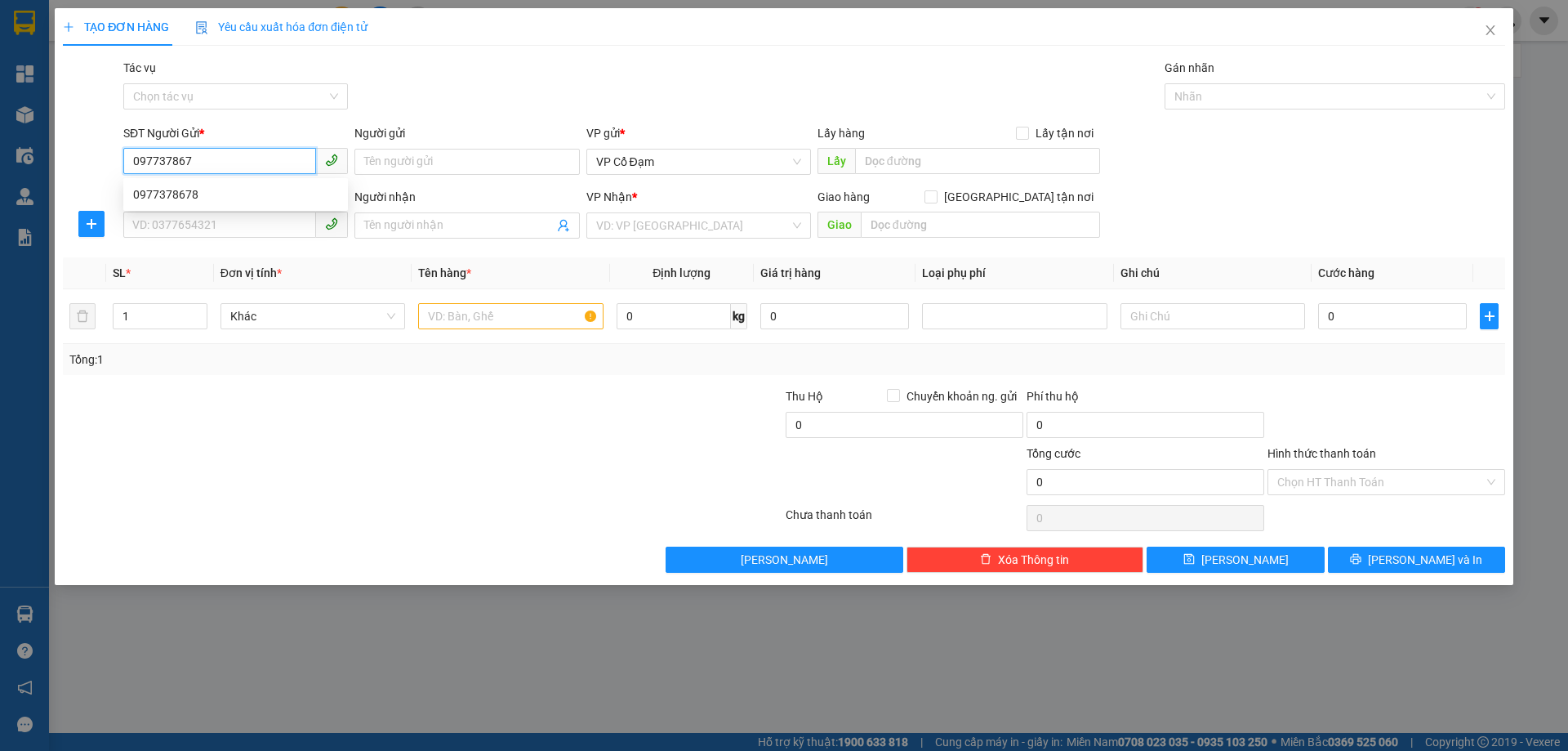
type input "0977378678"
click at [252, 187] on div "0977378678" at bounding box center [235, 195] width 205 height 18
type input "0382844408"
type input "UYÊN CHI"
type input "OK"
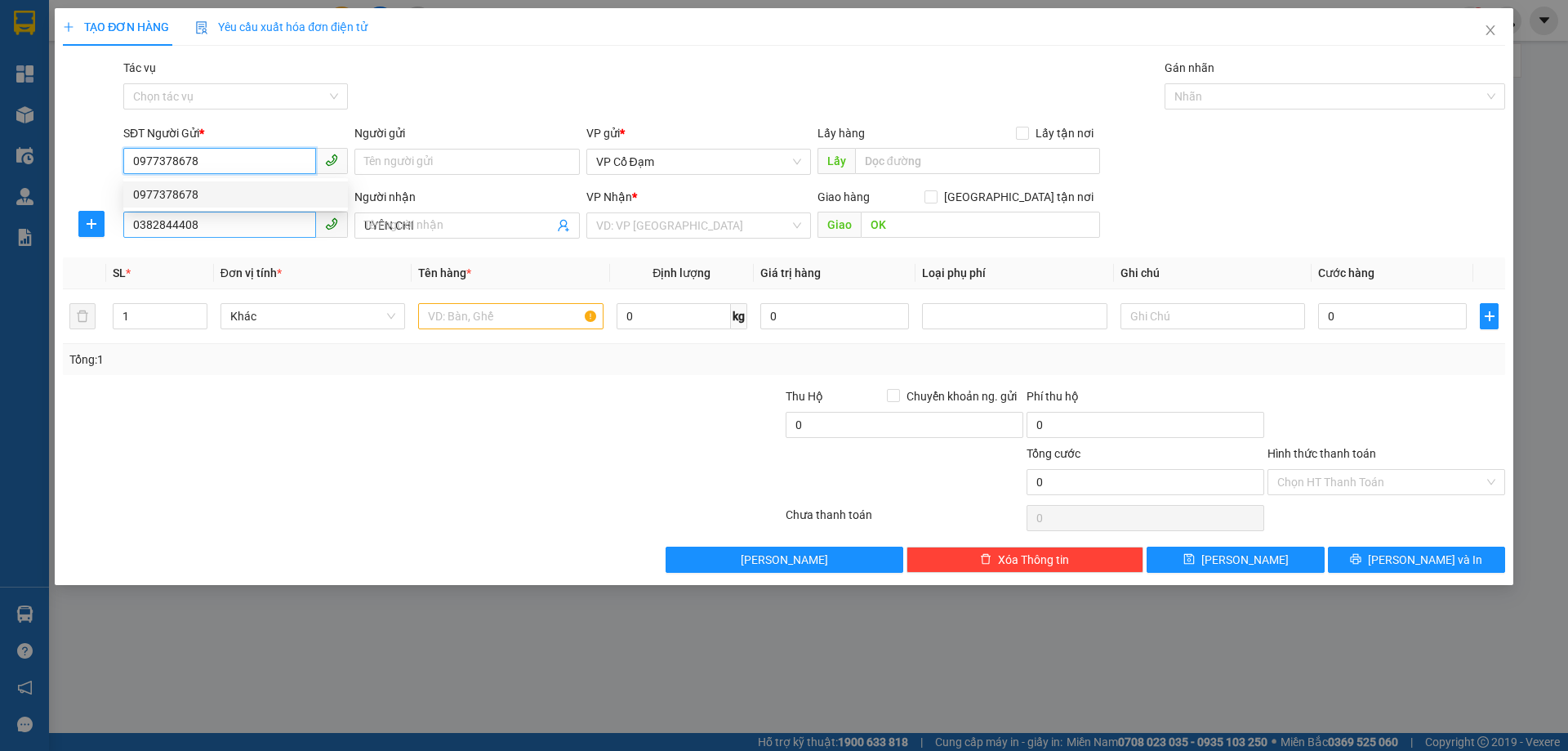
type input "30.000"
type input "0977378678"
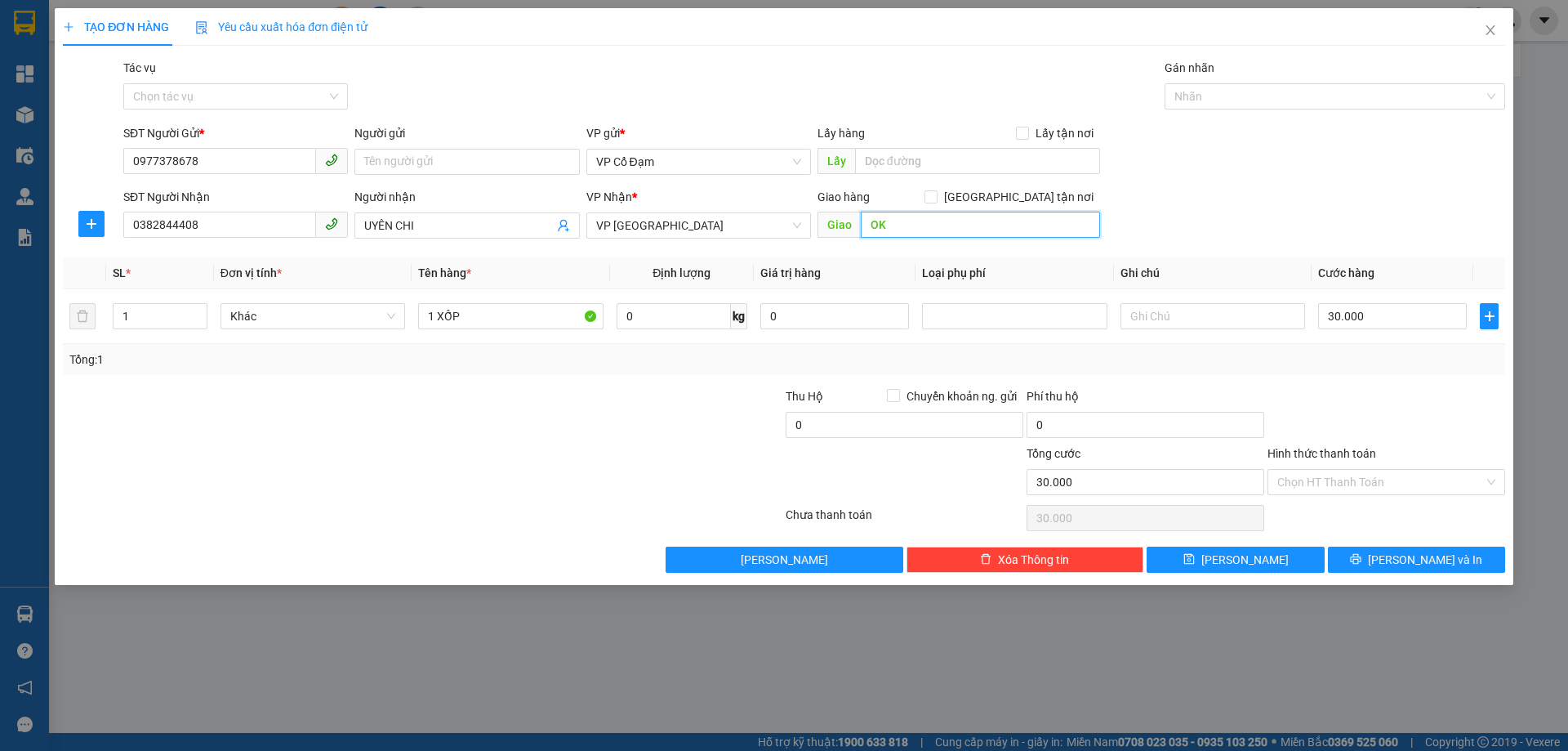
click at [934, 233] on input "OK" at bounding box center [980, 225] width 239 height 26
click at [1359, 473] on input "Hình thức thanh toán" at bounding box center [1380, 482] width 207 height 25
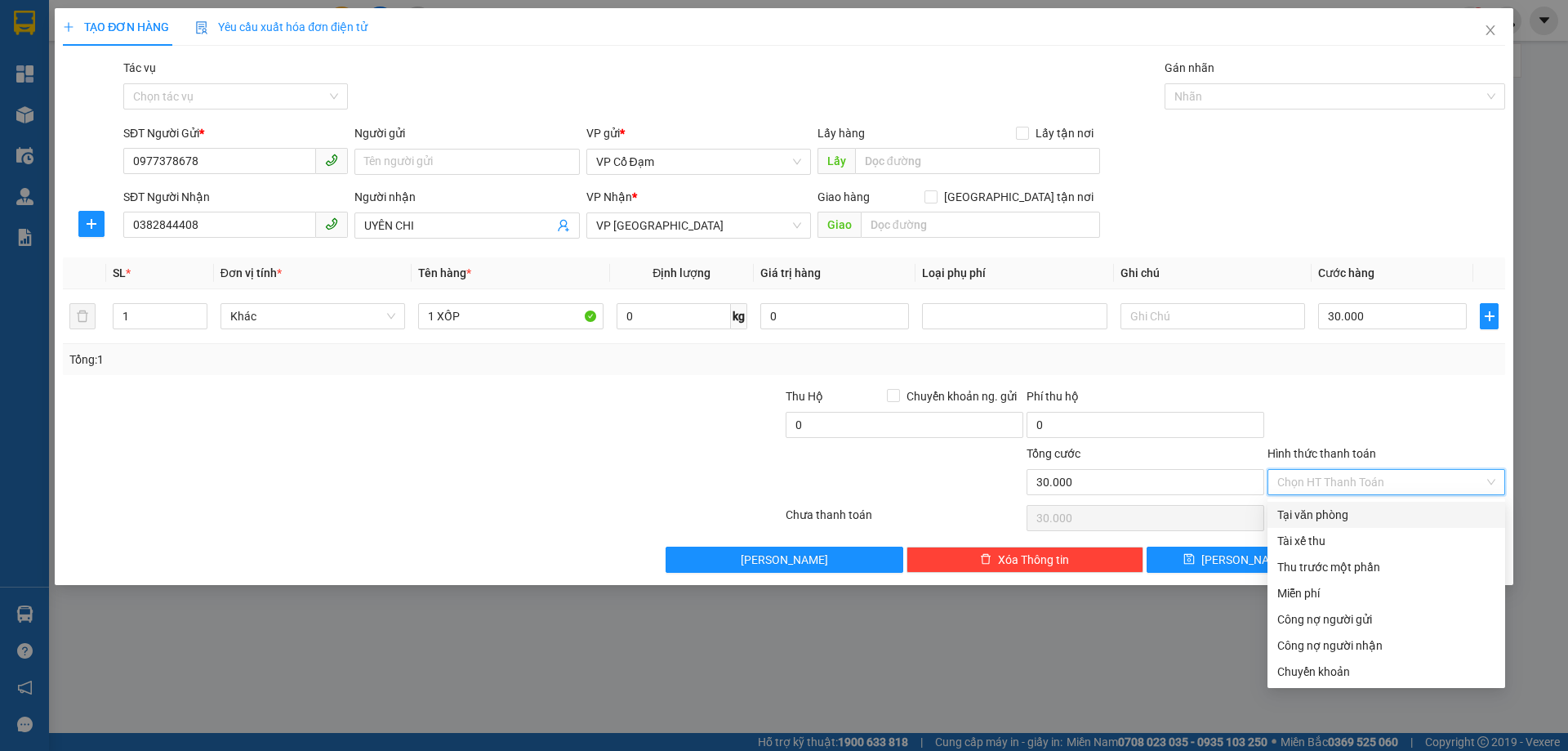
click at [1276, 513] on div "Tại văn phòng" at bounding box center [1385, 515] width 237 height 26
type input "0"
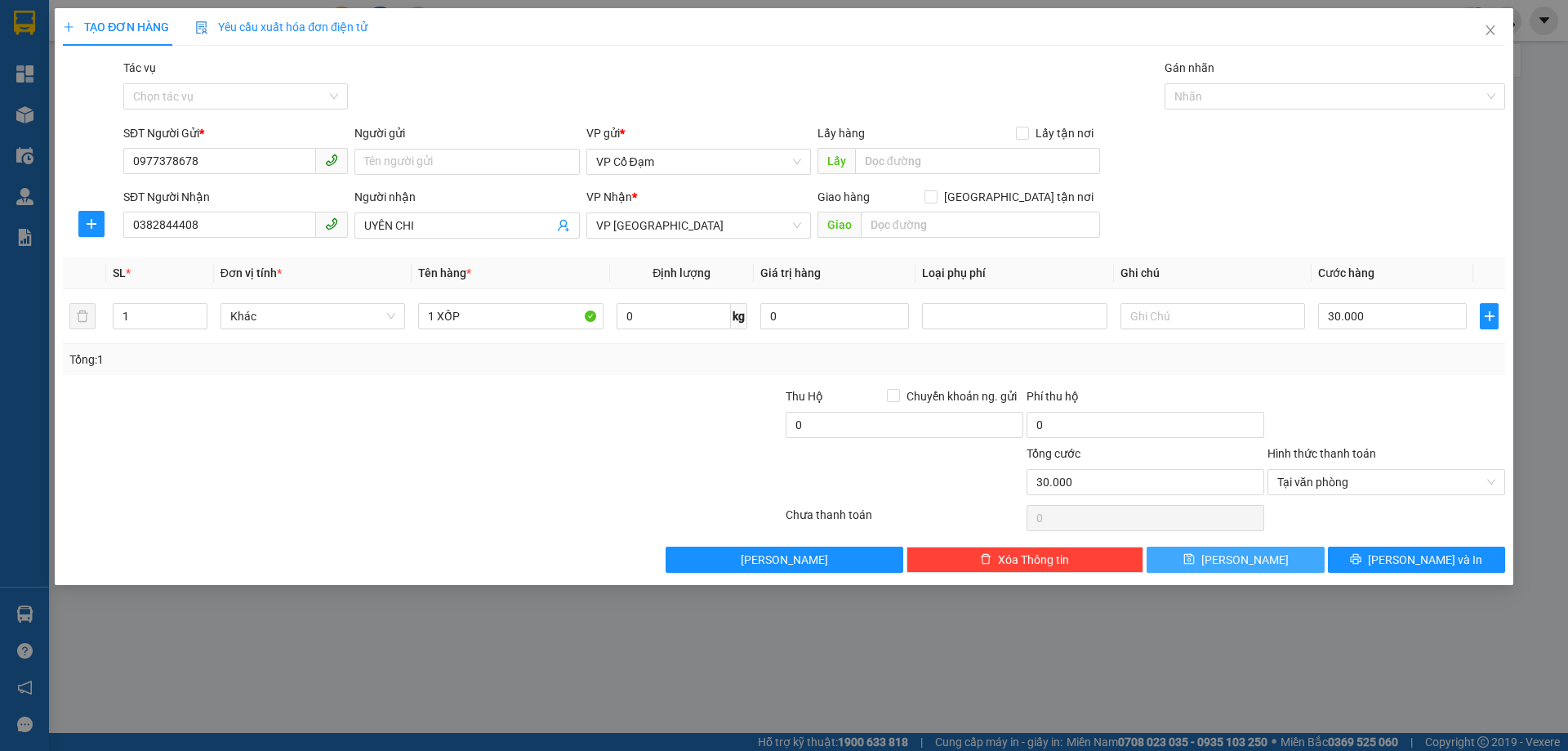
click at [1249, 558] on span "[PERSON_NAME]" at bounding box center [1245, 559] width 87 height 18
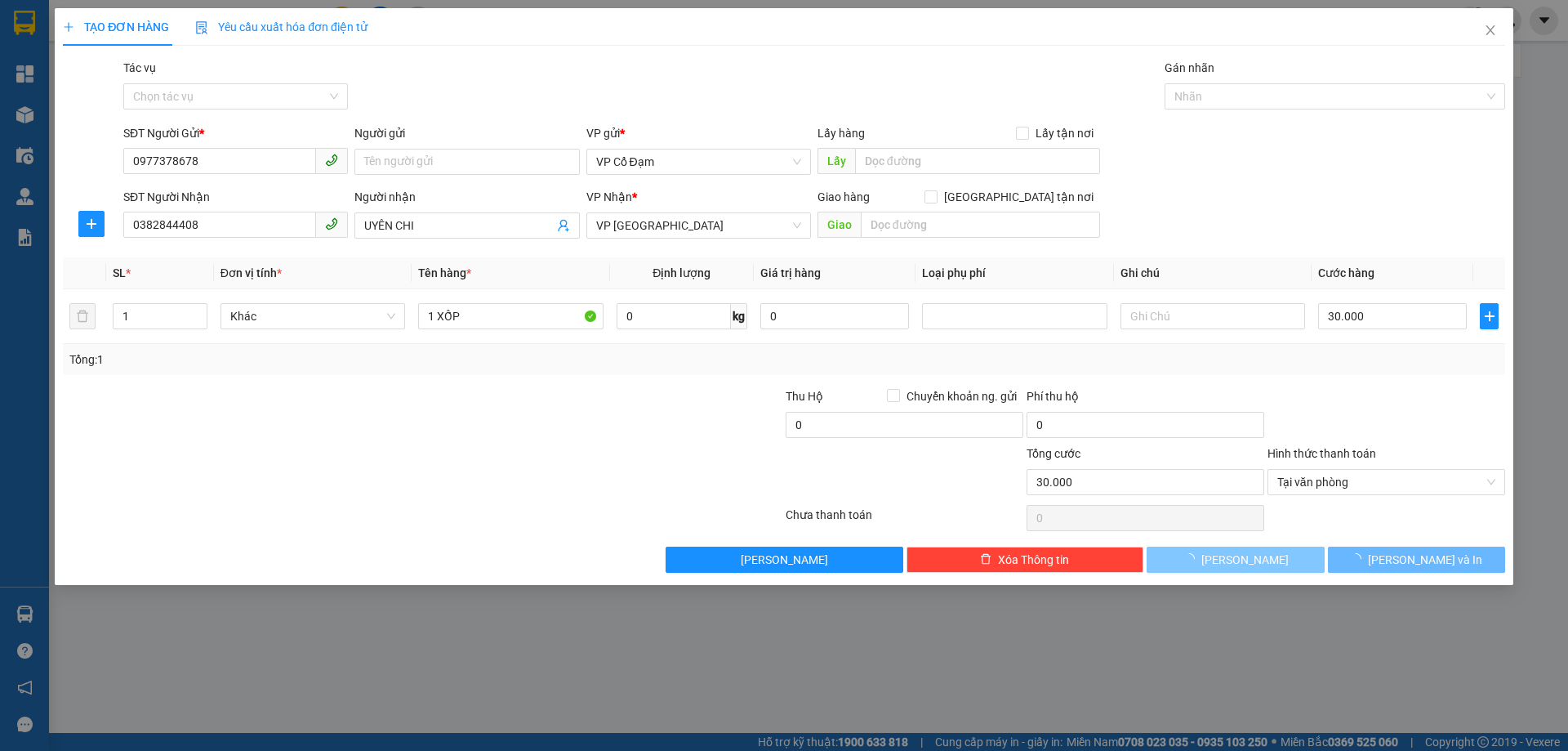
type input "0"
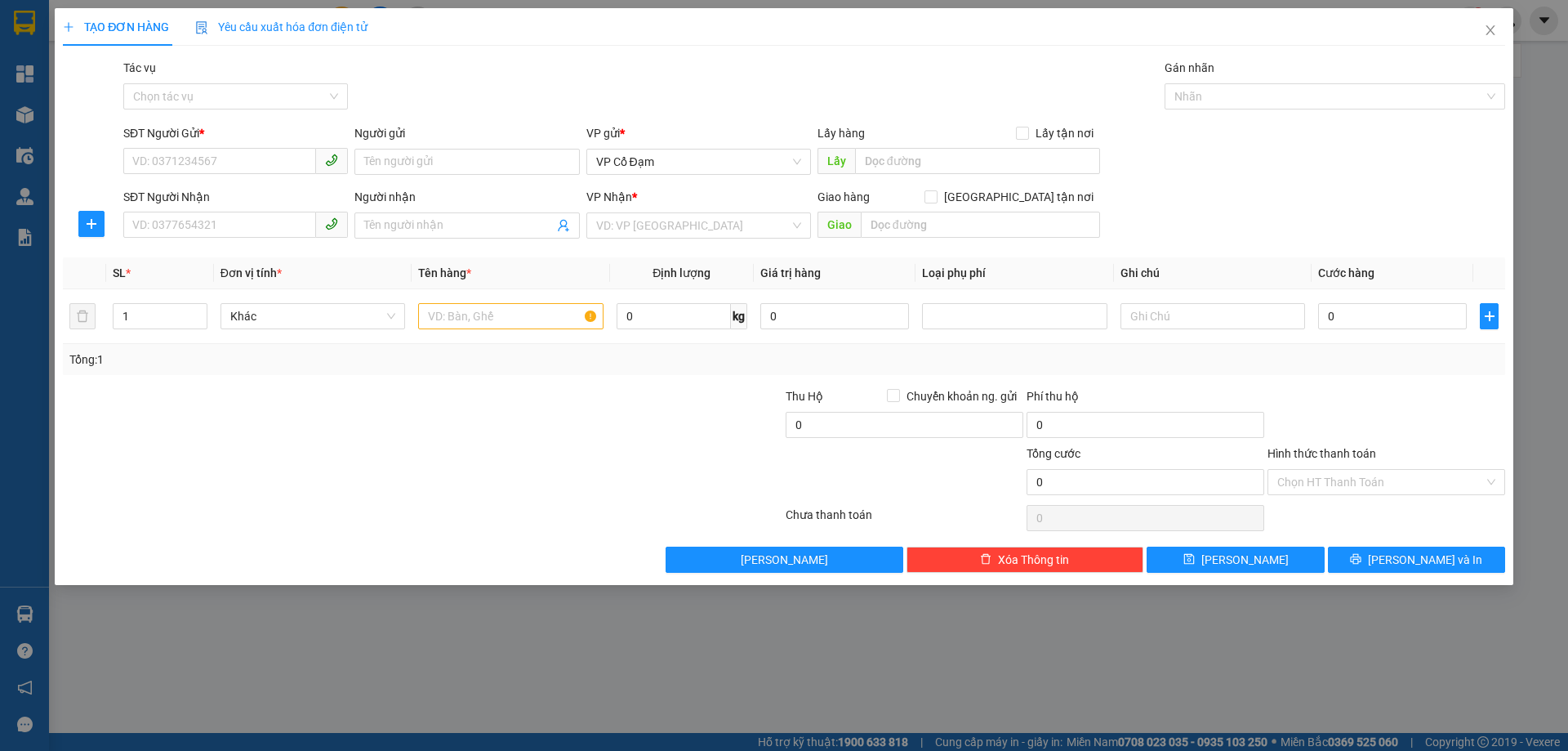
click at [637, 609] on div "TẠO ĐƠN HÀNG Yêu cầu xuất hóa đơn điện tử Transit Pickup Surcharge Ids Transit …" at bounding box center [784, 376] width 1568 height 751
click at [1494, 32] on icon "close" at bounding box center [1490, 30] width 13 height 13
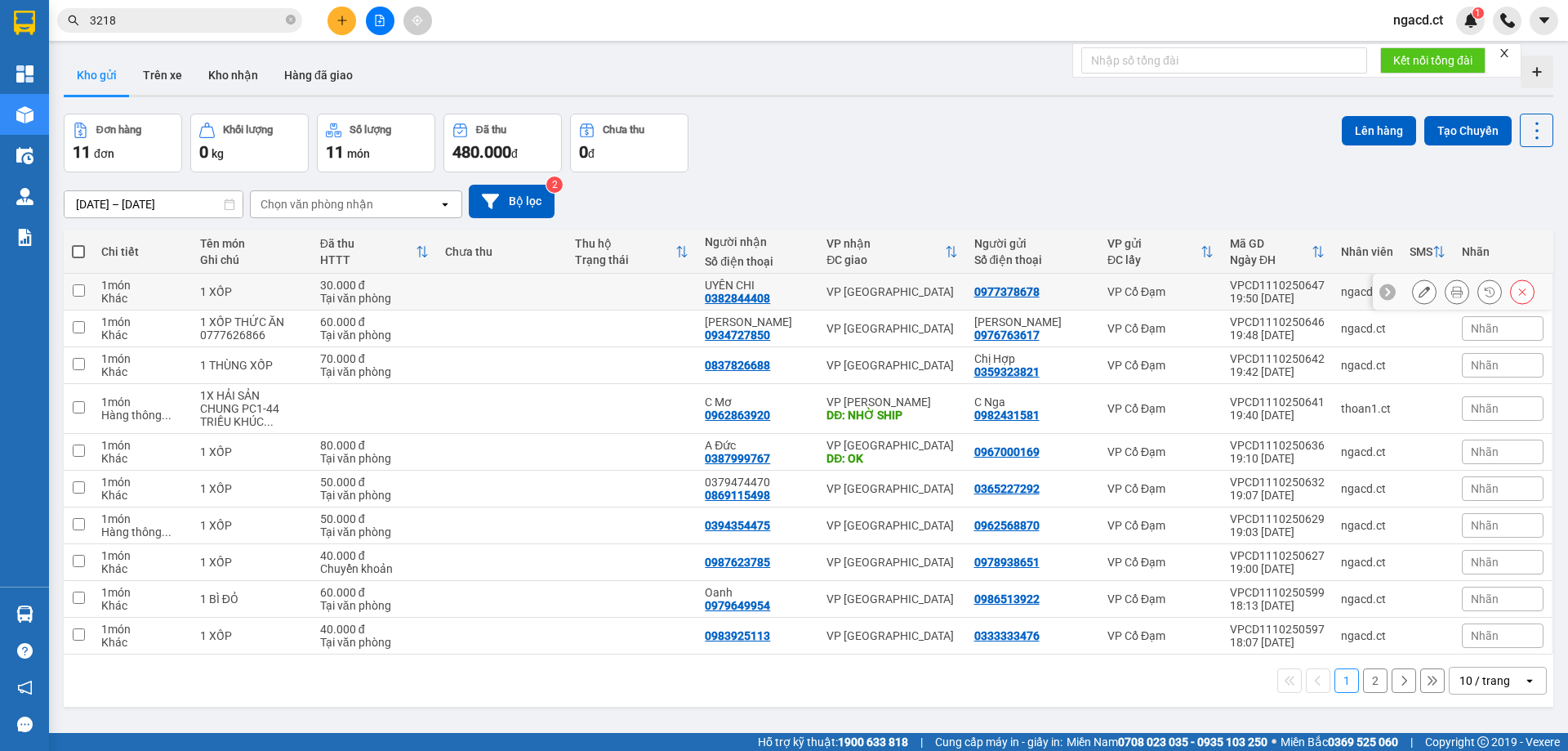
click at [415, 295] on div "Tại văn phòng" at bounding box center [373, 298] width 108 height 13
checkbox input "true"
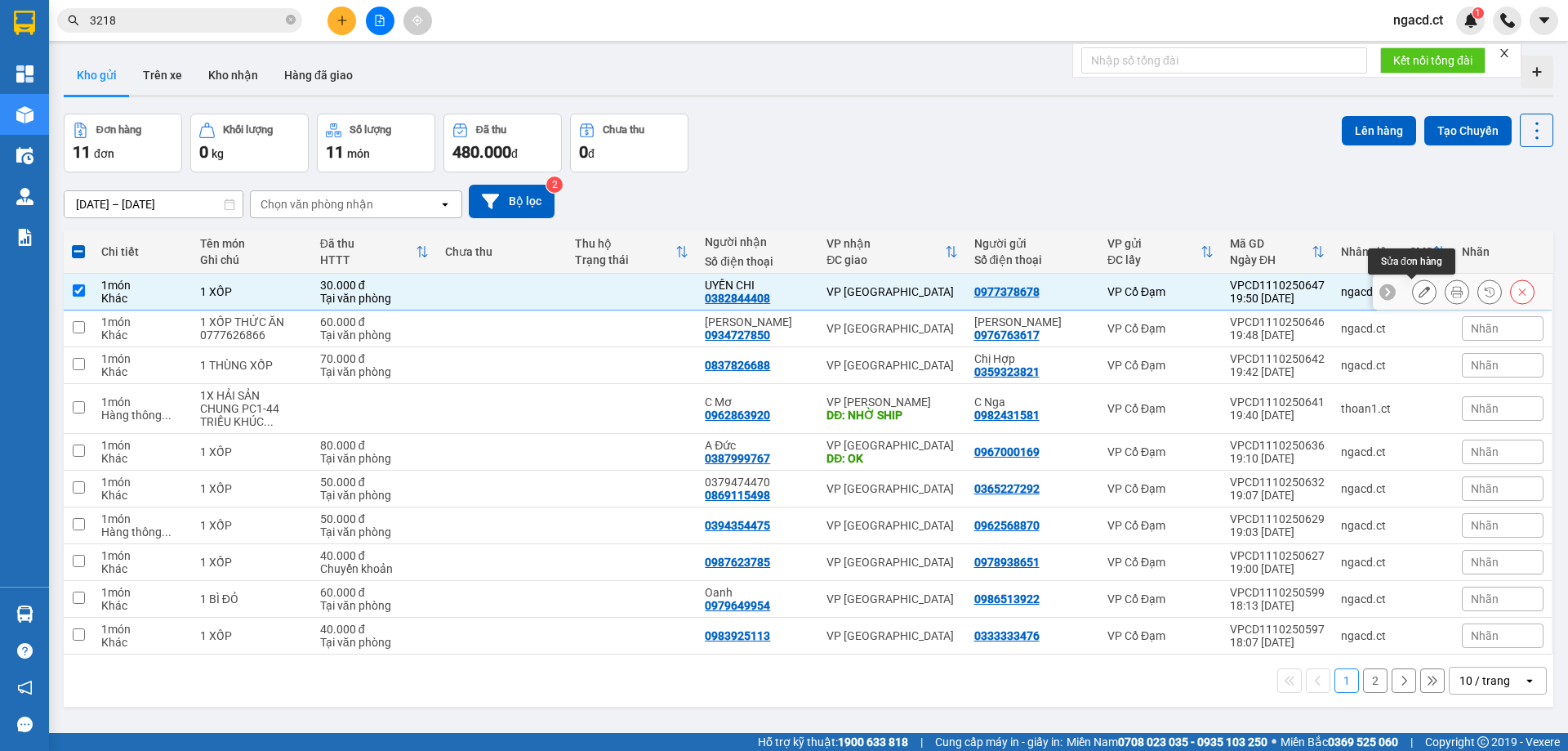
click at [1418, 293] on icon at bounding box center [1424, 292] width 12 height 12
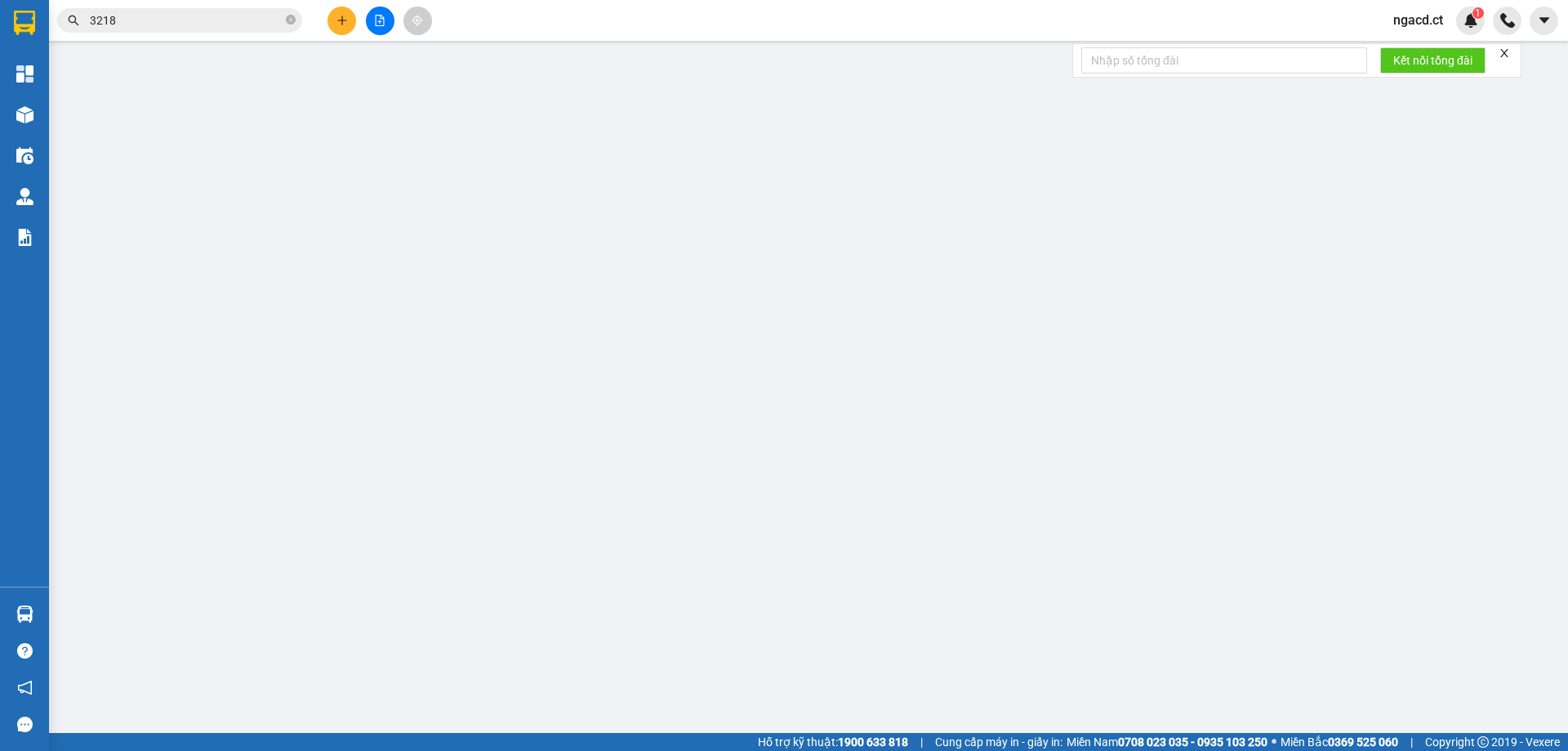
type input "0977378678"
type input "0382844408"
type input "UYÊN CHI"
type input "30.000"
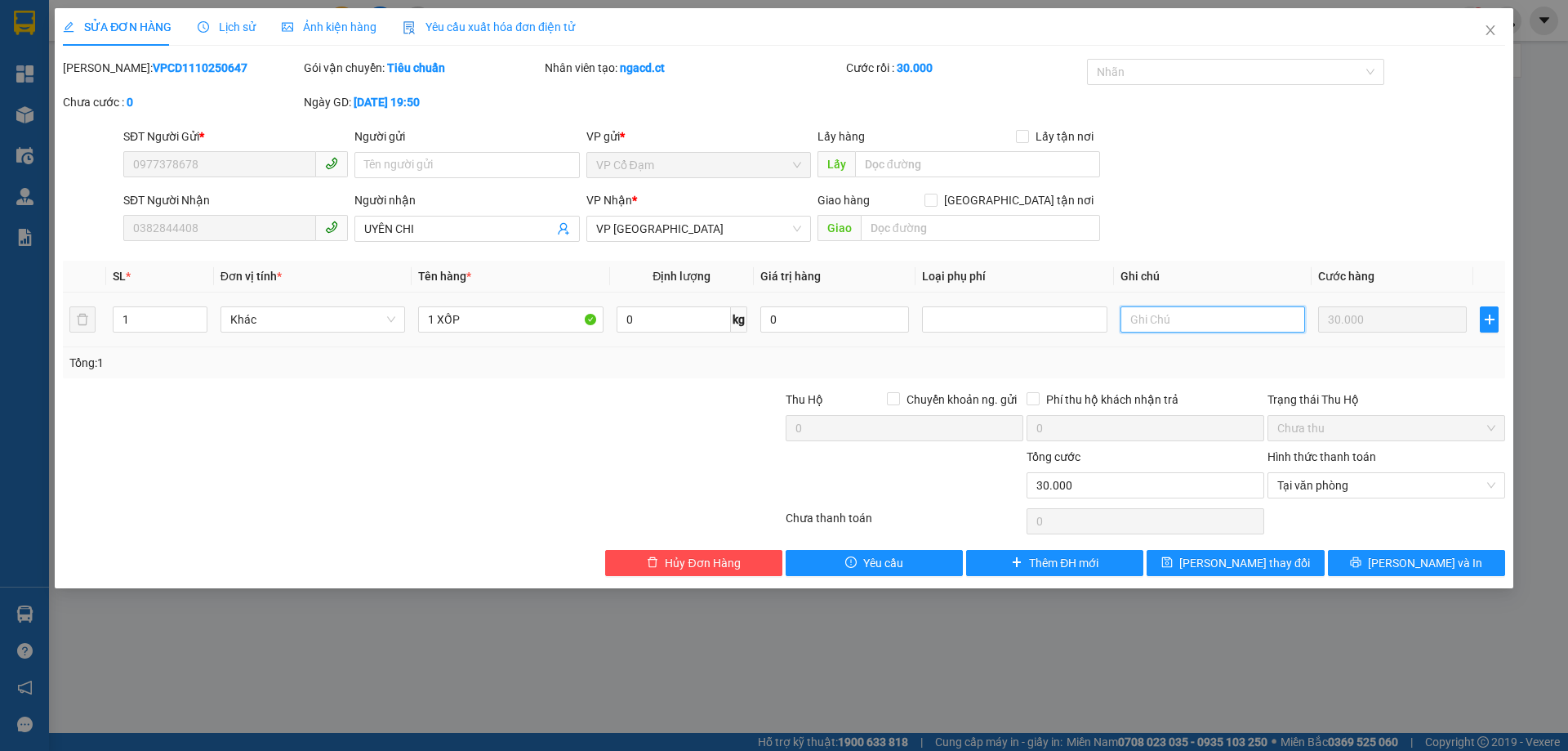
click at [1181, 324] on input "text" at bounding box center [1212, 319] width 185 height 26
click at [1203, 320] on input "8H GỌI CHO JKH" at bounding box center [1212, 319] width 185 height 26
type input "8H GỌI CHO KH"
click at [1245, 559] on span "[PERSON_NAME] thay đổi" at bounding box center [1244, 563] width 131 height 18
